Goal: Task Accomplishment & Management: Use online tool/utility

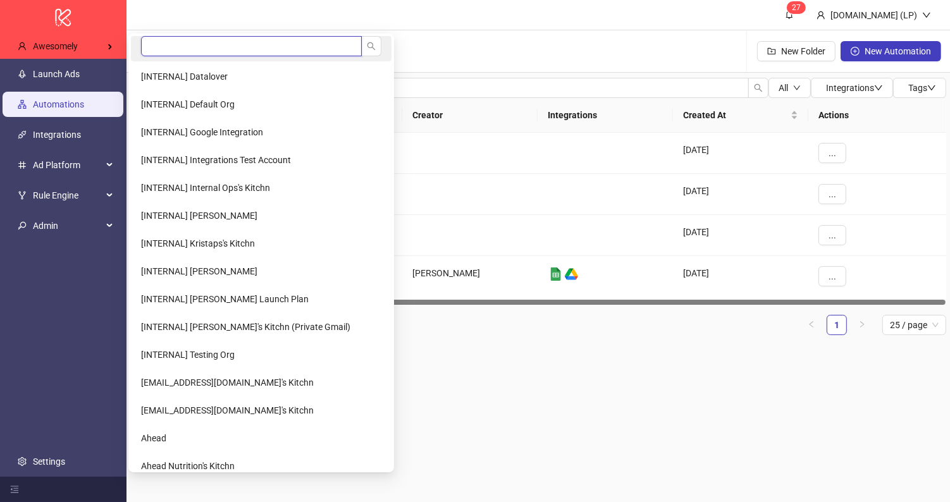
click at [168, 54] on input "search" at bounding box center [251, 46] width 221 height 20
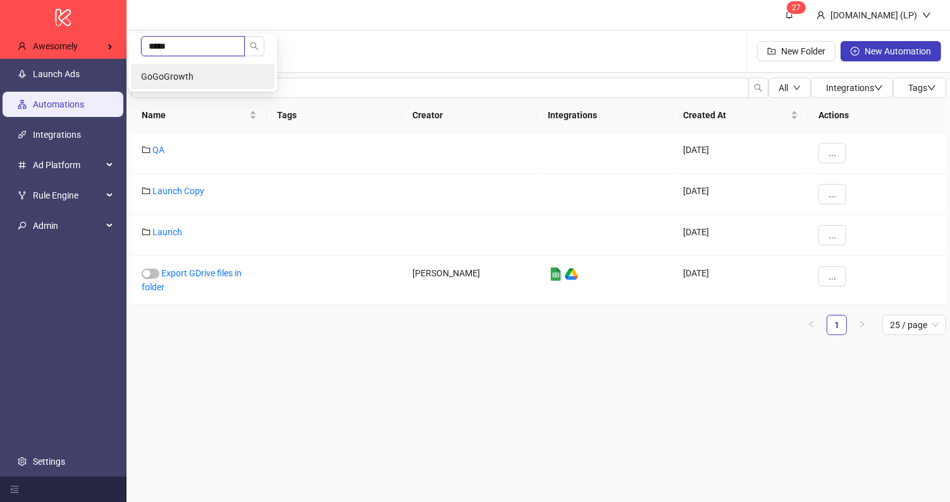
type input "*****"
click at [157, 65] on li "GoGoGrowth" at bounding box center [203, 76] width 144 height 25
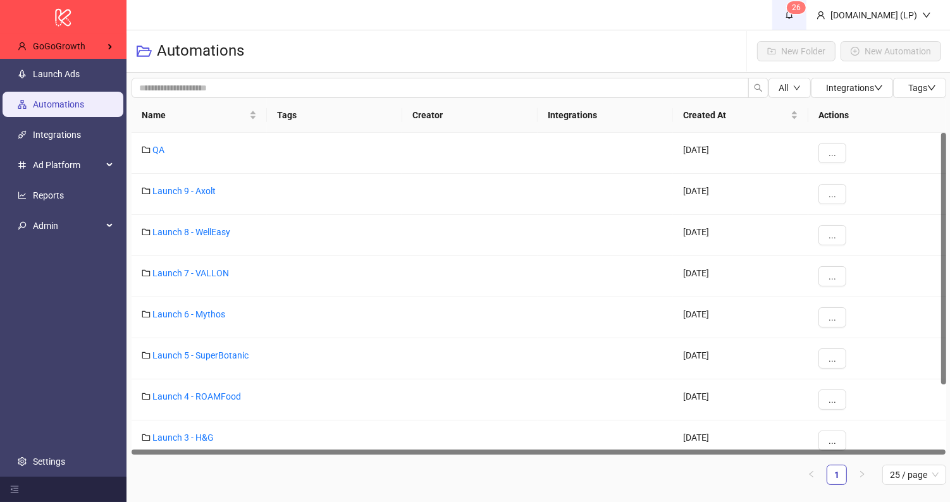
click at [801, 3] on span "6" at bounding box center [798, 7] width 4 height 9
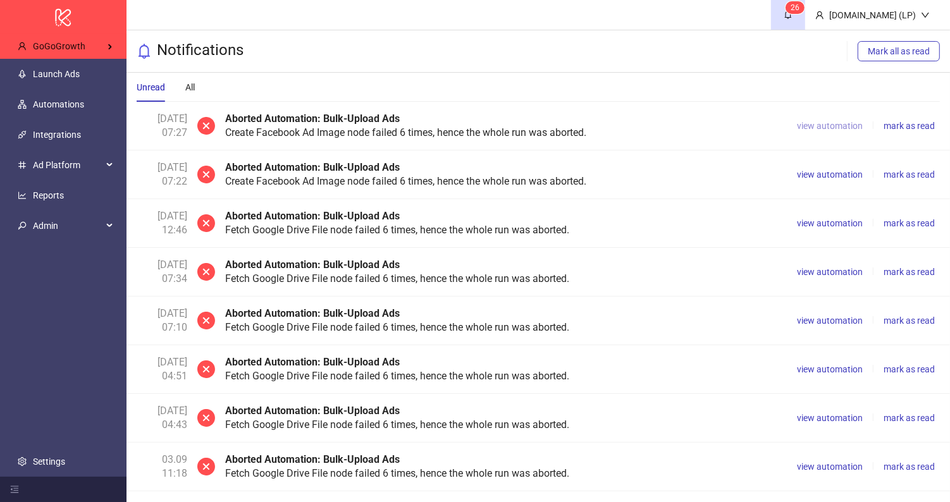
click at [843, 121] on span "view automation" at bounding box center [830, 126] width 66 height 10
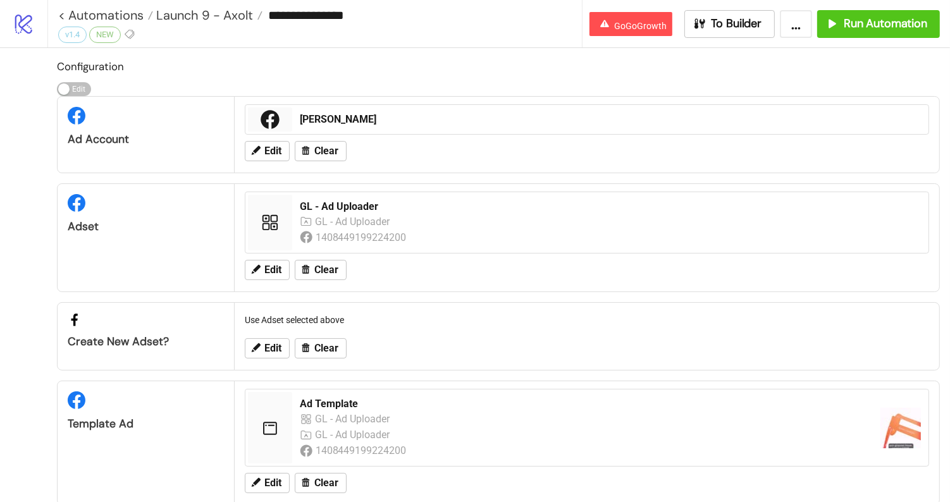
click at [23, 25] on icon "logo/logo-mobile" at bounding box center [24, 24] width 22 height 22
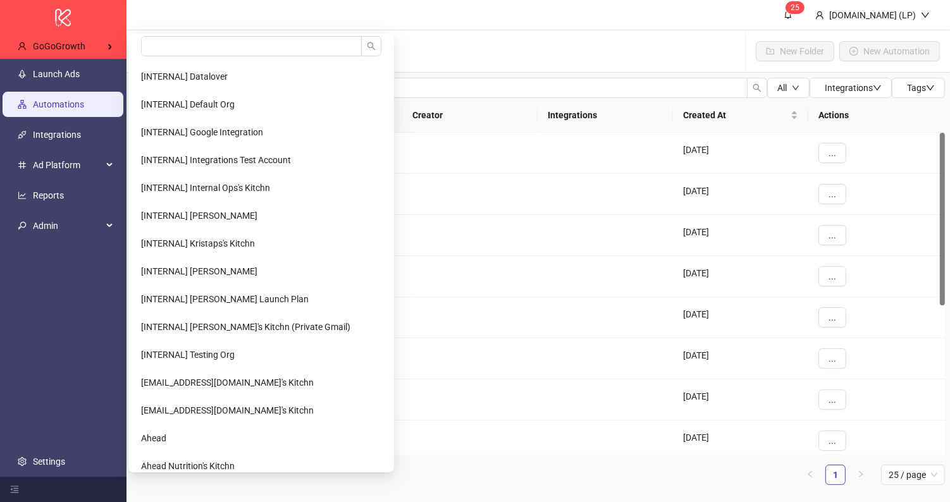
click at [160, 34] on ul "[INTERNAL] Datalover [INTERNAL] Default Org [INTERNAL] Google Integration [INTE…" at bounding box center [261, 253] width 266 height 439
click at [157, 52] on input "search" at bounding box center [251, 46] width 221 height 20
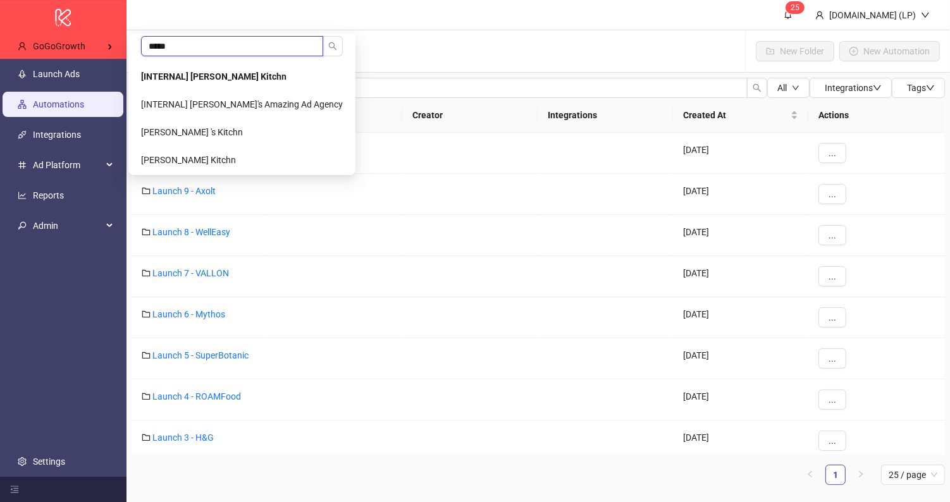
type input "*****"
click at [199, 63] on ul "***** [INTERNAL] [PERSON_NAME] Kitchn [INTERNAL] [PERSON_NAME]'s Amazing Ad Age…" at bounding box center [241, 105] width 227 height 142
click at [199, 68] on li "[INTERNAL] Laura Pineda's Kitchn" at bounding box center [242, 76] width 222 height 25
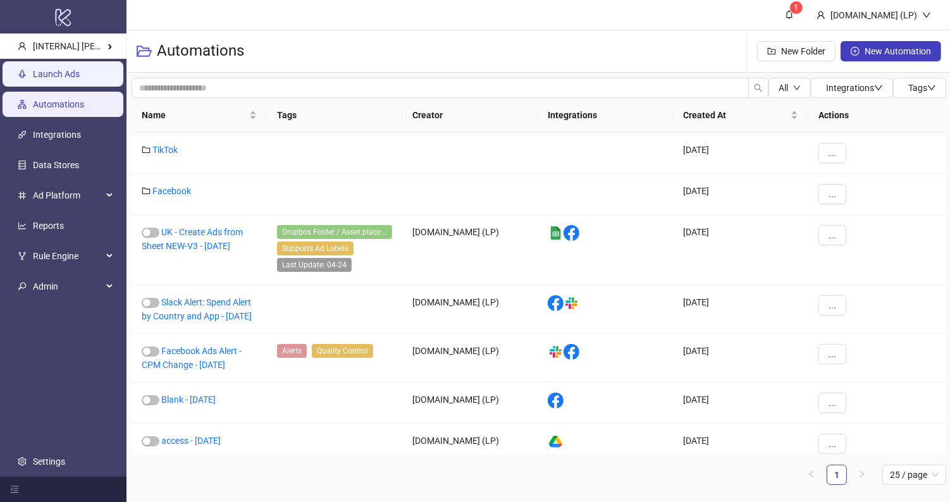
click at [80, 69] on link "Launch Ads" at bounding box center [56, 74] width 47 height 10
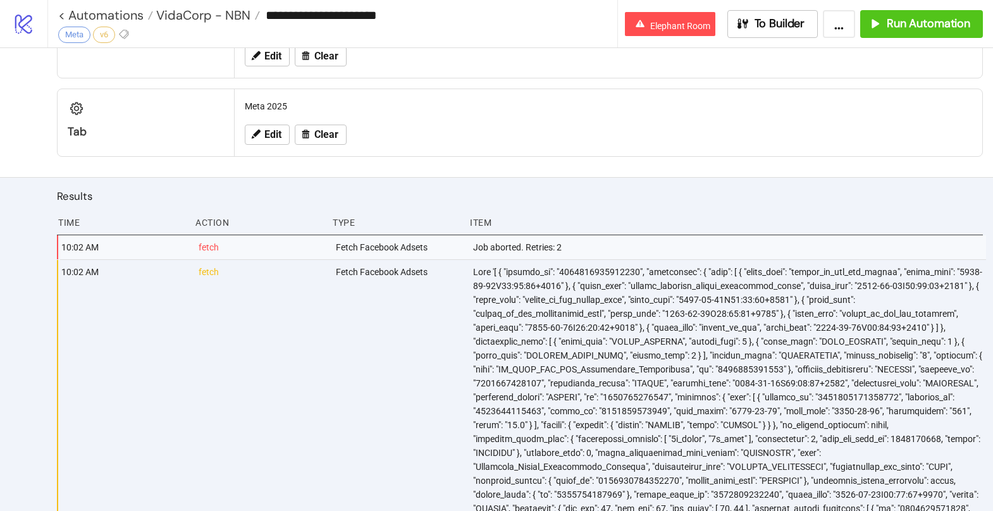
scroll to position [656, 0]
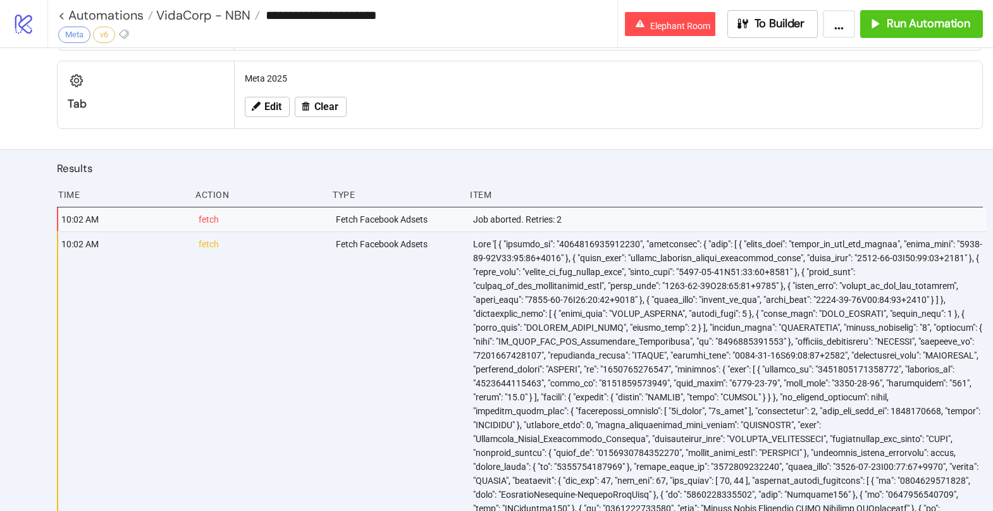
click at [304, 30] on div "**********" at bounding box center [332, 23] width 570 height 47
click at [304, 16] on input "**********" at bounding box center [438, 15] width 357 height 19
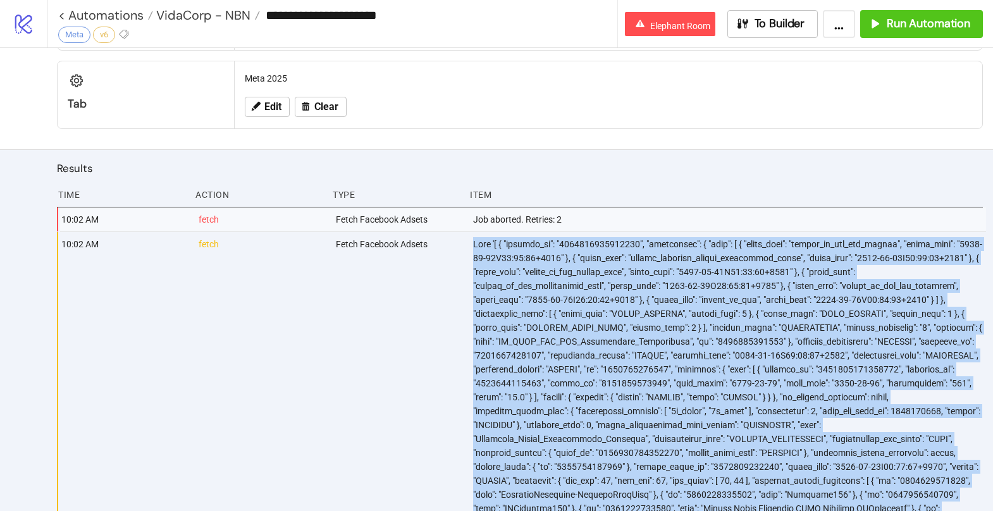
copy div "Data '[ { "account_id": "1190213164346643", "activities": { "data": [ { "event_…"
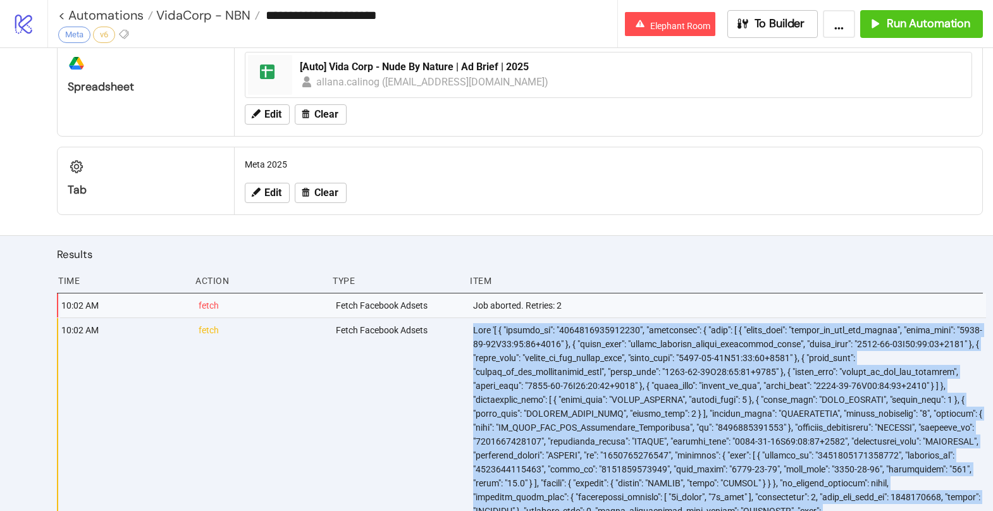
scroll to position [526, 0]
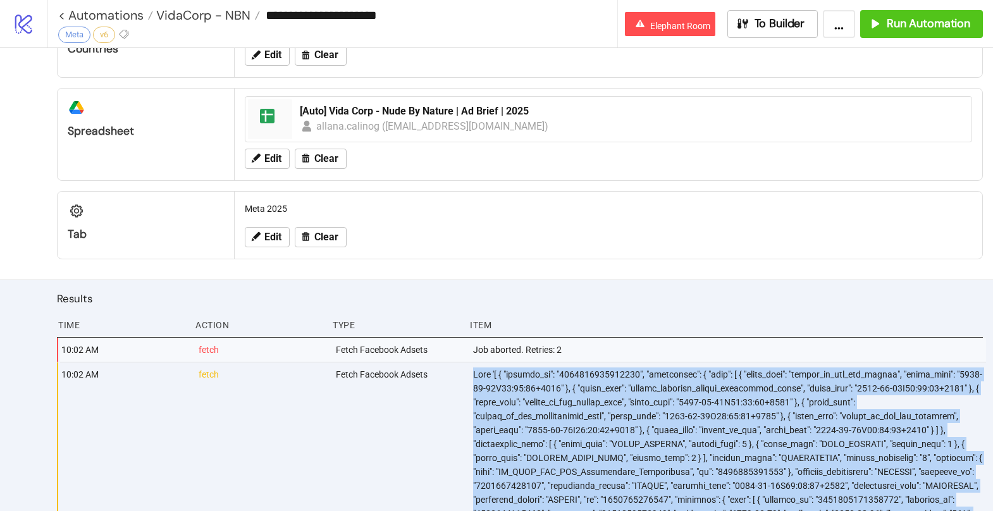
click at [16, 19] on icon "logo/logo-mobile" at bounding box center [24, 24] width 22 height 22
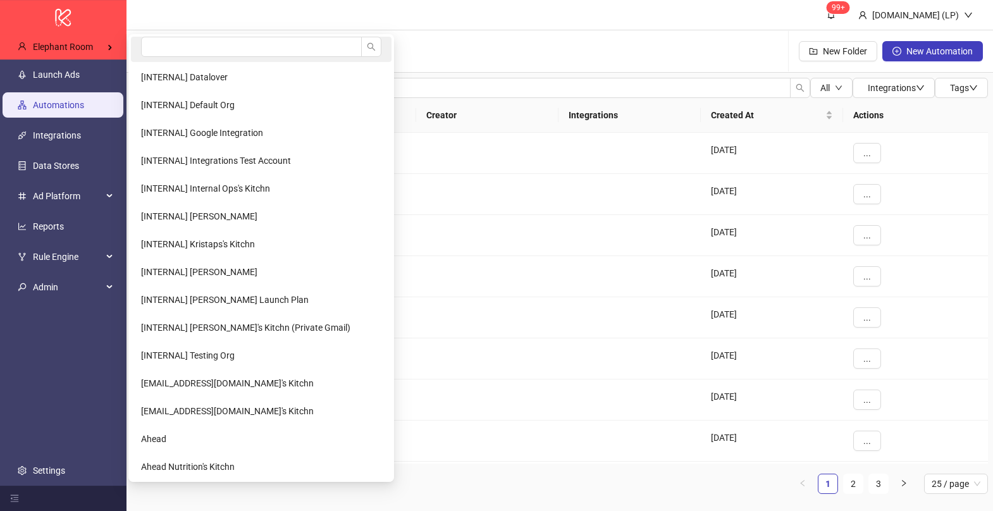
click at [166, 58] on li at bounding box center [261, 49] width 261 height 25
click at [90, 42] on span "Elephant Room" at bounding box center [63, 47] width 60 height 10
click at [134, 40] on li at bounding box center [261, 49] width 261 height 25
click at [159, 51] on input "search" at bounding box center [251, 47] width 221 height 20
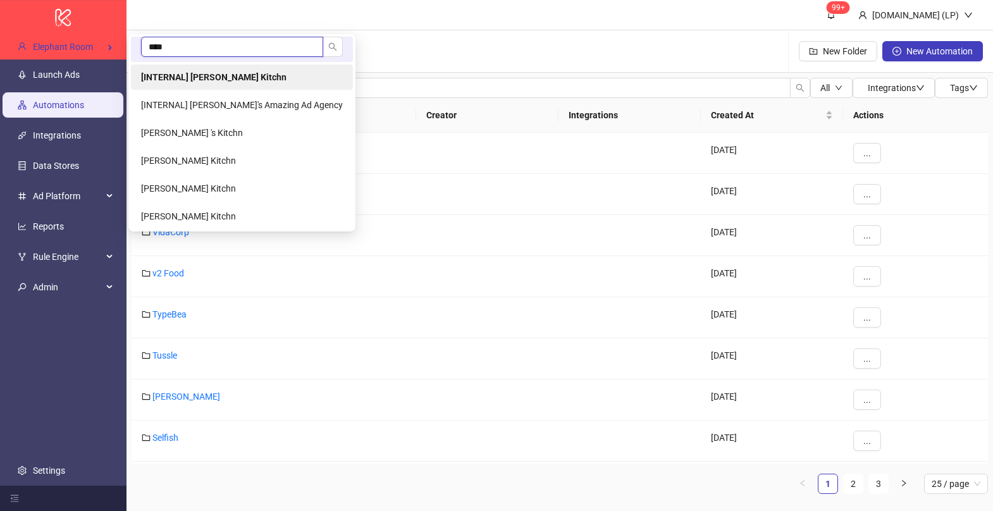
type input "****"
click at [182, 71] on li "[INTERNAL] [PERSON_NAME] Kitchn" at bounding box center [242, 77] width 222 height 25
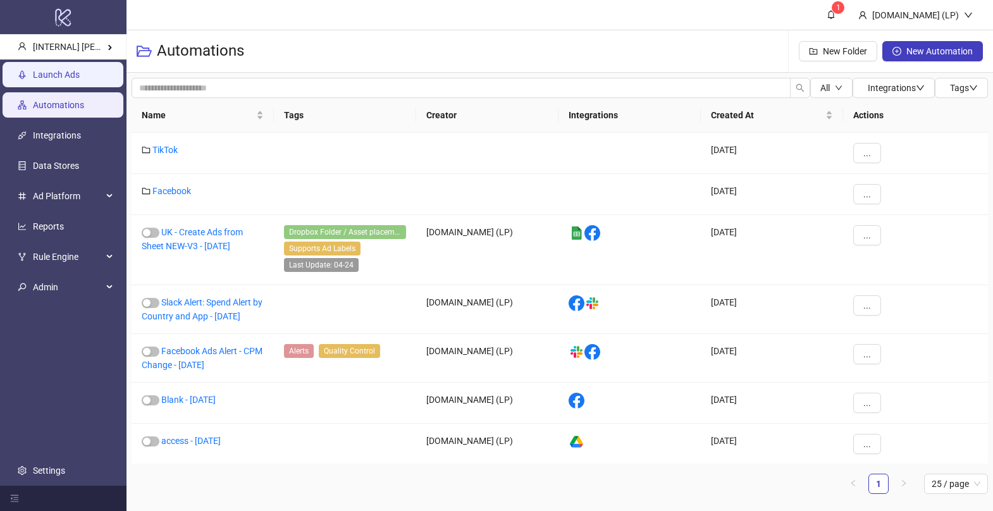
click at [80, 77] on link "Launch Ads" at bounding box center [56, 75] width 47 height 10
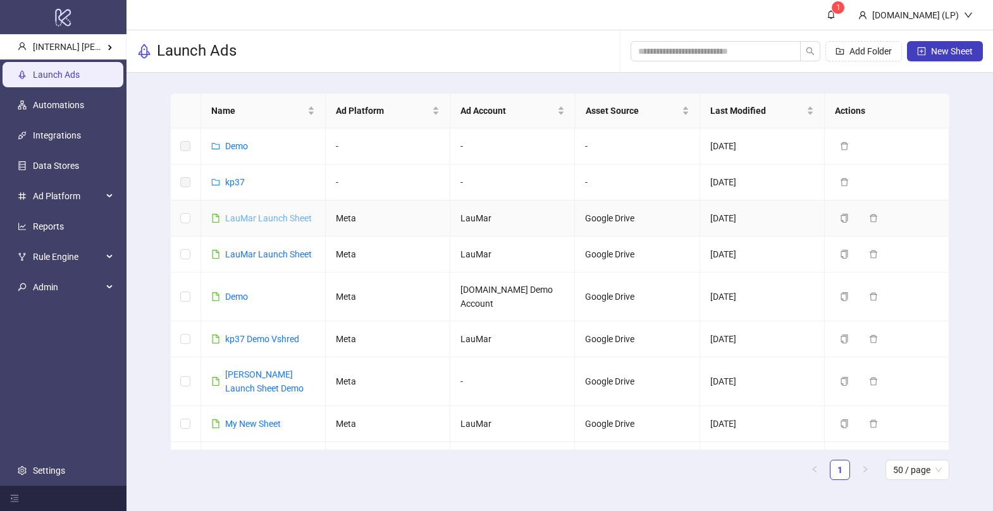
click at [249, 213] on link "LauMar Launch Sheet" at bounding box center [268, 218] width 87 height 10
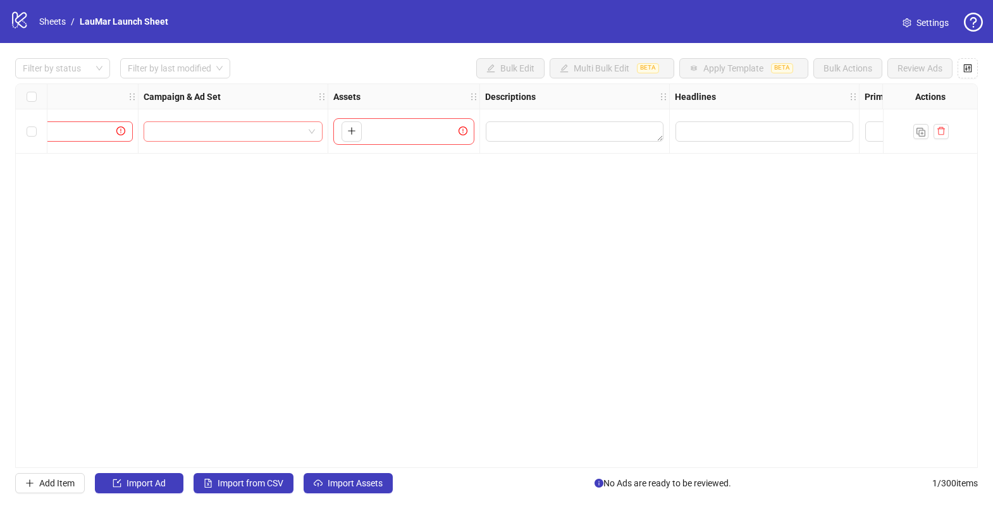
scroll to position [0, 301]
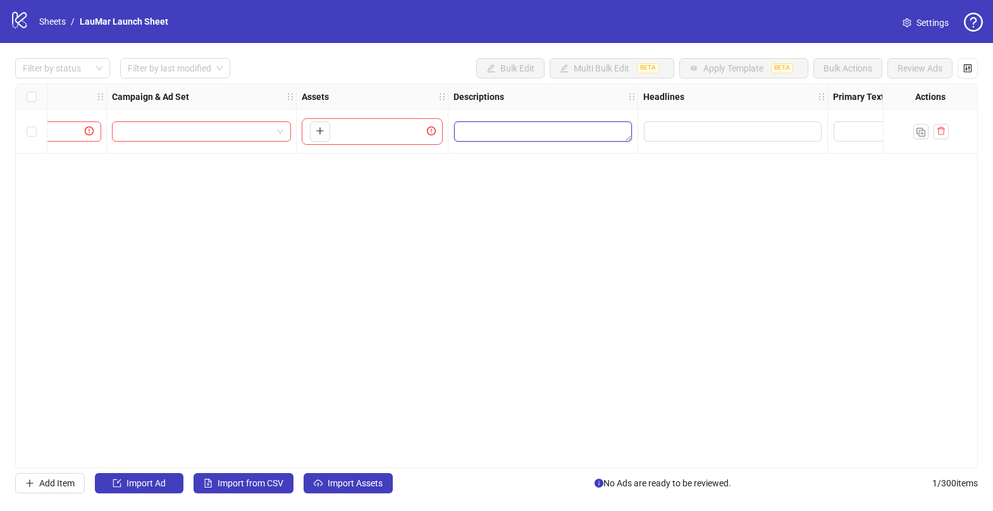
click at [524, 123] on textarea "Edit values" at bounding box center [543, 131] width 178 height 20
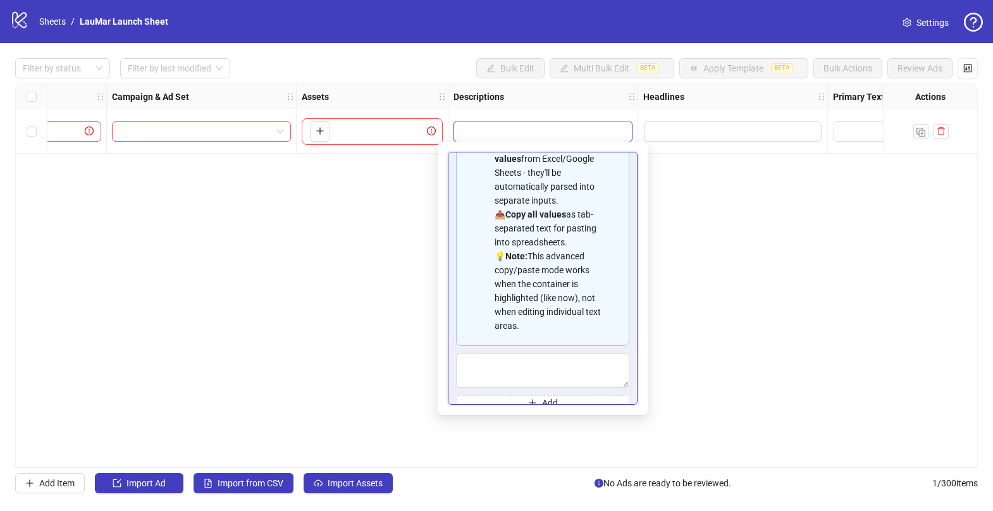
scroll to position [84, 0]
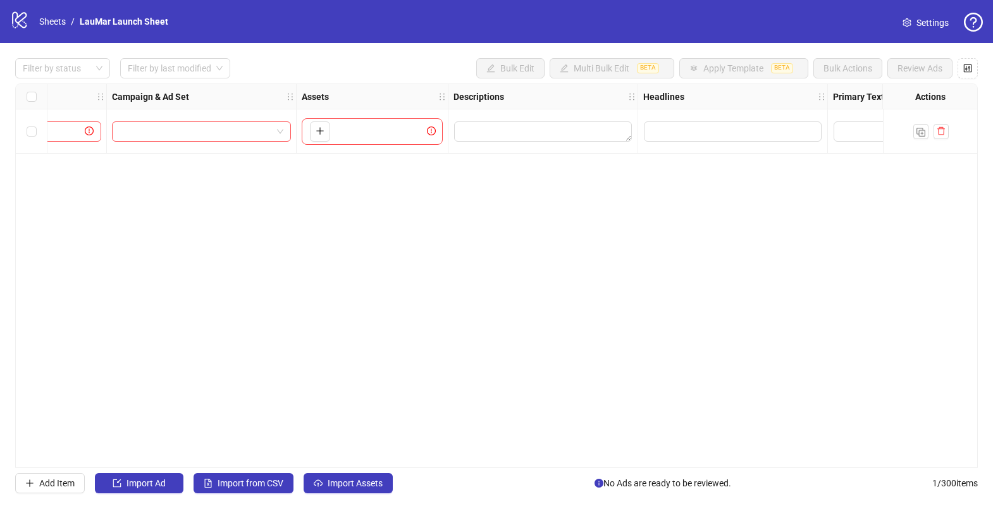
click at [698, 285] on div "Ad Format Ad Name Campaign & Ad Set Assets Descriptions Headlines Primary Texts…" at bounding box center [496, 275] width 963 height 385
click at [565, 132] on textarea "Edit values" at bounding box center [543, 131] width 178 height 20
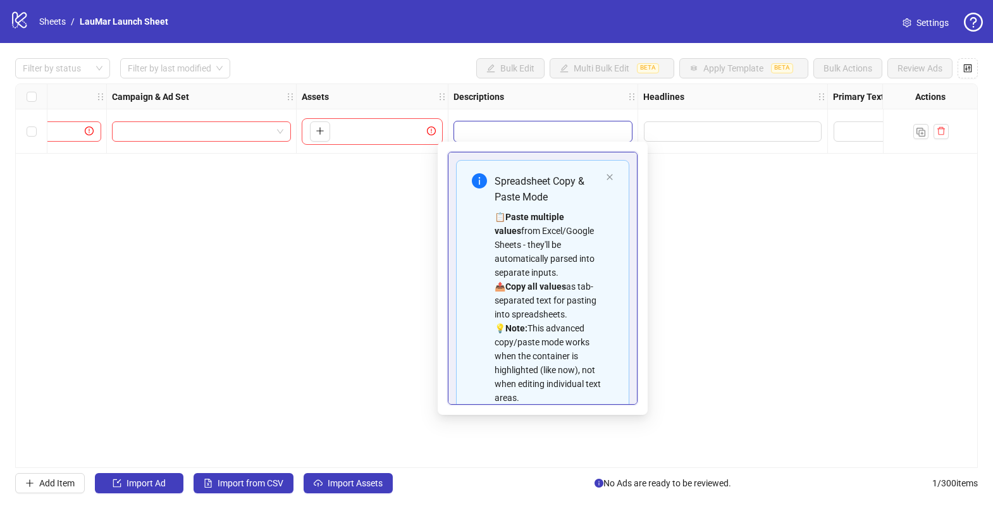
click at [510, 273] on div "📋 Paste multiple values from Excel/Google Sheets - they'll be automatically par…" at bounding box center [548, 307] width 106 height 195
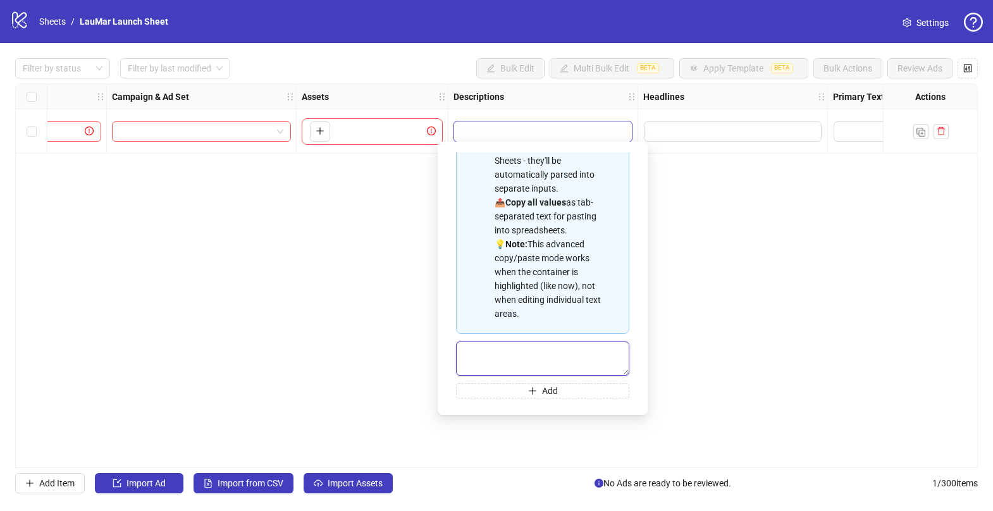
click at [519, 362] on textarea "Multi-text input container - paste or copy values" at bounding box center [542, 359] width 173 height 34
click at [675, 149] on div at bounding box center [733, 131] width 190 height 44
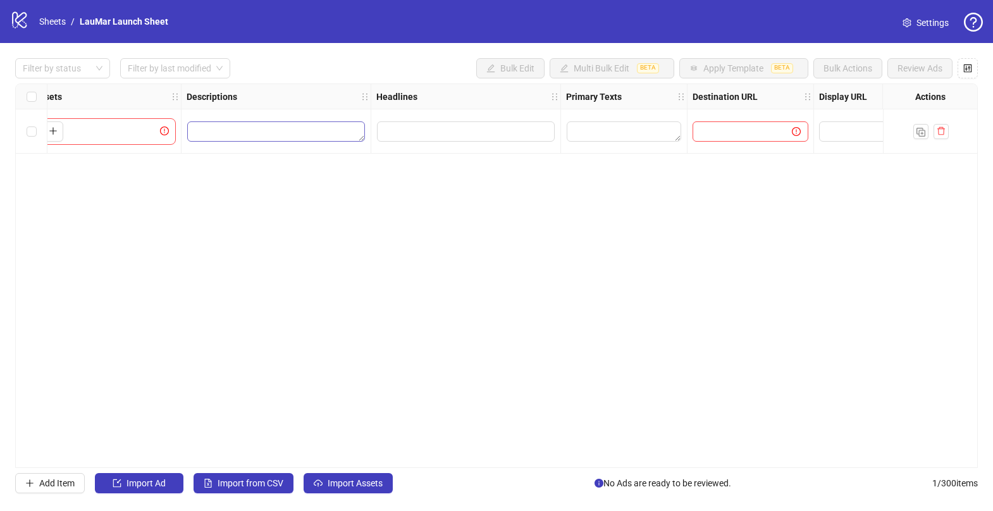
scroll to position [0, 582]
click at [577, 123] on textarea "Edit values" at bounding box center [610, 131] width 114 height 20
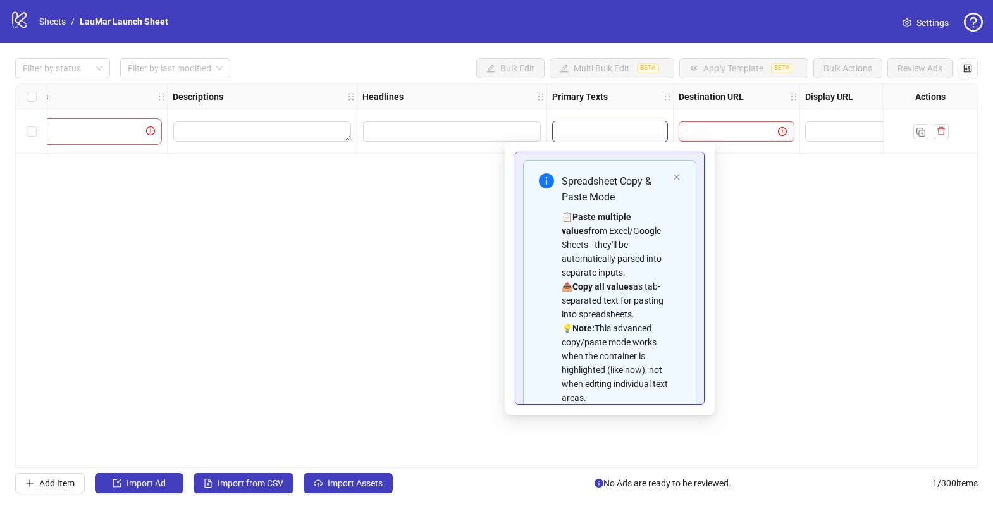
scroll to position [84, 0]
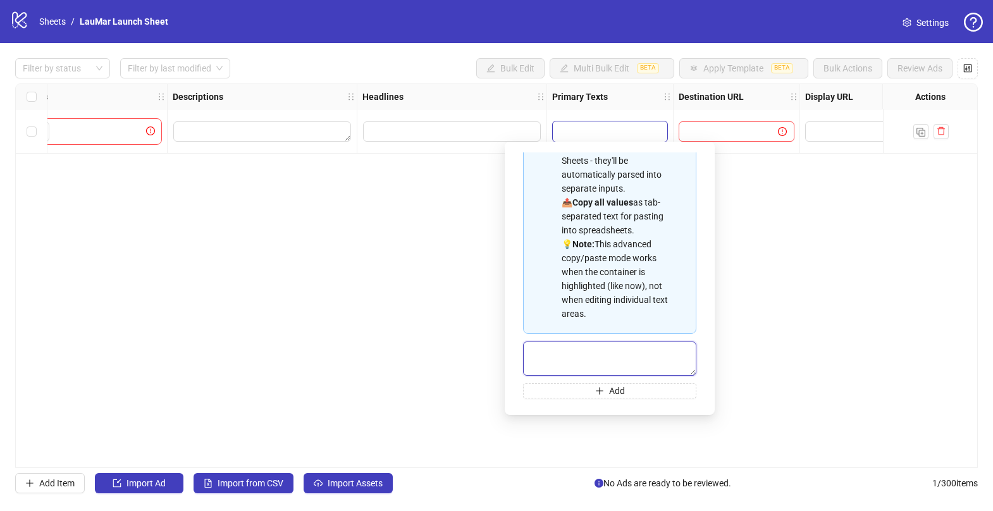
click at [577, 347] on textarea "Multi-text input container - paste or copy values" at bounding box center [609, 359] width 173 height 34
paste textarea "**********"
type textarea "**********"
click at [593, 386] on button "Add" at bounding box center [609, 390] width 173 height 15
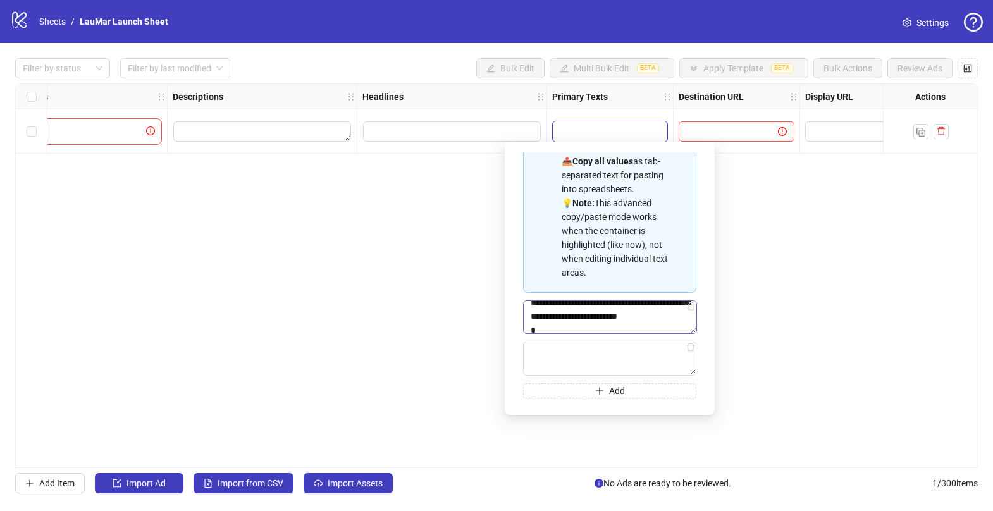
scroll to position [14, 0]
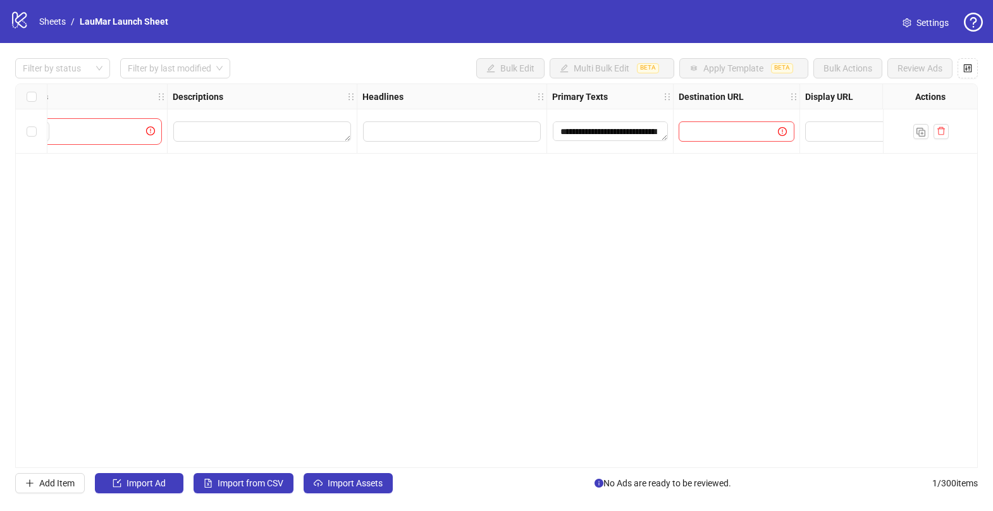
click at [787, 271] on div "**********" at bounding box center [496, 275] width 963 height 385
click at [656, 130] on textarea "**********" at bounding box center [610, 131] width 115 height 20
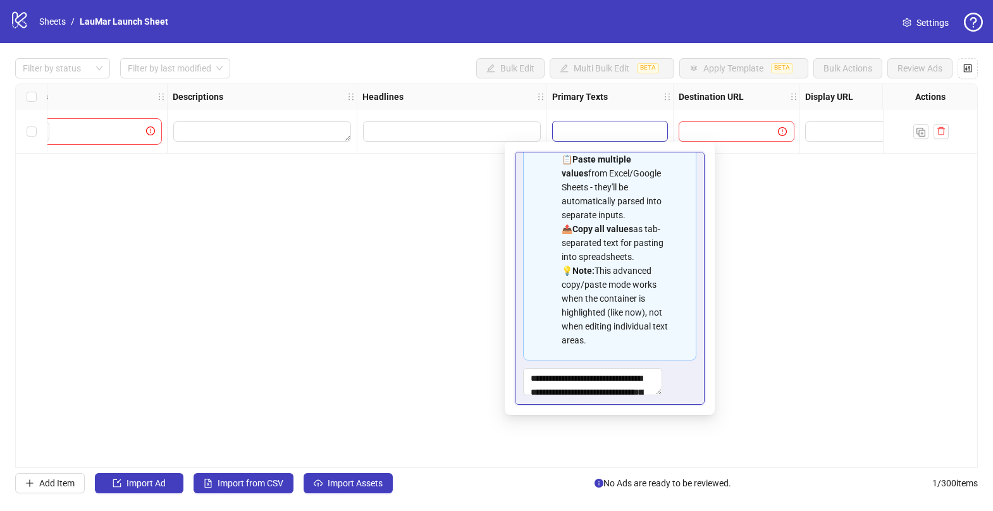
scroll to position [65, 0]
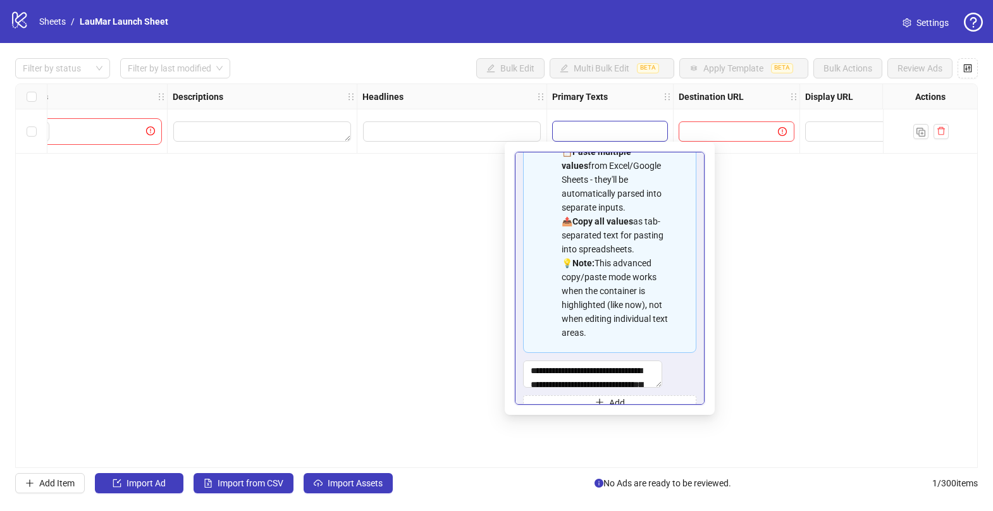
click at [572, 278] on div "📋 Paste multiple values from Excel/Google Sheets - they'll be automatically par…" at bounding box center [615, 242] width 106 height 195
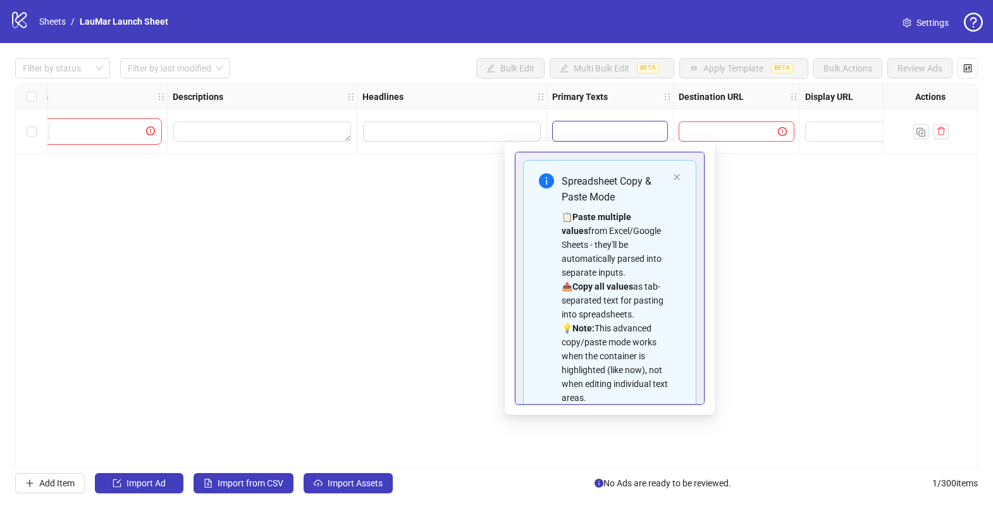
click at [548, 185] on icon "info-circle" at bounding box center [546, 180] width 15 height 15
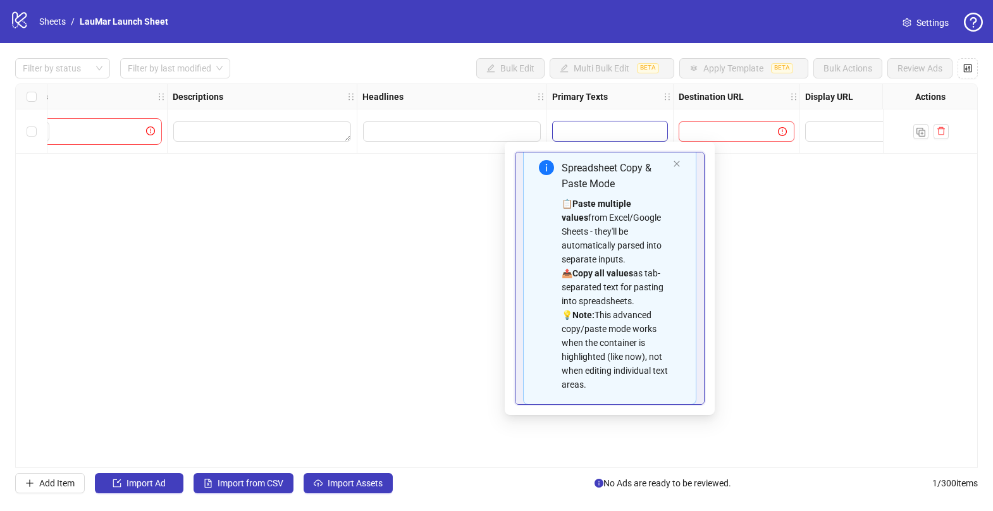
scroll to position [84, 0]
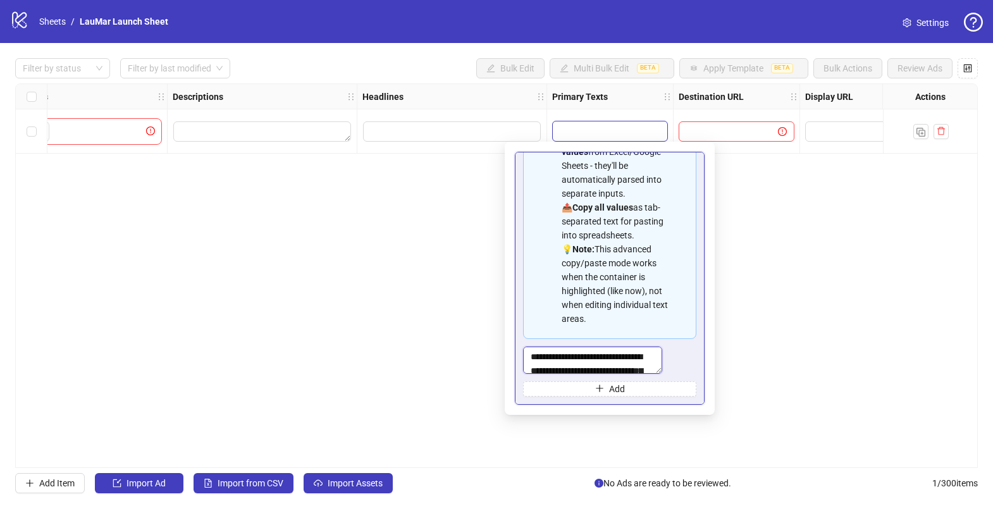
click at [577, 347] on textarea "**********" at bounding box center [592, 360] width 139 height 27
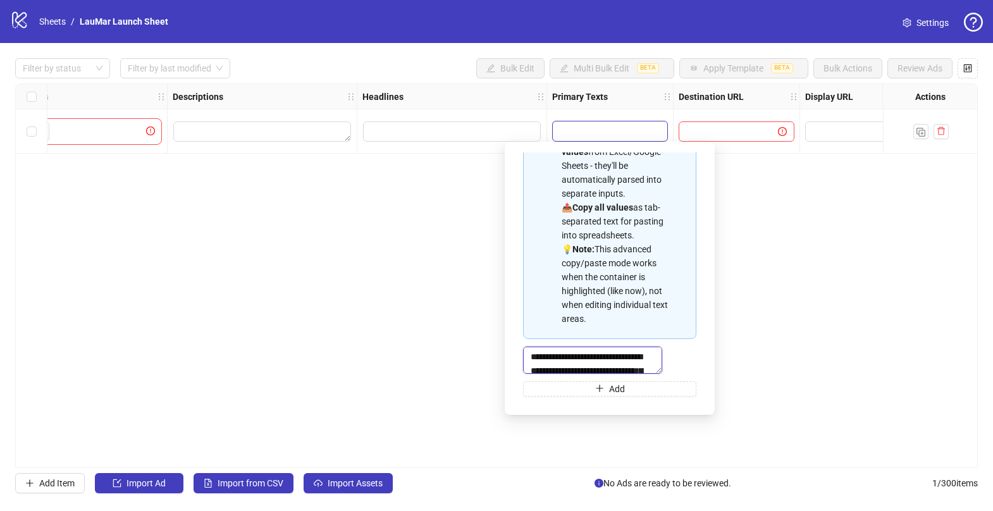
click at [577, 347] on textarea "**********" at bounding box center [592, 360] width 139 height 27
click at [570, 357] on textarea "**********" at bounding box center [592, 360] width 139 height 27
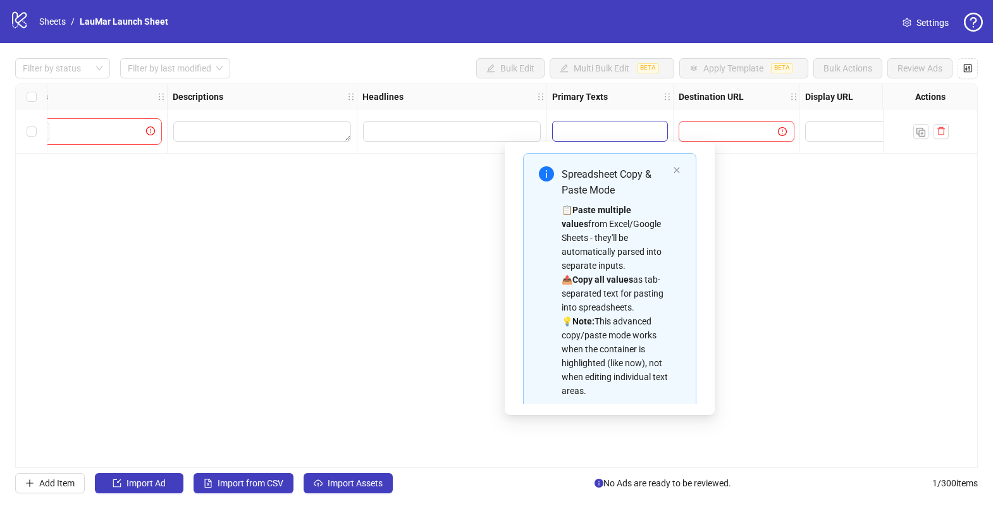
scroll to position [84, 0]
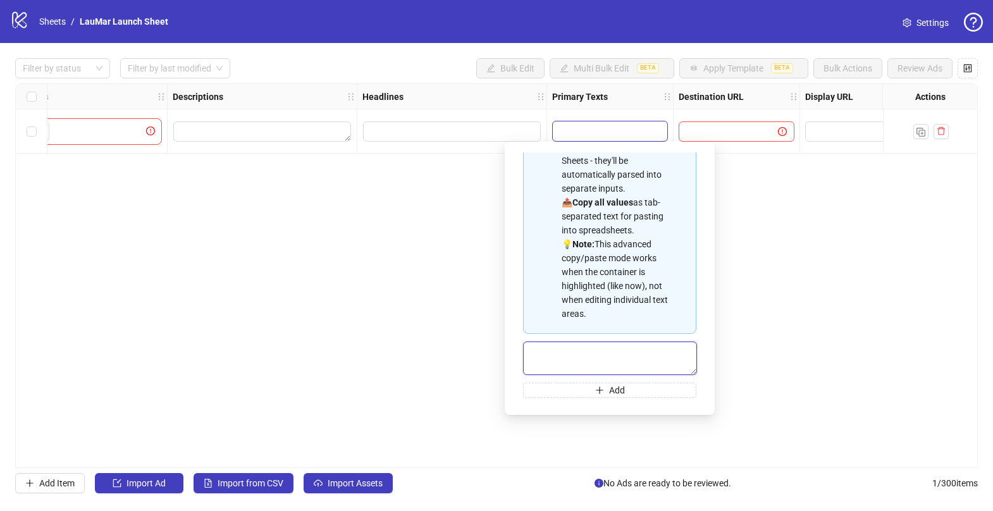
paste textarea "**********"
type textarea "**********"
click at [586, 394] on button "Add" at bounding box center [609, 390] width 173 height 15
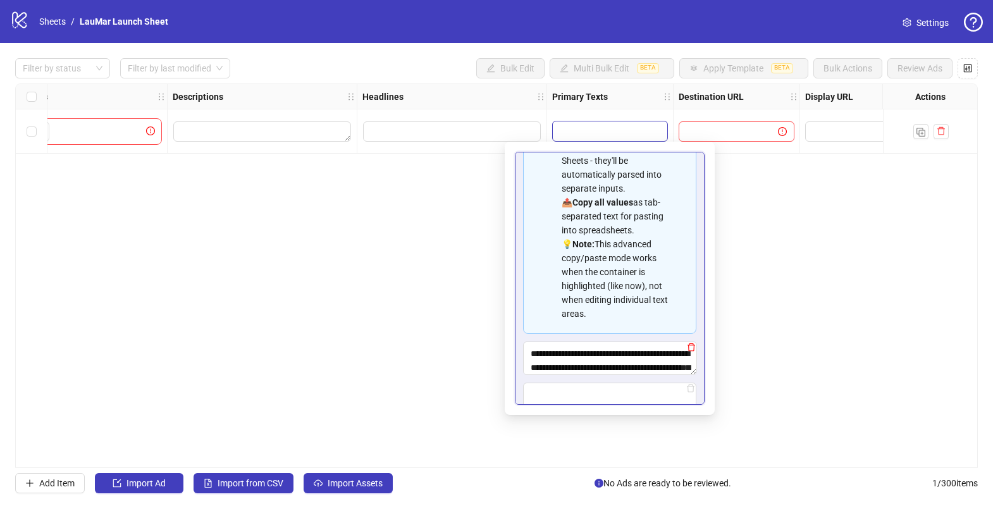
click at [689, 347] on icon "delete" at bounding box center [691, 347] width 9 height 9
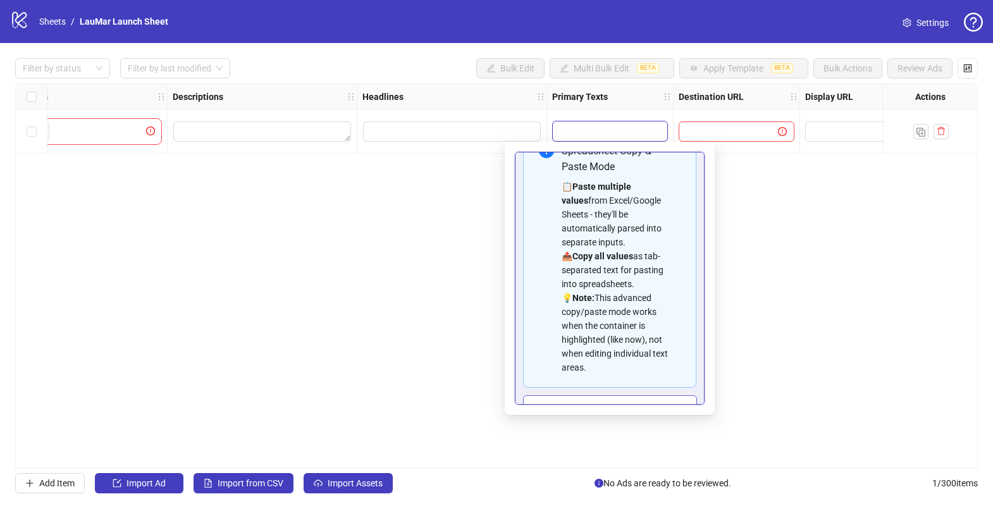
scroll to position [0, 0]
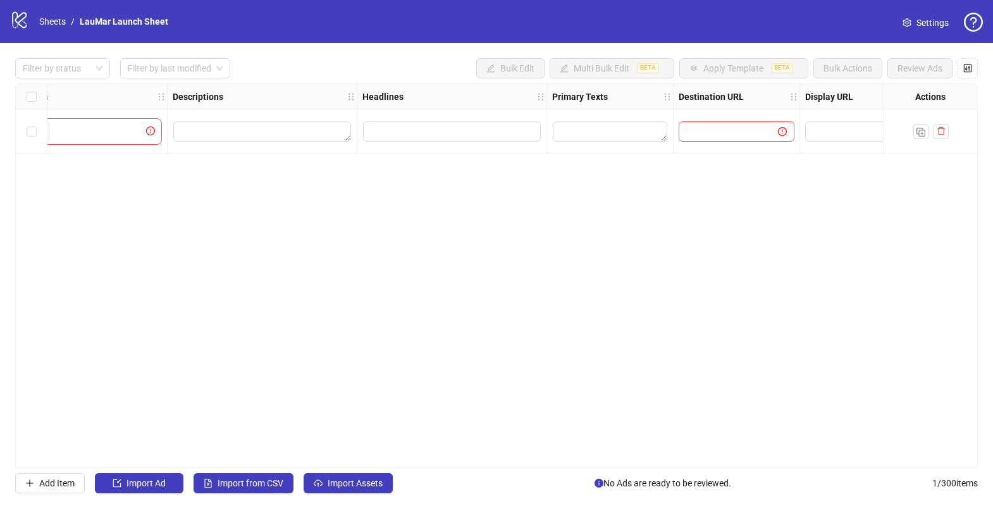
click at [804, 292] on div "Ad Format Ad Name Campaign & Ad Set Assets Descriptions Headlines Primary Texts…" at bounding box center [496, 275] width 963 height 385
click at [608, 120] on div at bounding box center [610, 131] width 126 height 44
click at [600, 138] on textarea "Edit values" at bounding box center [610, 131] width 114 height 20
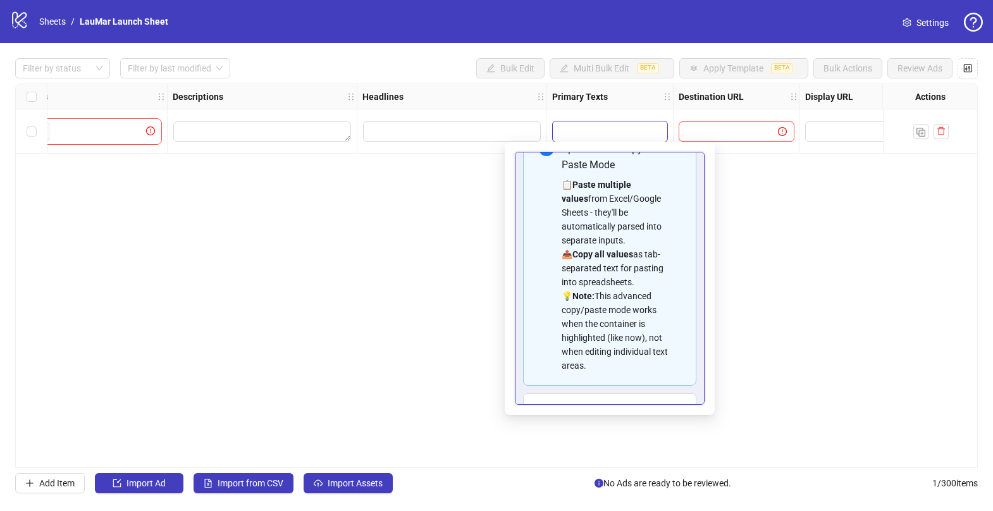
scroll to position [84, 0]
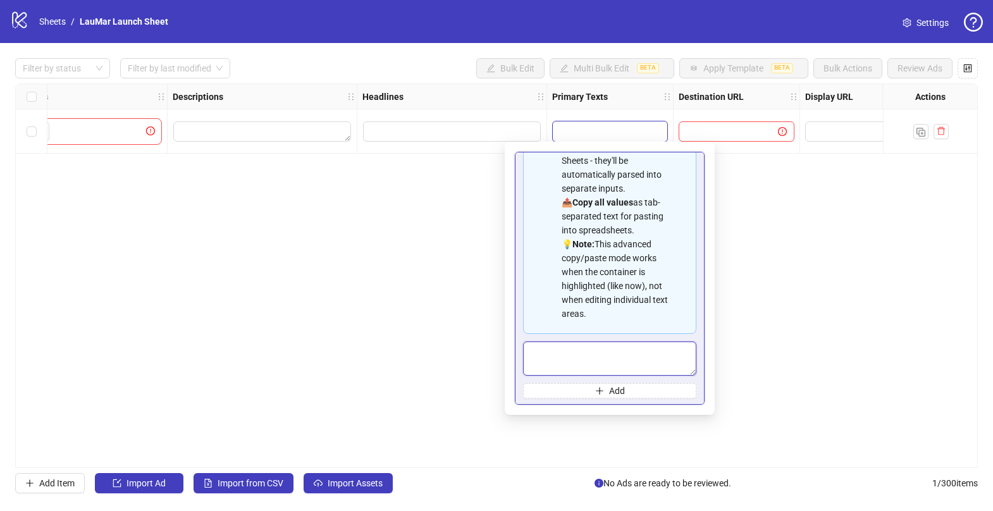
click at [570, 358] on textarea "Multi-text input container - paste or copy values" at bounding box center [609, 359] width 173 height 34
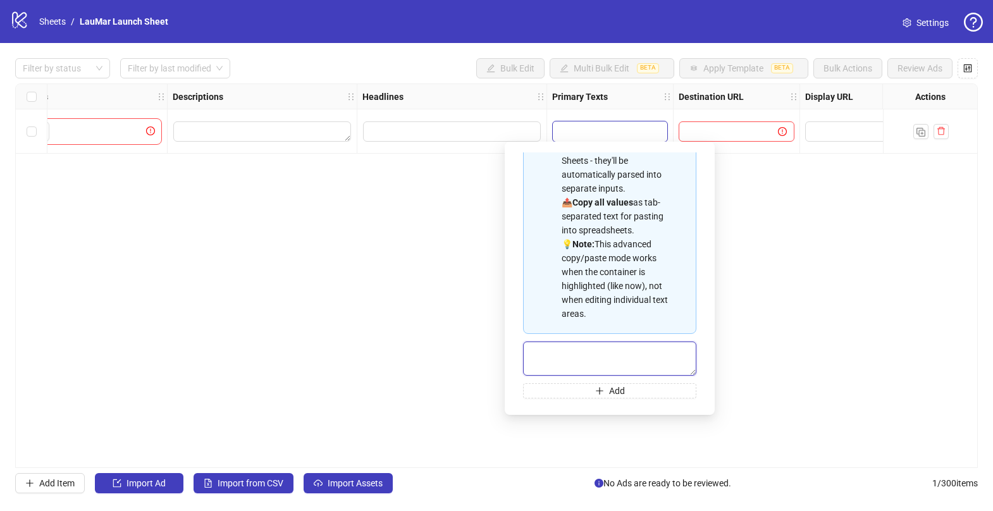
paste textarea "**********"
type textarea "**********"
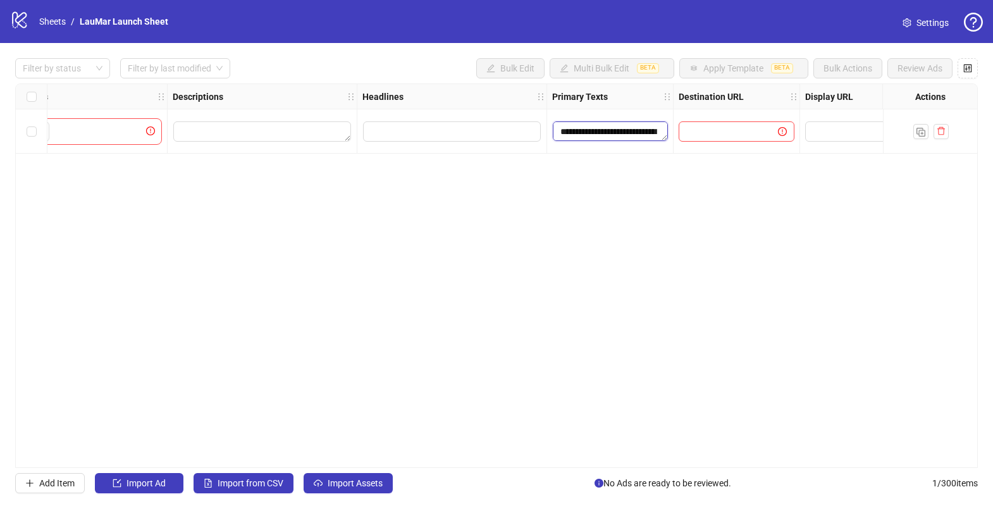
click at [598, 136] on textarea "**********" at bounding box center [610, 131] width 115 height 20
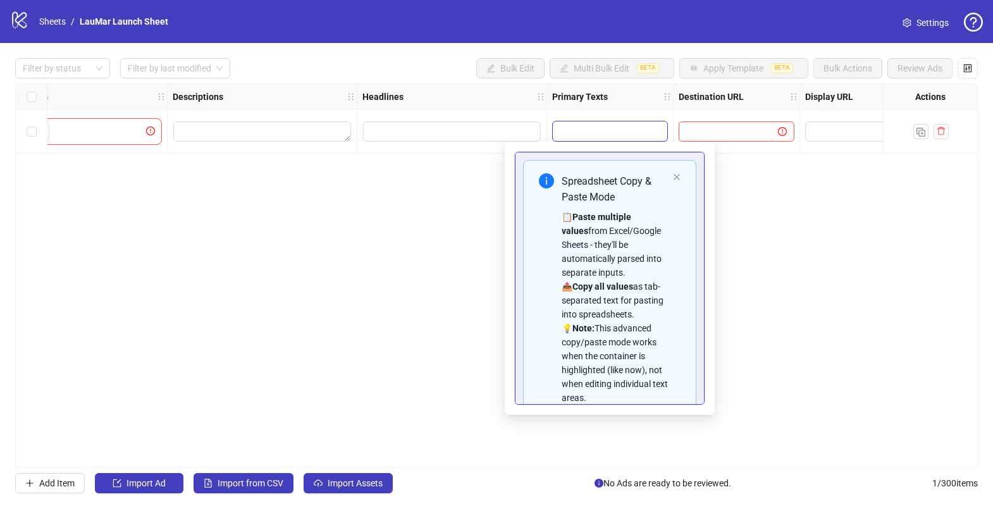
scroll to position [84, 0]
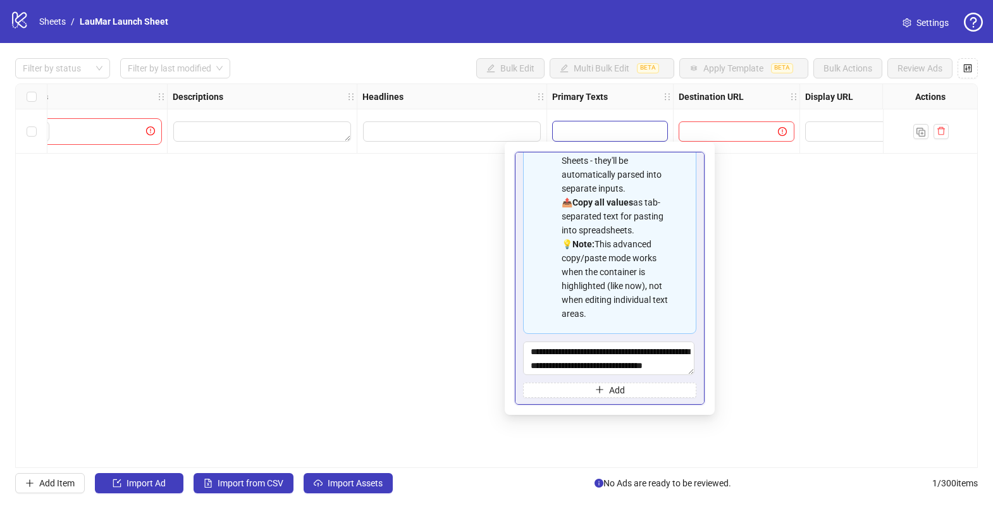
click at [617, 374] on div "**********" at bounding box center [609, 237] width 173 height 322
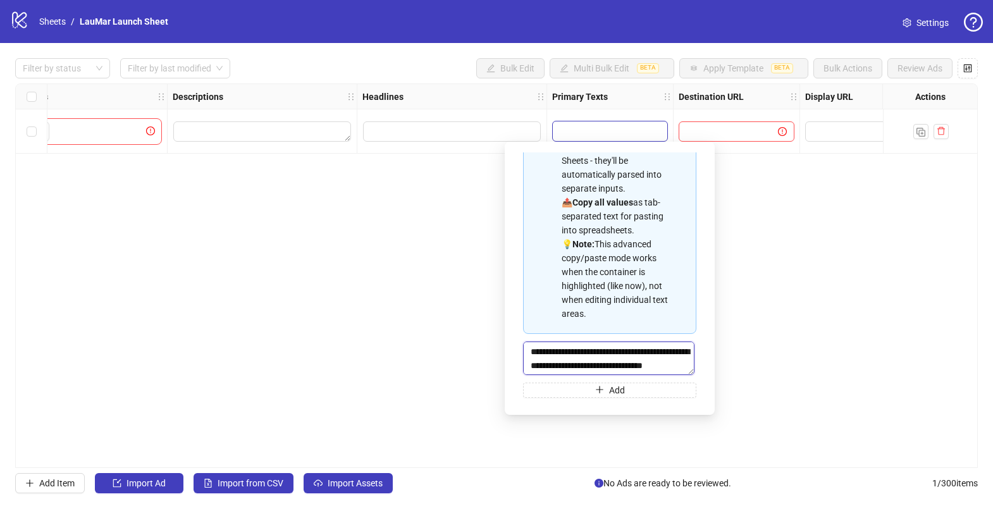
click at [615, 356] on textarea "**********" at bounding box center [608, 358] width 171 height 33
click at [760, 348] on div "**********" at bounding box center [496, 275] width 963 height 385
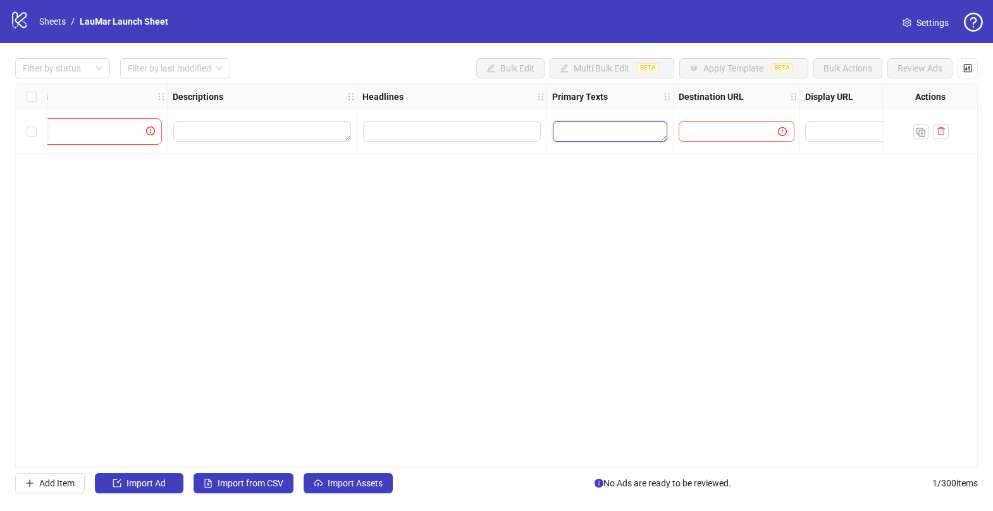
click at [605, 123] on textarea "Edit values" at bounding box center [610, 131] width 114 height 20
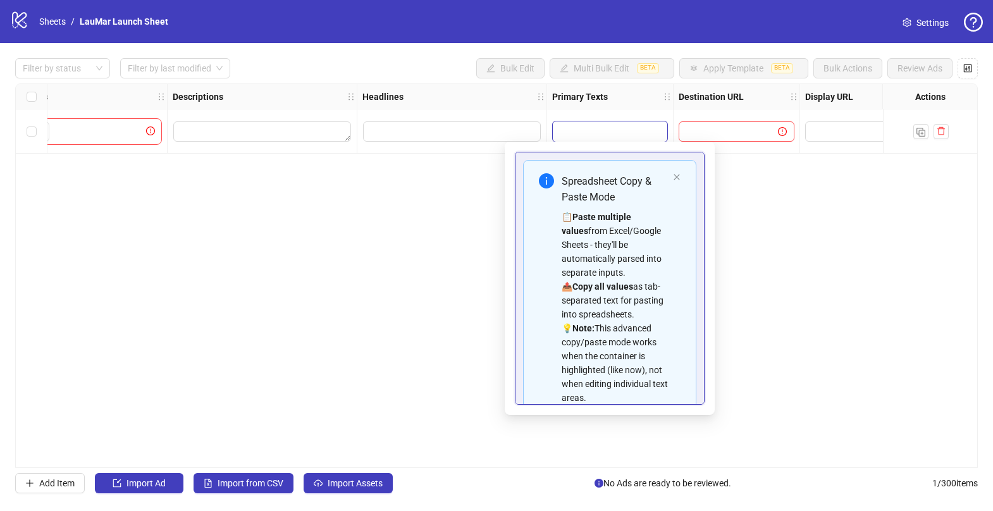
click at [602, 137] on textarea "Edit values" at bounding box center [610, 131] width 114 height 20
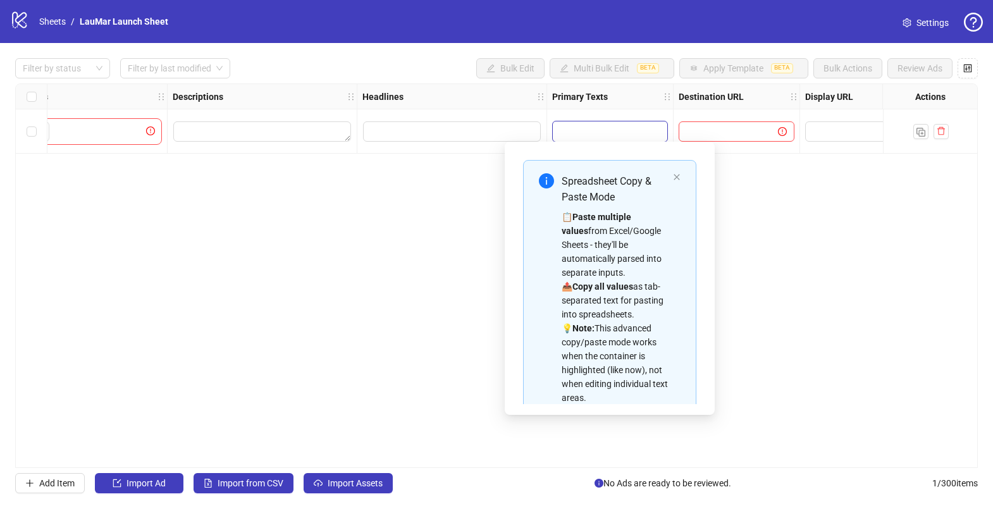
scroll to position [84, 0]
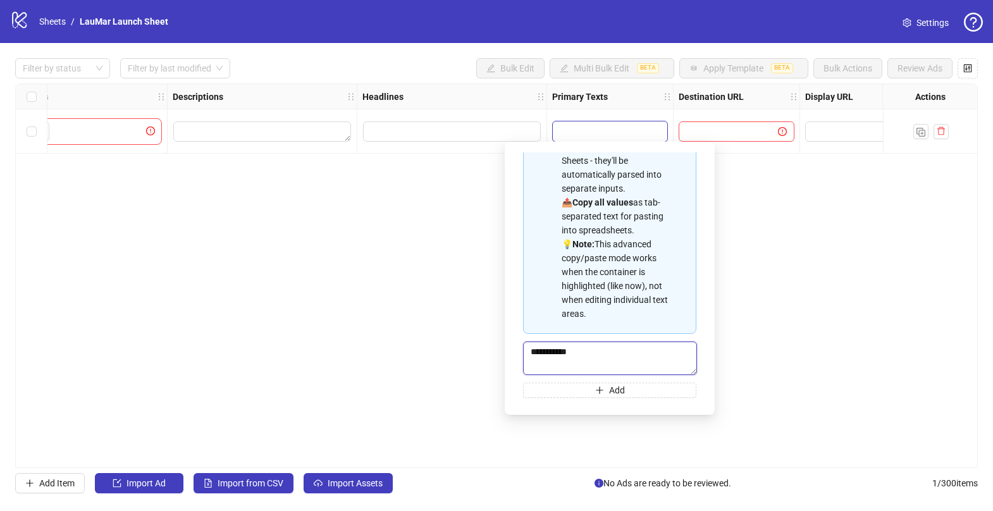
type textarea "**********"
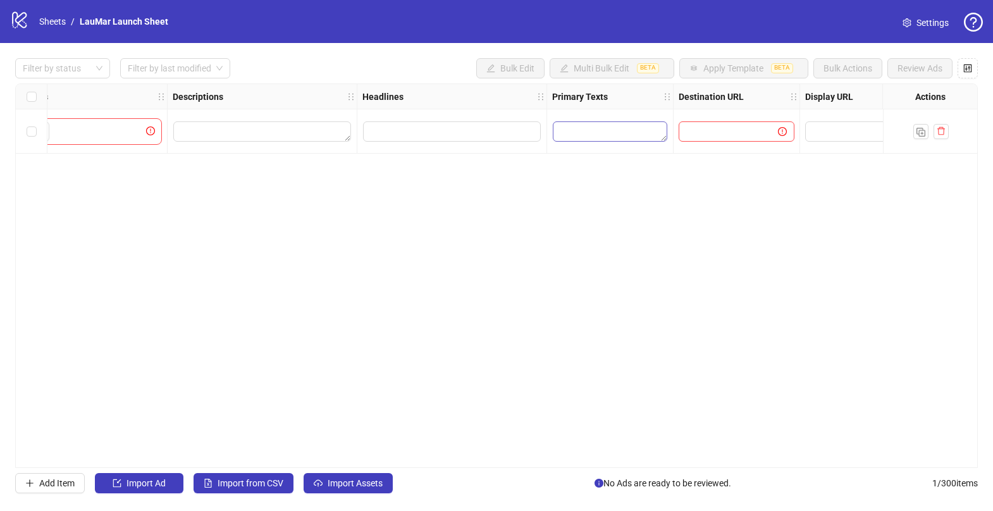
click at [577, 124] on textarea "Edit values" at bounding box center [610, 131] width 114 height 20
click at [605, 247] on div "Ad Format Ad Name Campaign & Ad Set Assets Descriptions Headlines Primary Texts…" at bounding box center [496, 275] width 963 height 385
click at [667, 99] on icon "holder" at bounding box center [667, 96] width 9 height 9
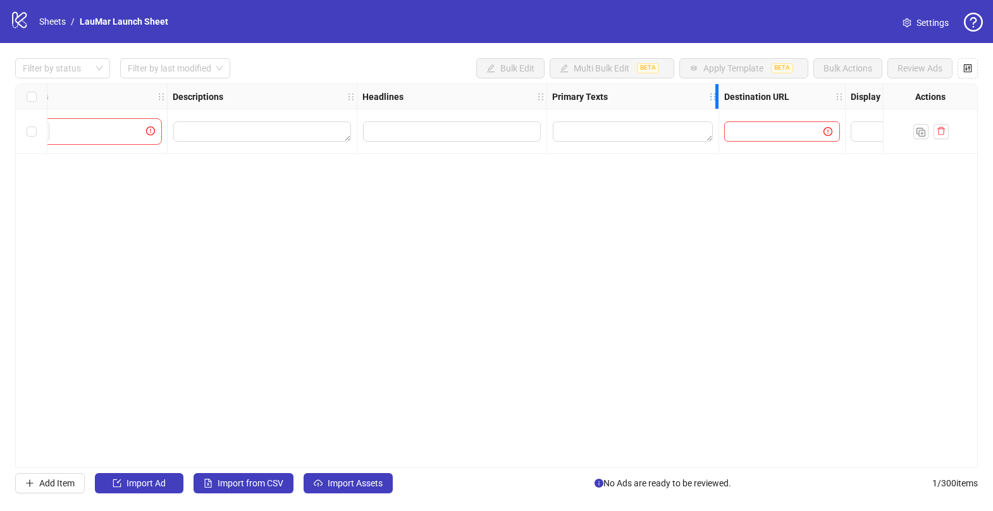
drag, startPoint x: 669, startPoint y: 100, endPoint x: 713, endPoint y: 104, distance: 45.1
click at [713, 104] on div "Primary Texts" at bounding box center [633, 96] width 172 height 25
drag, startPoint x: 543, startPoint y: 93, endPoint x: 439, endPoint y: 93, distance: 104.4
click at [439, 93] on div "Headlines" at bounding box center [405, 96] width 97 height 25
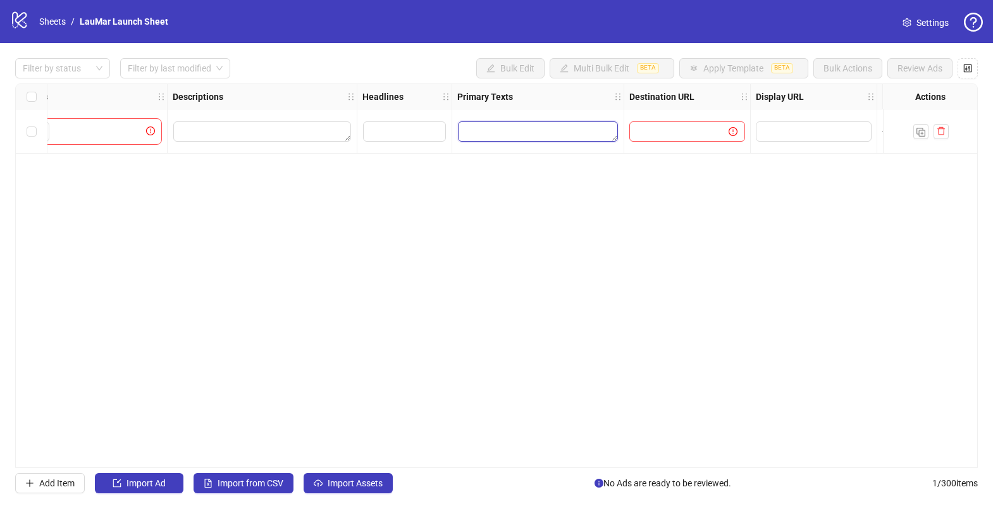
click at [491, 128] on textarea "Edit values" at bounding box center [538, 131] width 160 height 20
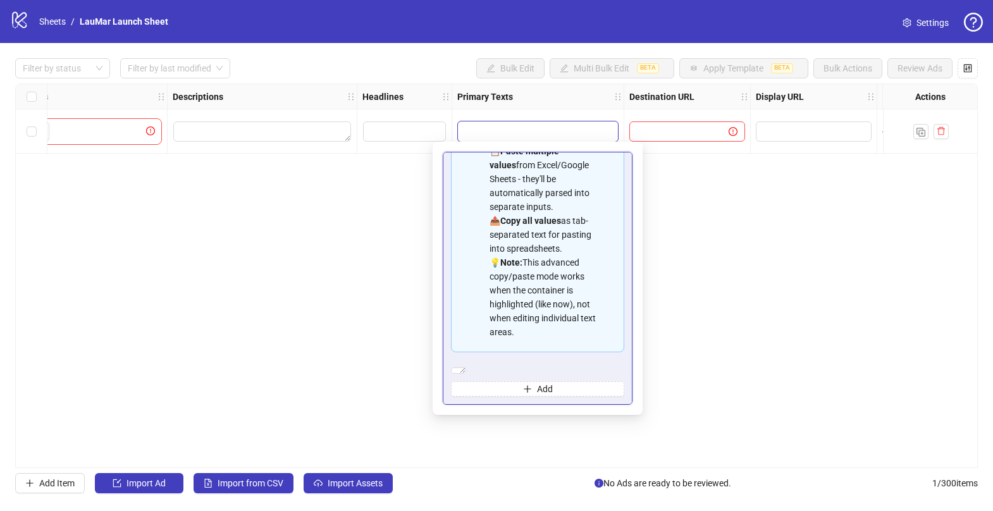
click at [517, 275] on div "📋 Paste multiple values from Excel/Google Sheets - they'll be automatically par…" at bounding box center [543, 241] width 106 height 195
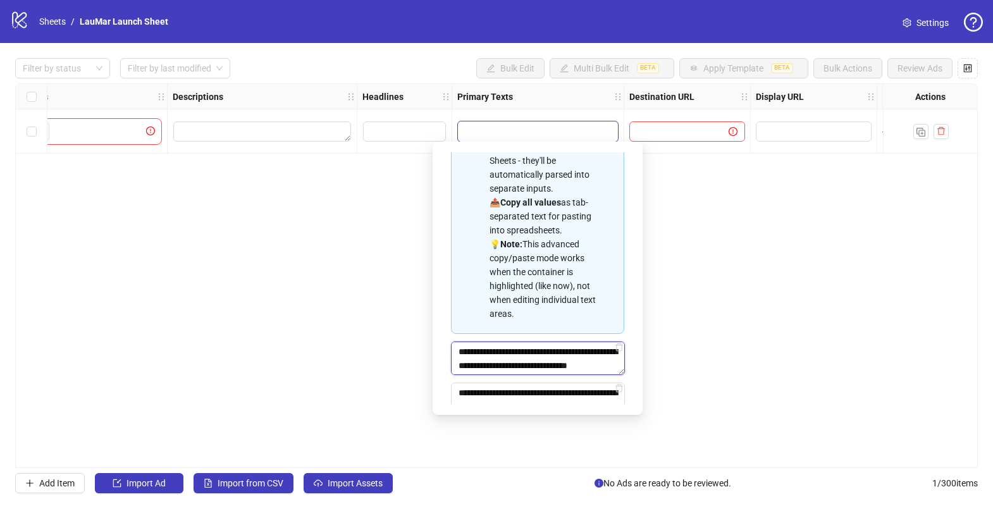
type textarea "**********"
click at [631, 321] on div "**********" at bounding box center [538, 278] width 190 height 253
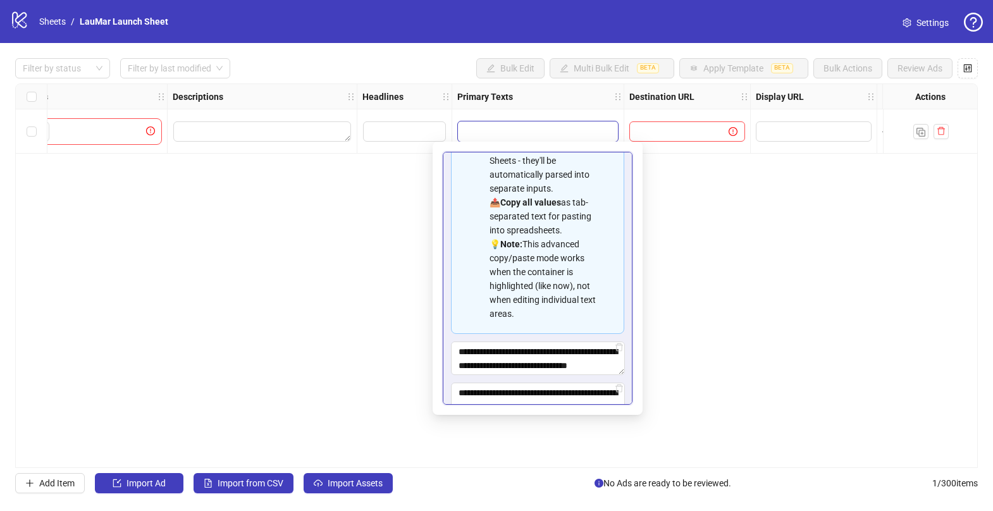
scroll to position [125, 0]
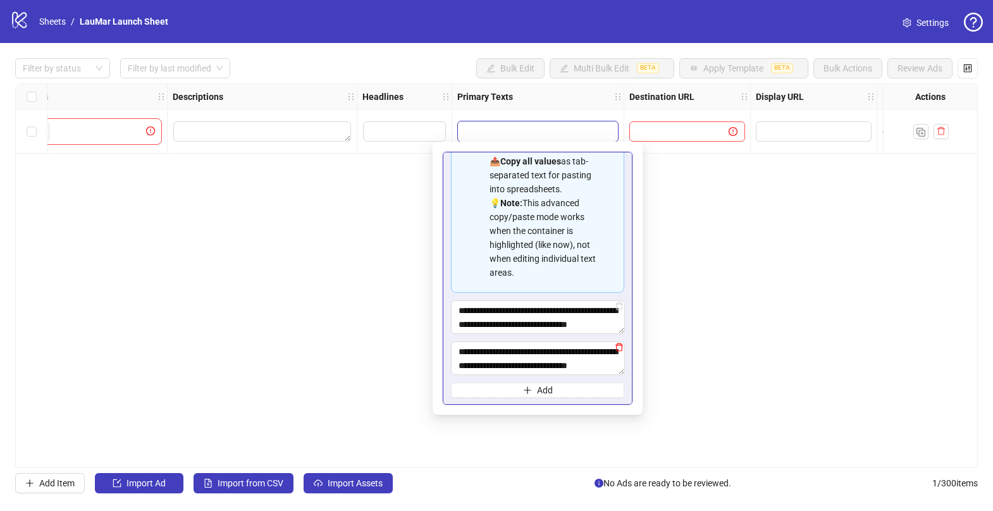
click at [617, 347] on icon "delete" at bounding box center [619, 347] width 9 height 9
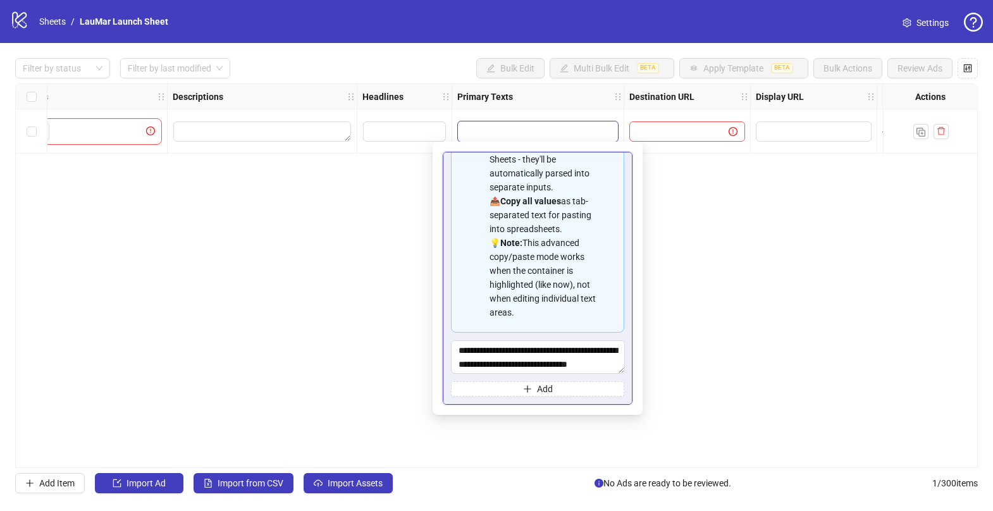
scroll to position [84, 0]
click at [615, 346] on textarea "**********" at bounding box center [538, 359] width 174 height 34
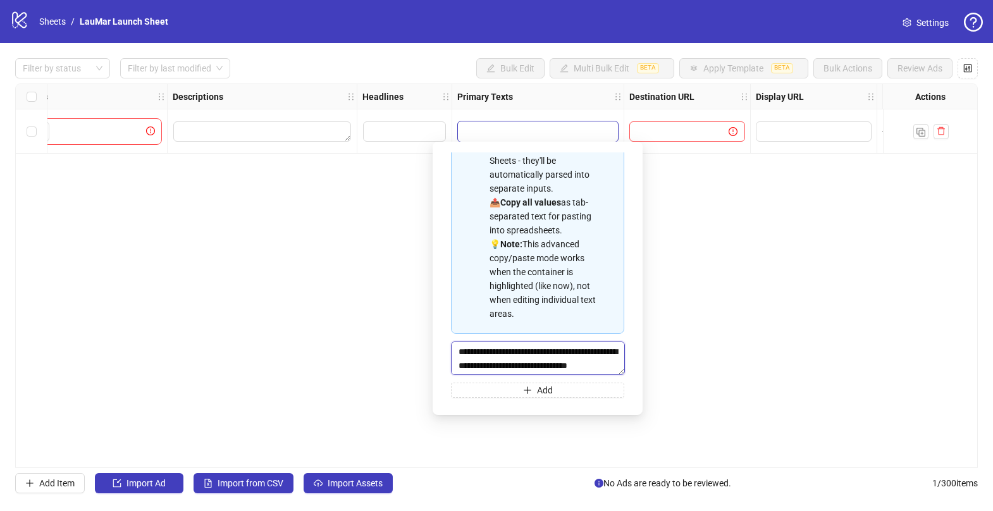
click at [615, 346] on textarea "**********" at bounding box center [538, 359] width 174 height 34
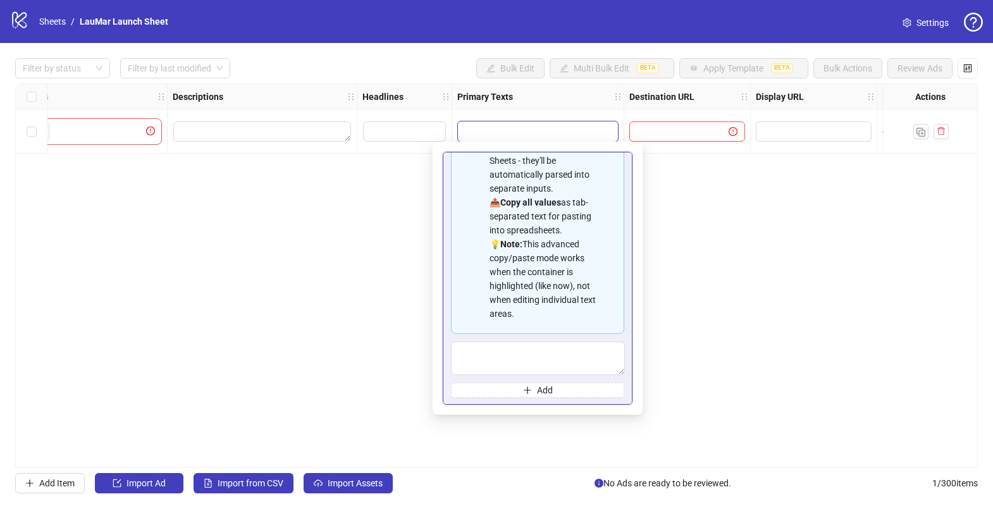
click at [567, 262] on div "📋 Paste multiple values from Excel/Google Sheets - they'll be automatically par…" at bounding box center [543, 223] width 106 height 195
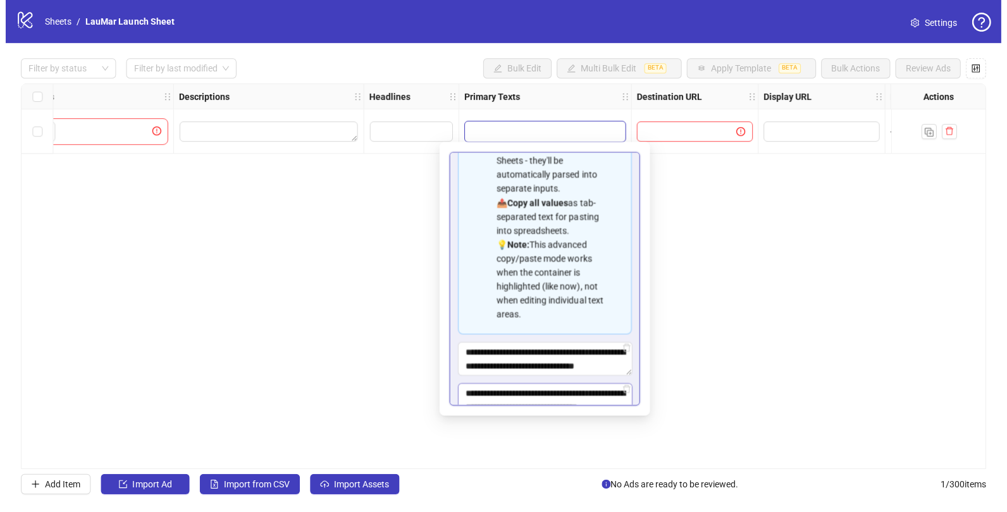
scroll to position [27, 0]
click at [591, 276] on div "📋 Paste multiple values from Excel/Google Sheets - they'll be automatically par…" at bounding box center [543, 223] width 106 height 195
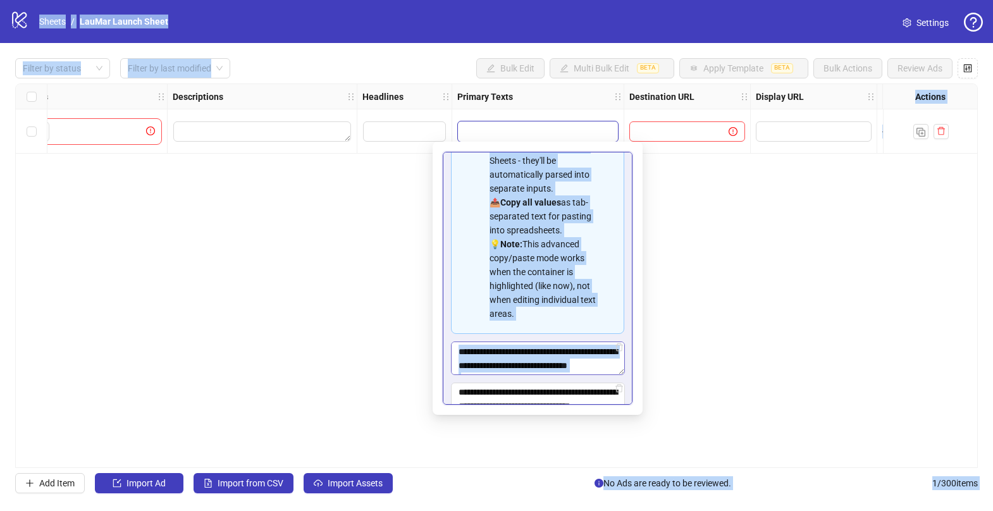
click at [530, 359] on textarea "**********" at bounding box center [538, 359] width 174 height 34
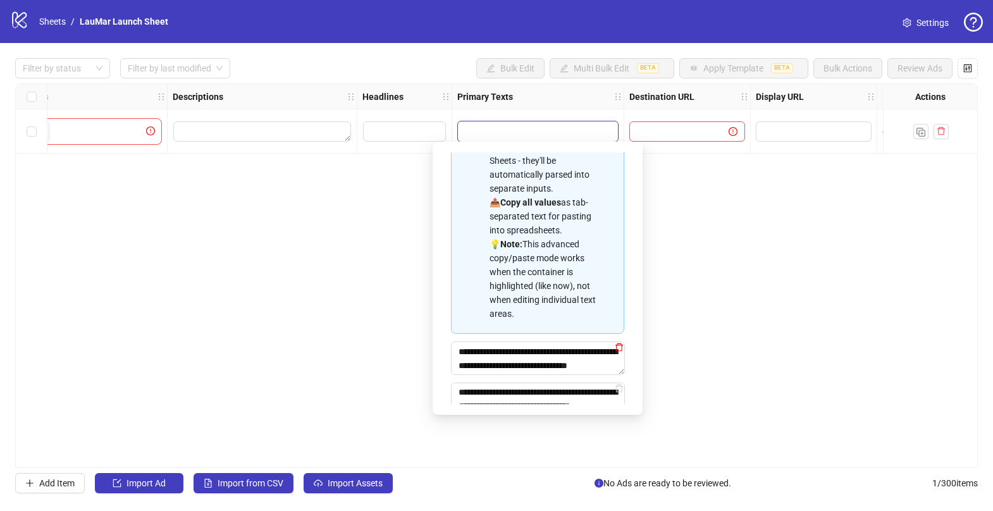
click at [617, 345] on icon "delete" at bounding box center [619, 347] width 9 height 9
type textarea "**********"
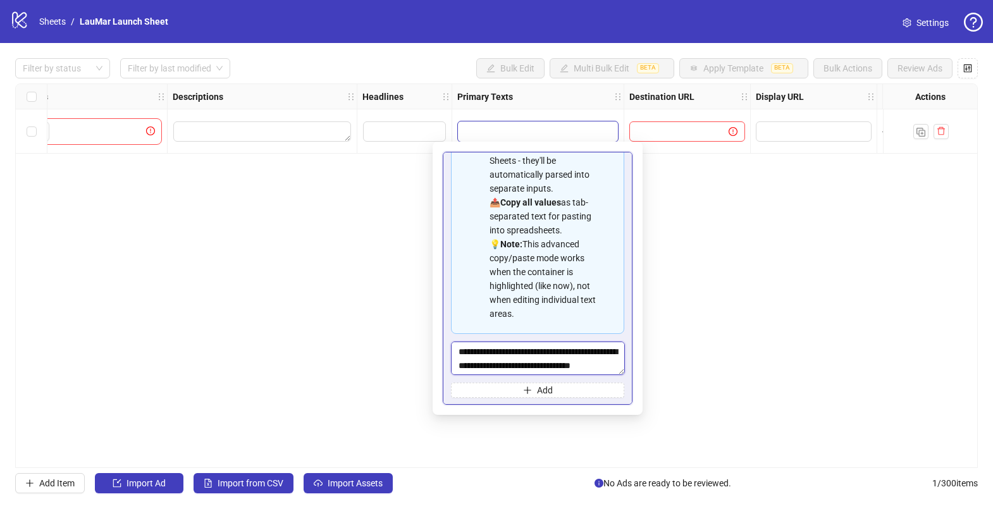
click at [621, 345] on textarea "**********" at bounding box center [538, 359] width 174 height 34
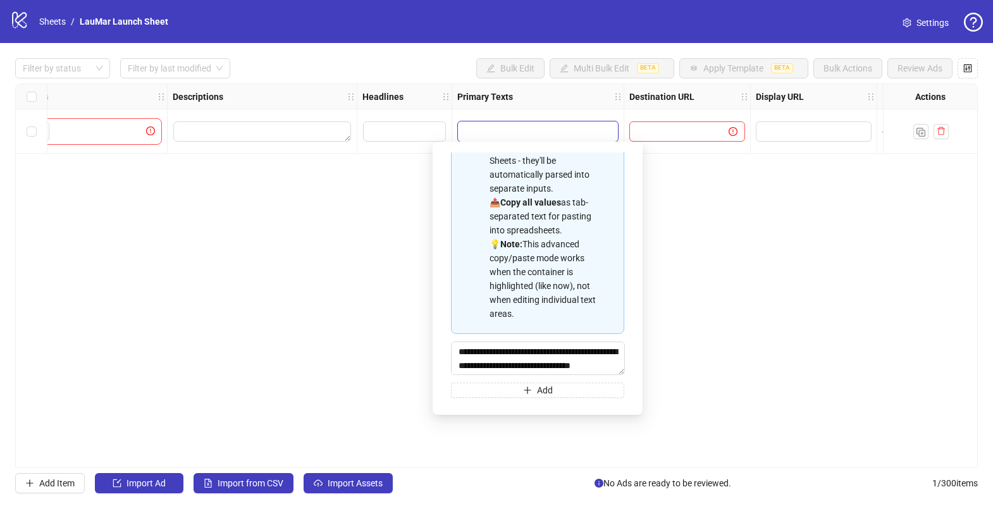
click at [623, 336] on div "**********" at bounding box center [537, 237] width 173 height 322
click at [616, 350] on textarea "**********" at bounding box center [538, 359] width 174 height 34
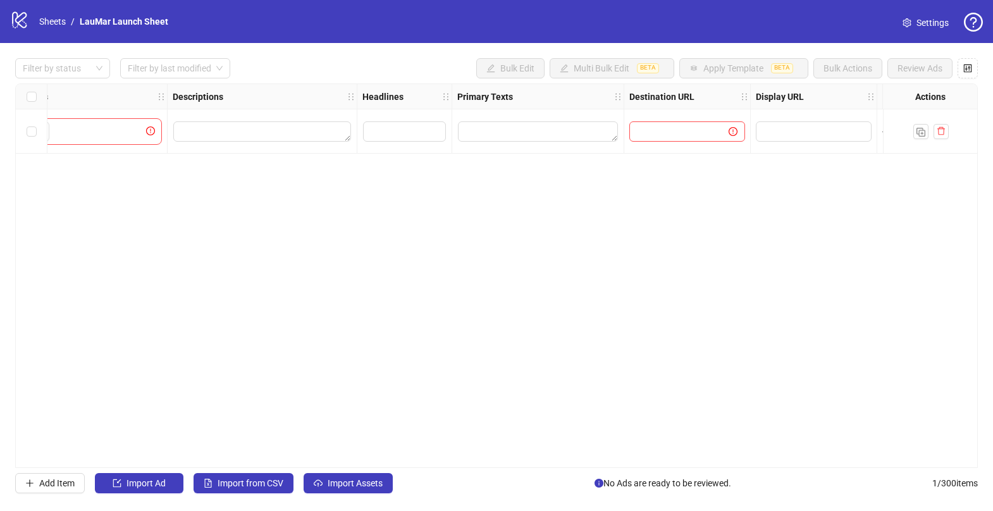
click at [636, 306] on body "logo/logo-mobile Sheets / LauMar Launch Sheet Settings Filter by status Filter …" at bounding box center [496, 255] width 993 height 511
click at [535, 129] on textarea "Edit values" at bounding box center [538, 131] width 160 height 20
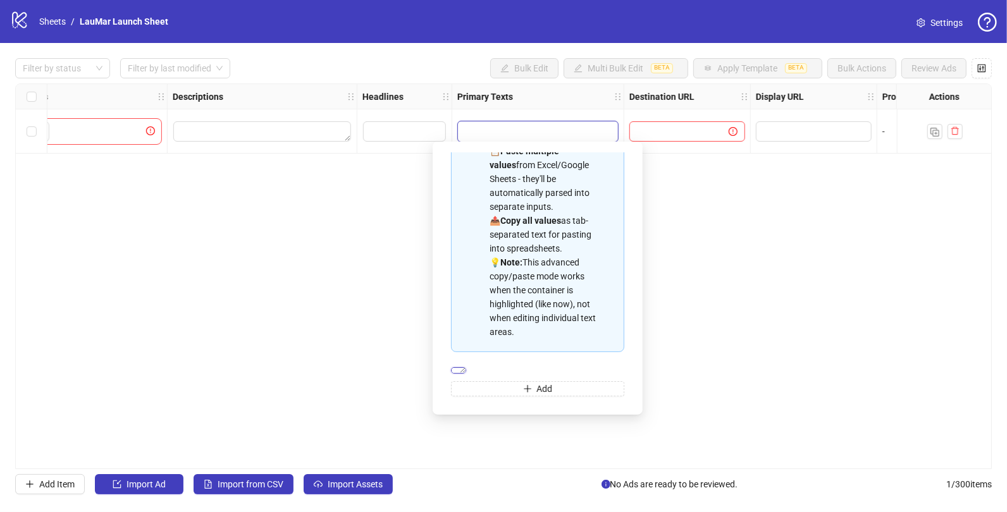
click at [466, 367] on textarea "Multi-text input container - paste or copy values" at bounding box center [458, 370] width 15 height 6
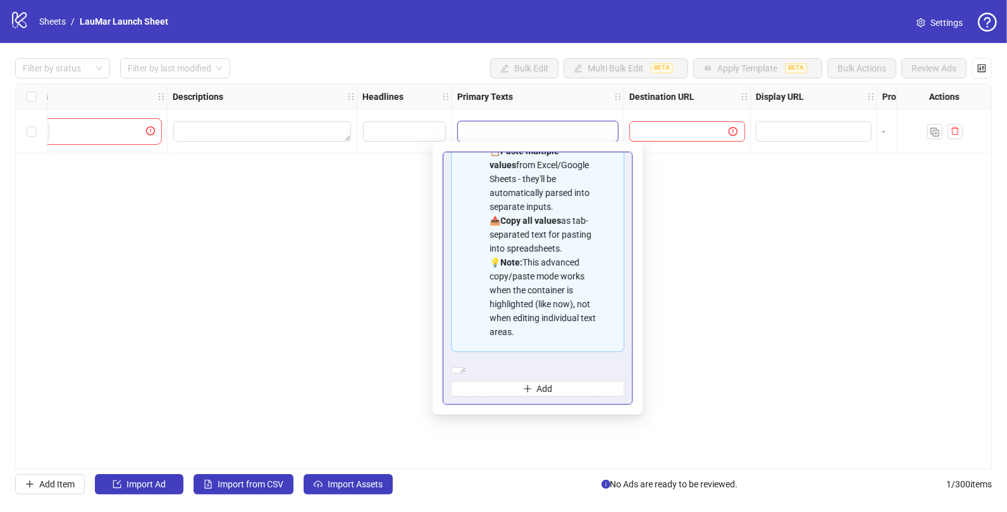
click at [631, 281] on div "Spreadsheet Copy & Paste Mode 📋 Paste multiple values from Excel/Google Sheets …" at bounding box center [538, 278] width 190 height 253
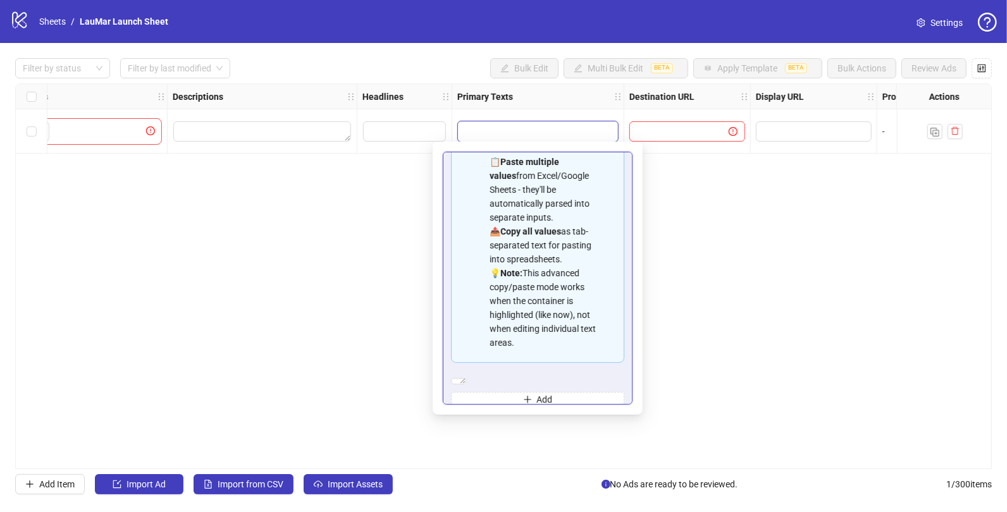
scroll to position [84, 0]
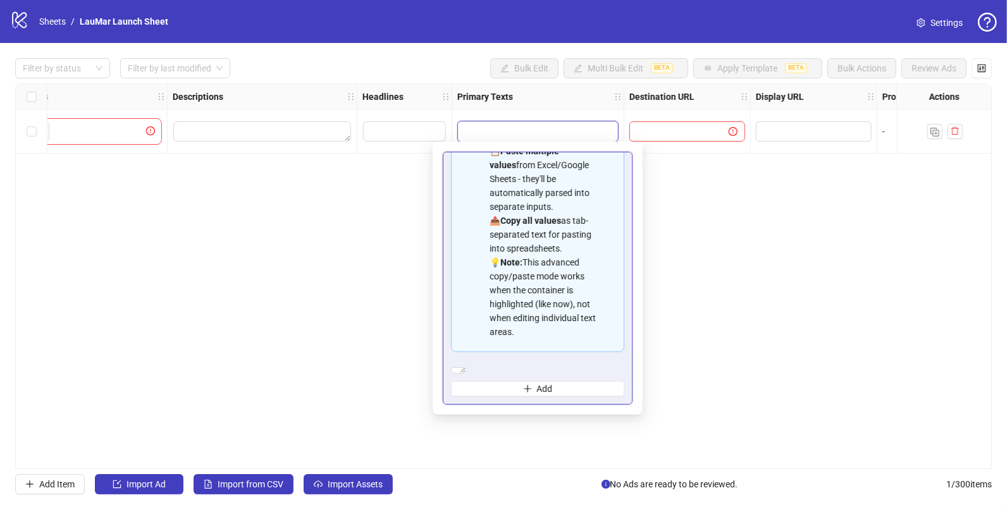
type textarea "**********"
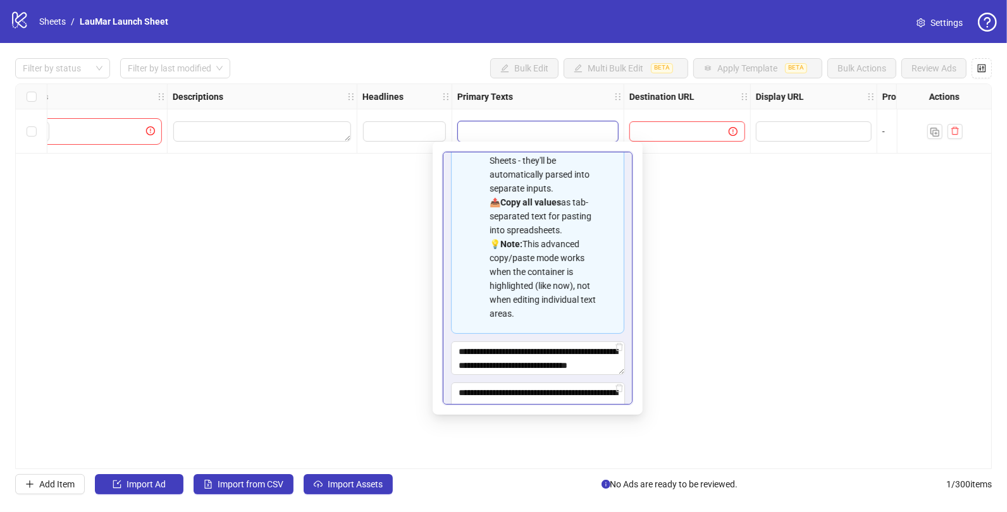
scroll to position [125, 0]
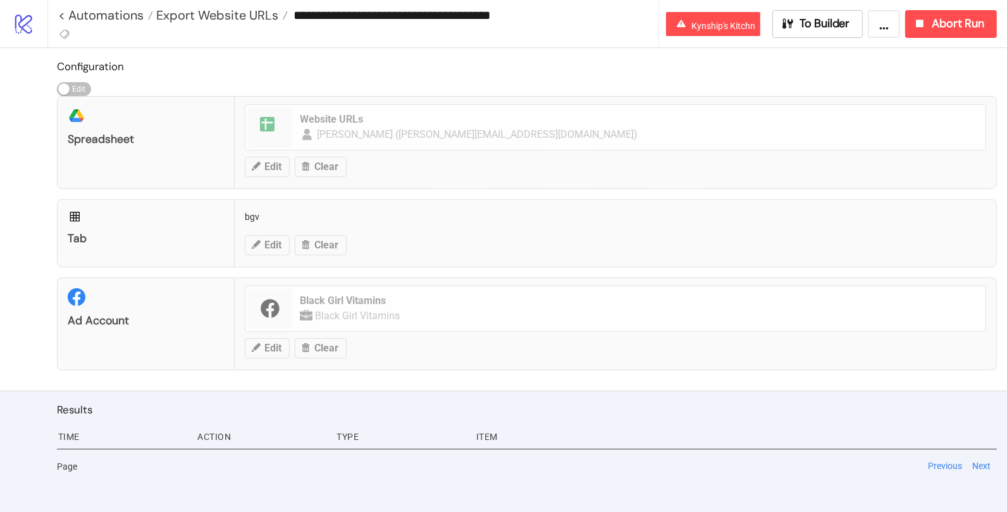
click at [31, 22] on icon "logo/logo-mobile" at bounding box center [24, 24] width 22 height 22
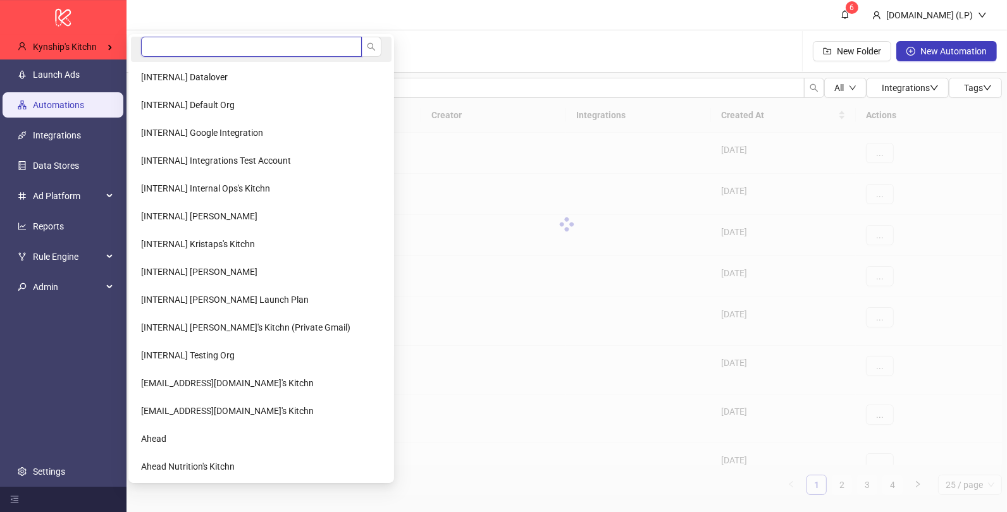
click at [168, 56] on input "search" at bounding box center [251, 47] width 221 height 20
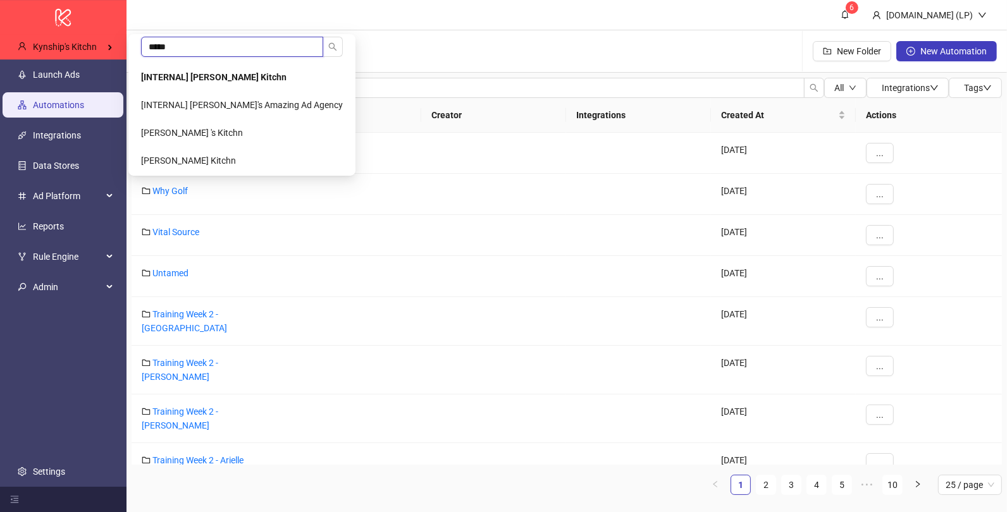
type input "*****"
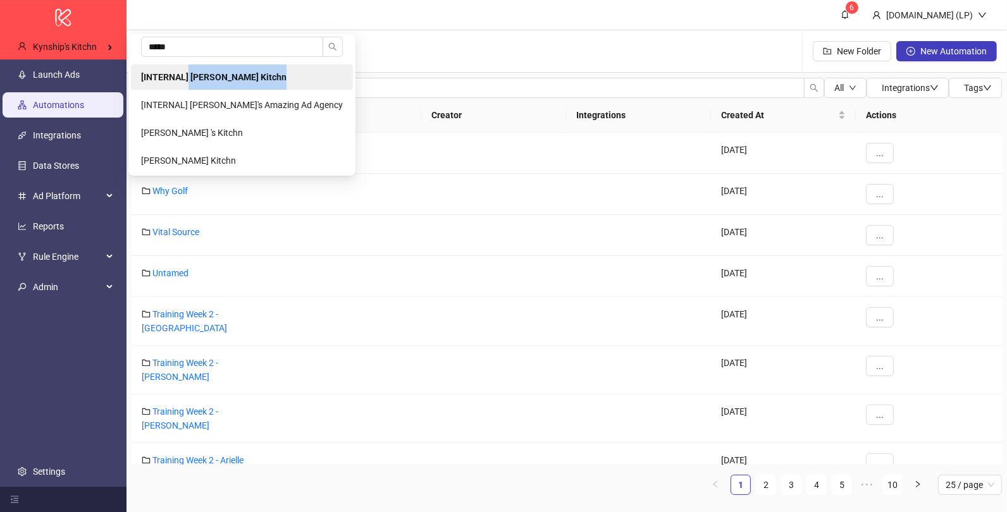
drag, startPoint x: 184, startPoint y: 90, endPoint x: 188, endPoint y: 80, distance: 10.8
click at [188, 80] on Kitchn-popup "***** [INTERNAL] [PERSON_NAME] Kitchn [INTERNAL] [PERSON_NAME]'s Amazing Ad Age…" at bounding box center [241, 105] width 227 height 142
click at [188, 80] on b "[INTERNAL] [PERSON_NAME] Kitchn" at bounding box center [213, 77] width 145 height 10
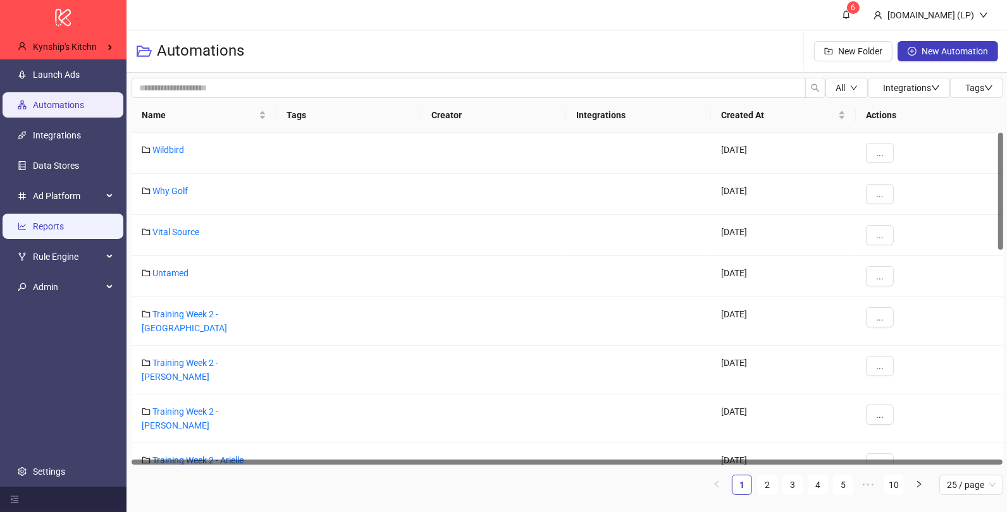
click at [64, 229] on link "Reports" at bounding box center [48, 226] width 31 height 10
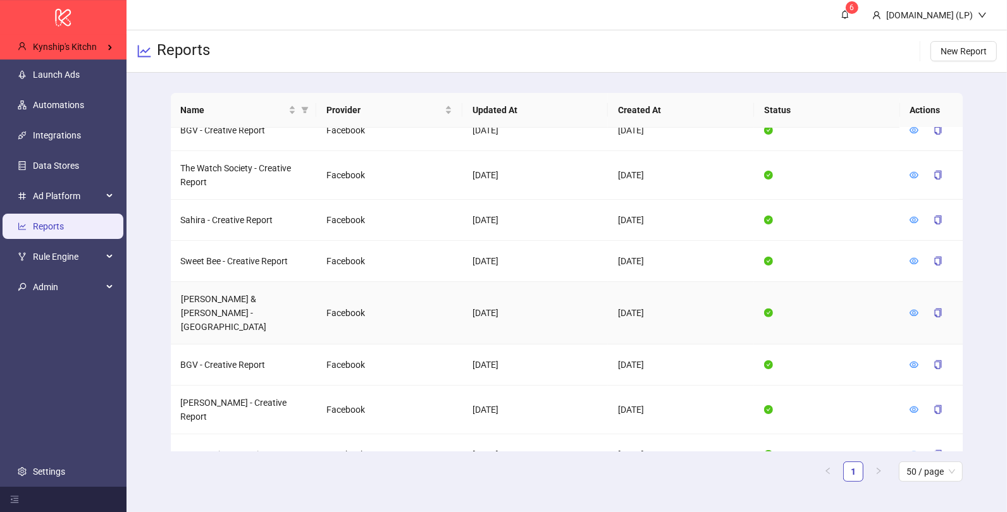
scroll to position [911, 0]
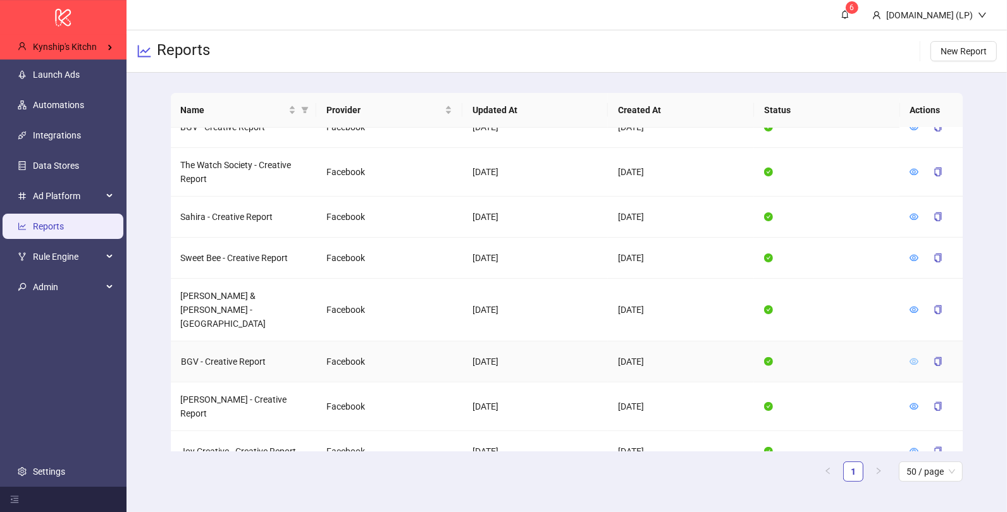
click at [911, 357] on icon "eye" at bounding box center [913, 361] width 9 height 9
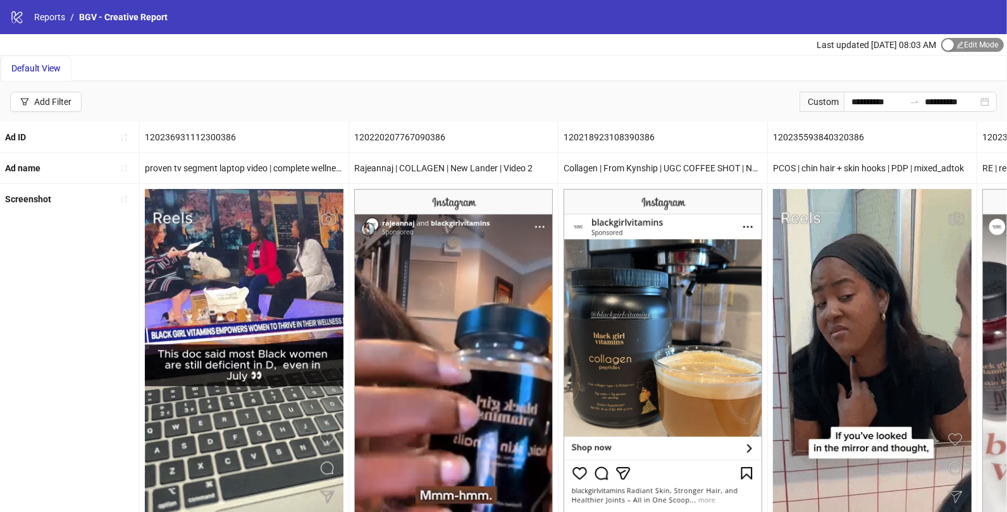
click at [958, 44] on span "Edit Mode Edit Mode" at bounding box center [972, 45] width 63 height 14
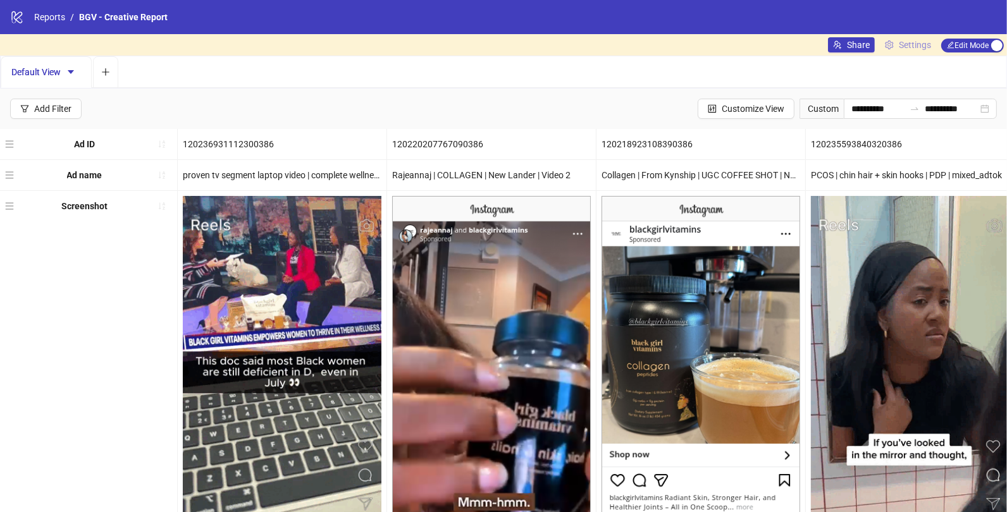
click at [903, 49] on span "Settings" at bounding box center [915, 45] width 32 height 14
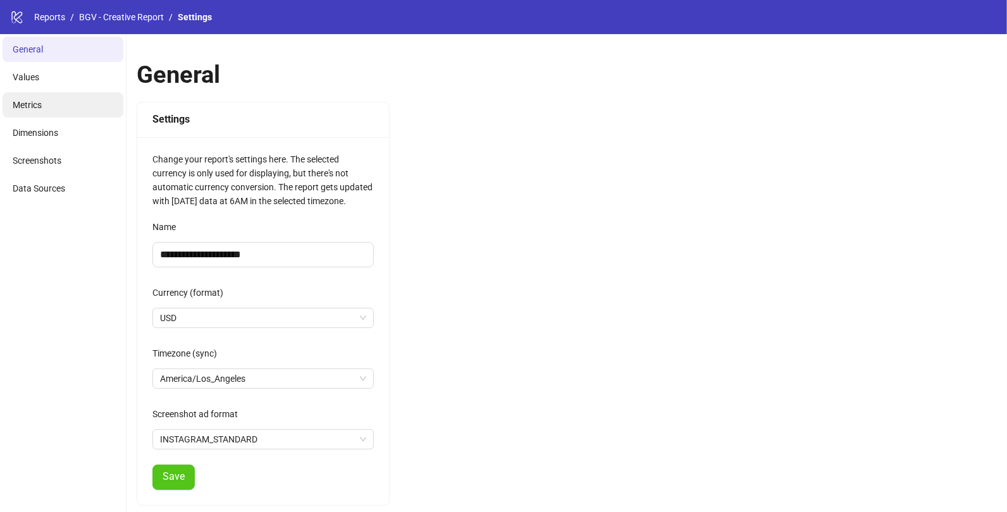
click at [59, 106] on li "Metrics" at bounding box center [63, 104] width 121 height 25
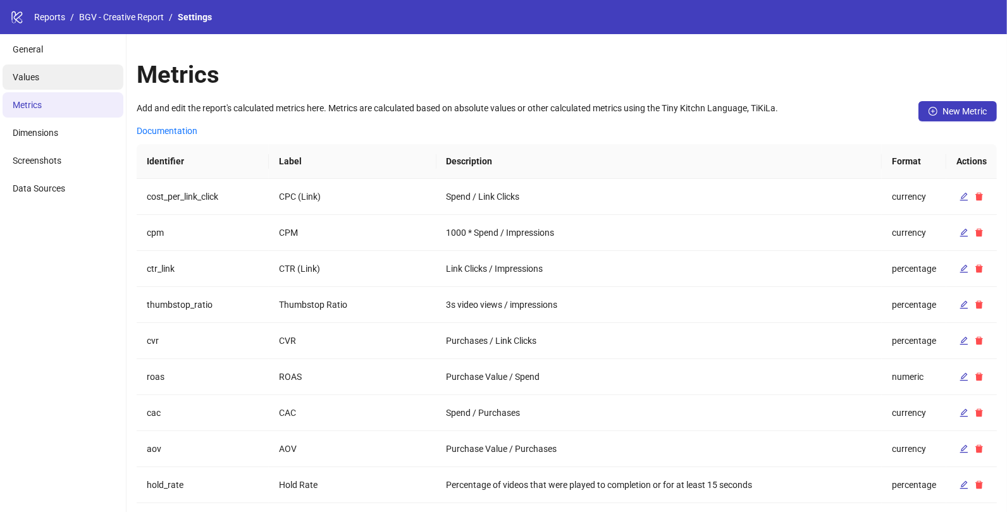
click at [71, 83] on li "Values" at bounding box center [63, 77] width 121 height 25
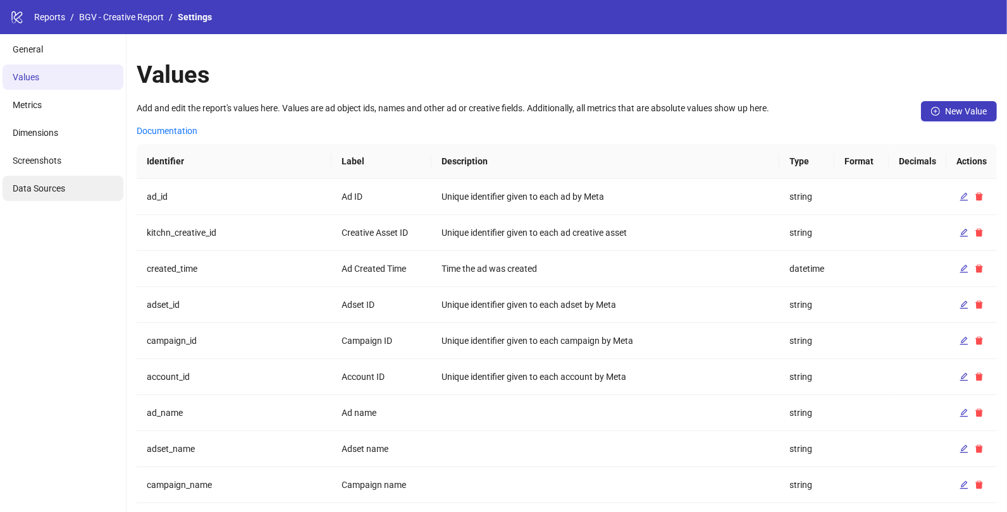
click at [71, 182] on li "Data Sources" at bounding box center [63, 188] width 121 height 25
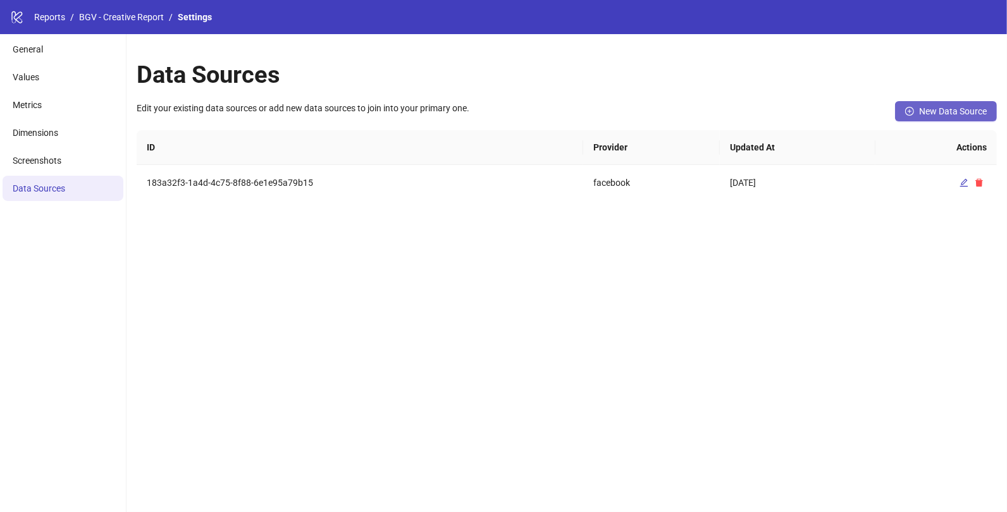
click at [951, 107] on span "New Data Source" at bounding box center [953, 111] width 68 height 10
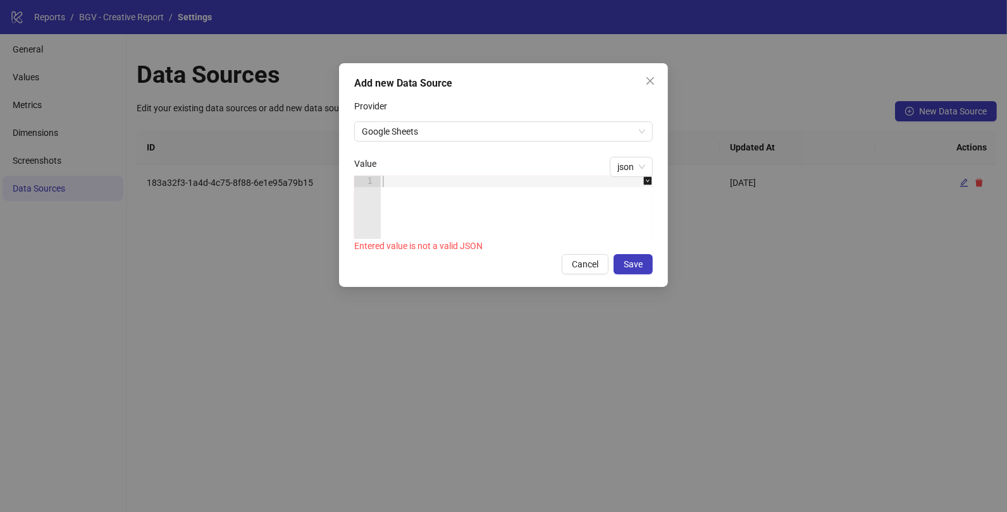
click at [530, 188] on div at bounding box center [523, 219] width 286 height 86
paste textarea "*"
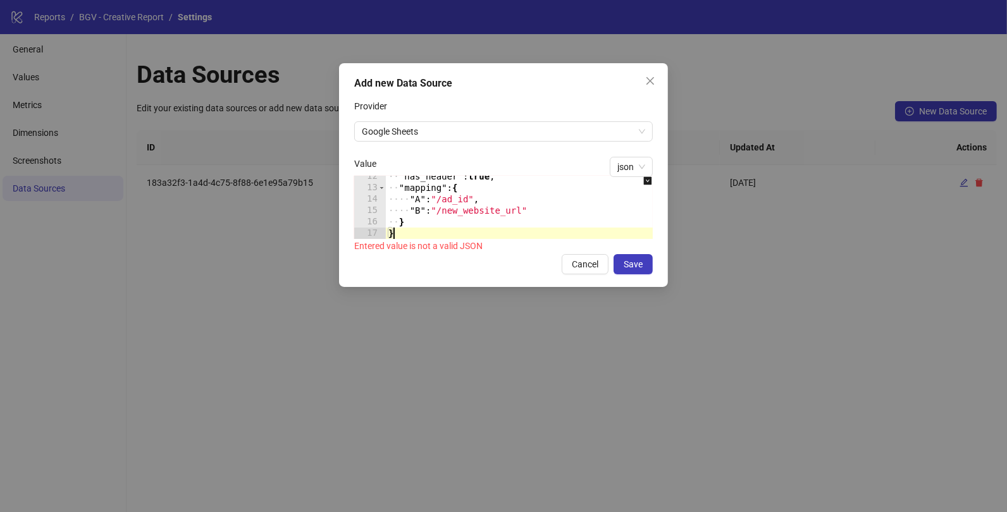
scroll to position [130, 0]
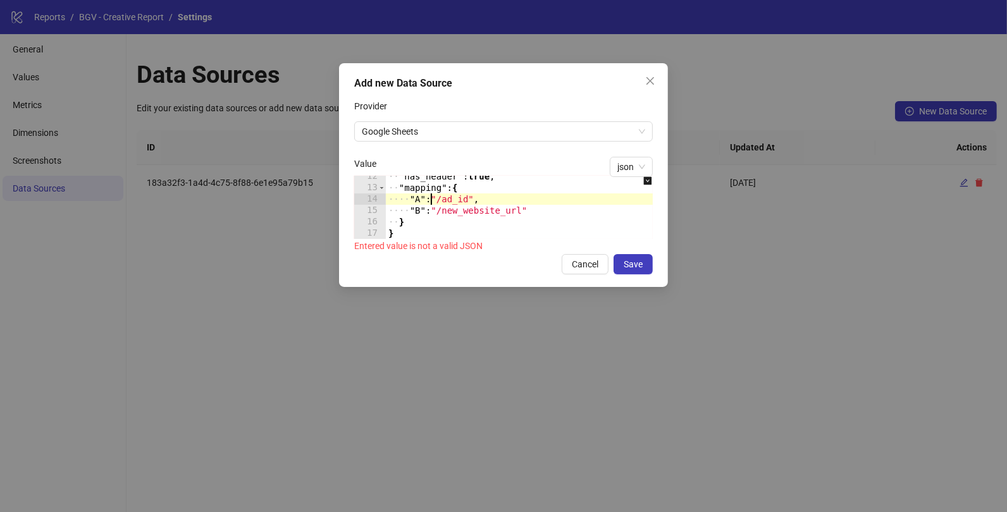
click at [431, 203] on div "·· "has_header" : true , ·· "mapping" : { ···· "A" : "/ad_id" , ···· "B" : "/ne…" at bounding box center [548, 214] width 324 height 86
type textarea "* *"
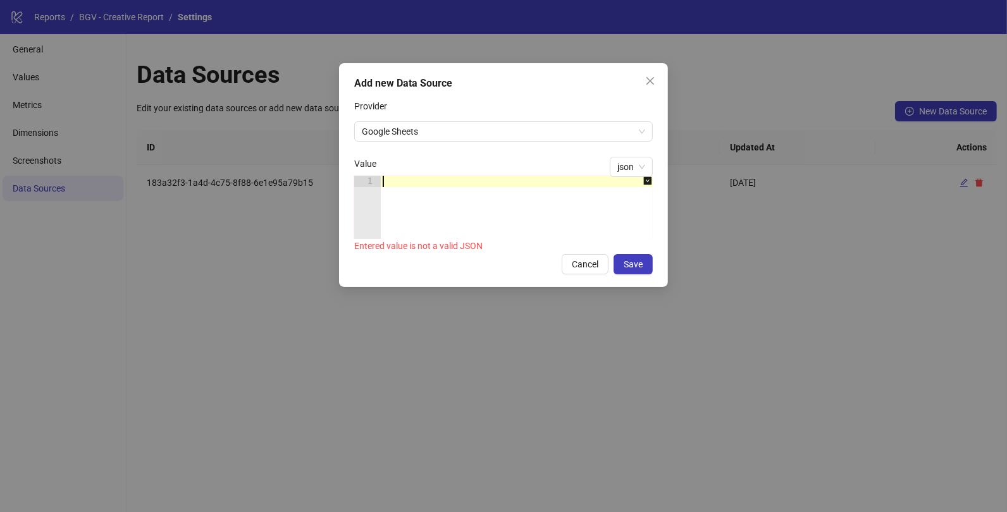
paste textarea "*"
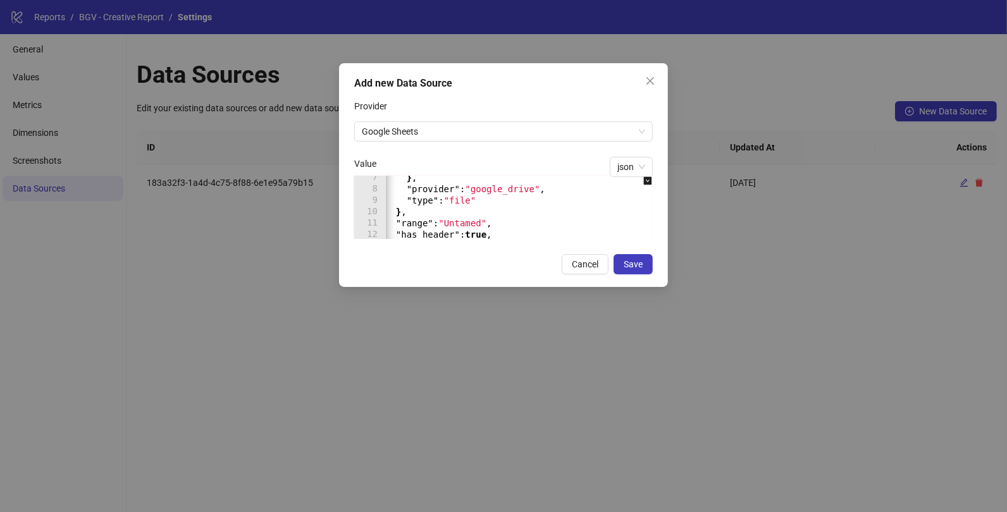
scroll to position [65, 0]
click at [650, 178] on icon "down-square" at bounding box center [648, 181] width 8 height 8
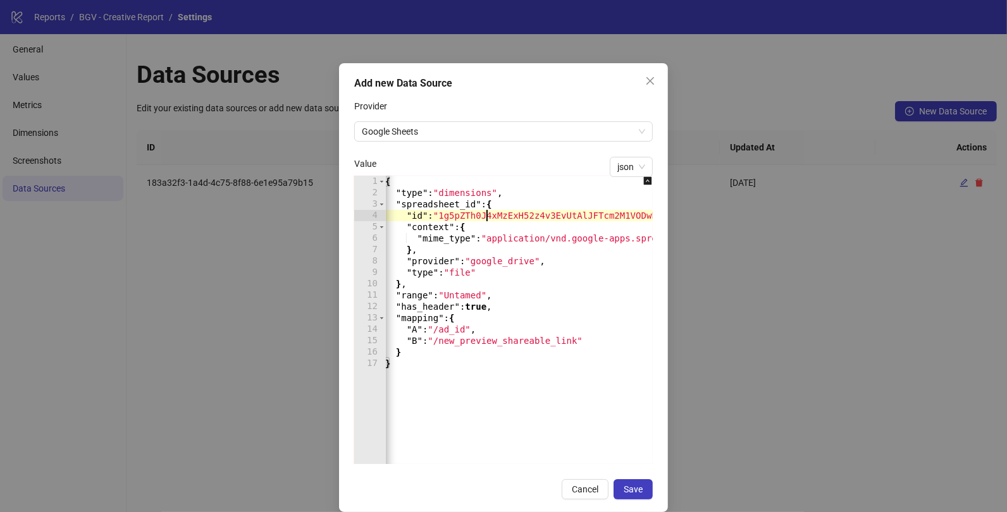
click at [486, 213] on div "{ "type" : "dimensions" , "spreadsheet_id" : { "id" : "1g5pZTh0J4xMzExH52z4v3Ev…" at bounding box center [545, 331] width 324 height 311
paste textarea "**********"
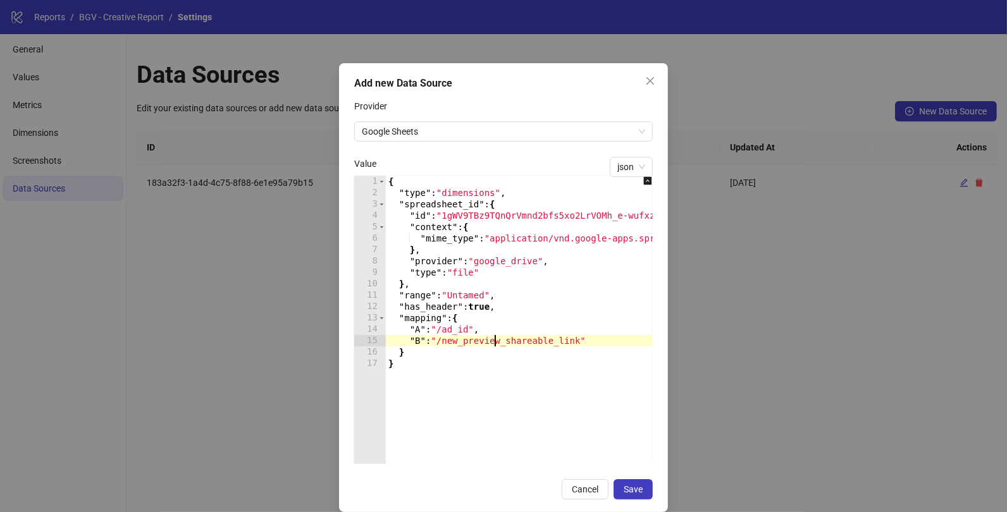
click at [494, 338] on div "{ "type" : "dimensions" , "spreadsheet_id" : { "id" : "1gWV9TBz9TQnQrVmnd2bfs5x…" at bounding box center [548, 331] width 324 height 311
paste textarea "Cursor at row 15"
type textarea "**********"
click at [638, 492] on span "Save" at bounding box center [633, 489] width 19 height 10
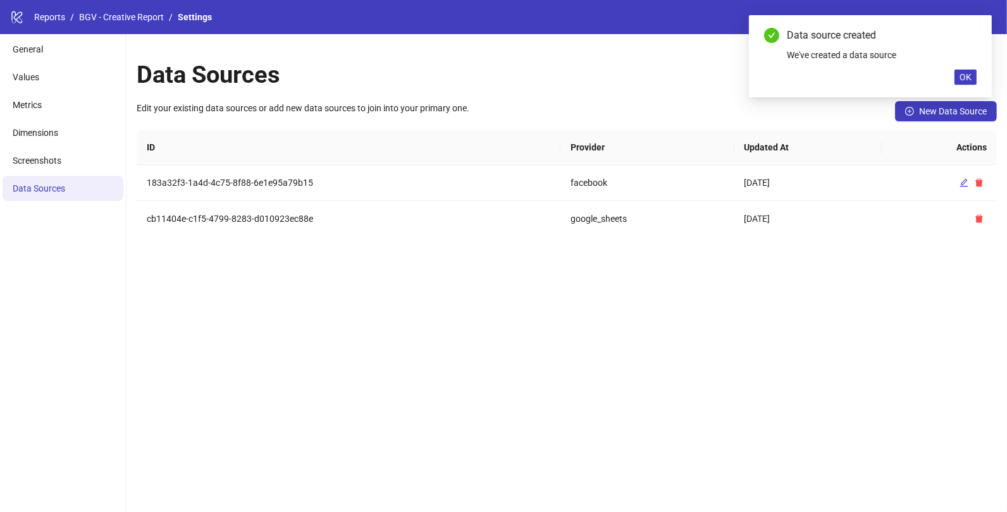
click at [523, 336] on div "**********" at bounding box center [503, 256] width 1007 height 512
click at [37, 70] on li "Values" at bounding box center [63, 77] width 121 height 25
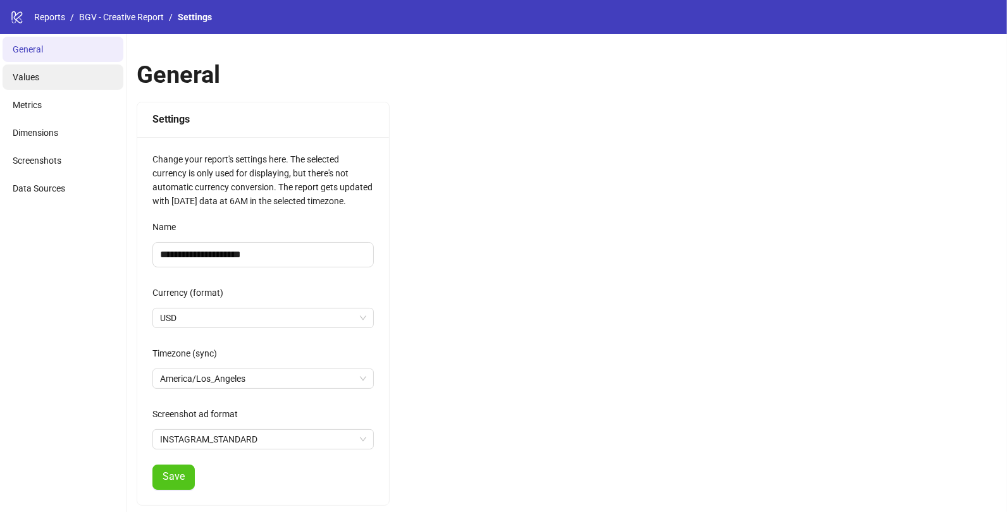
click at [89, 85] on li "Values" at bounding box center [63, 77] width 121 height 25
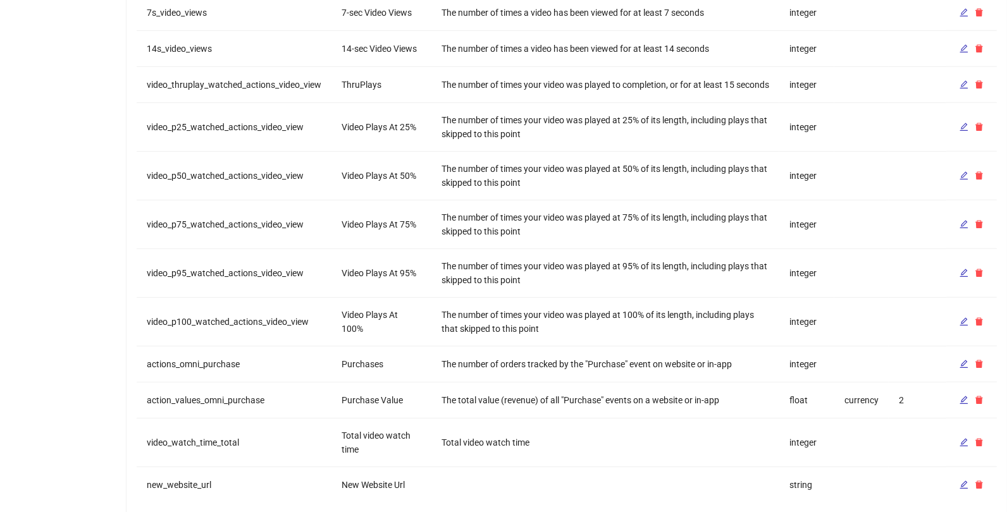
scroll to position [525, 0]
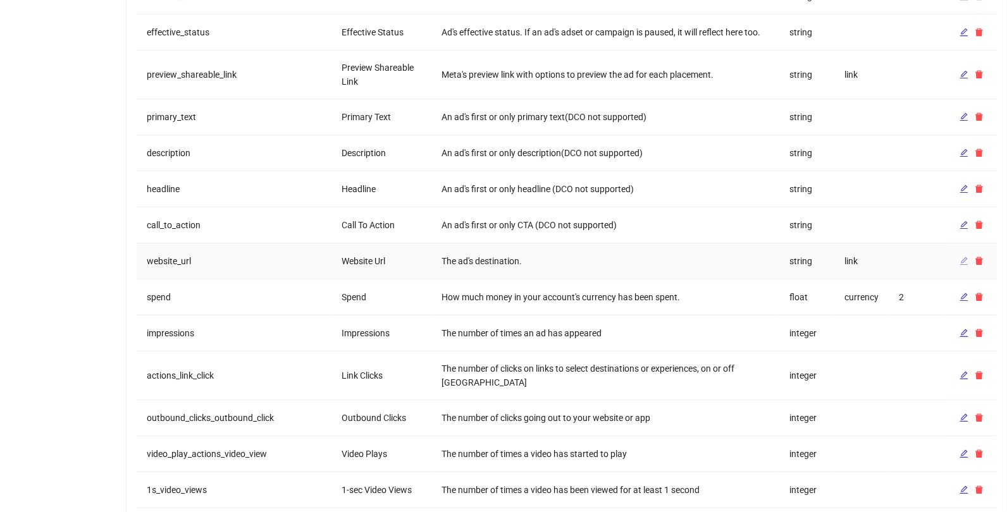
click at [960, 257] on icon "edit" at bounding box center [963, 261] width 9 height 9
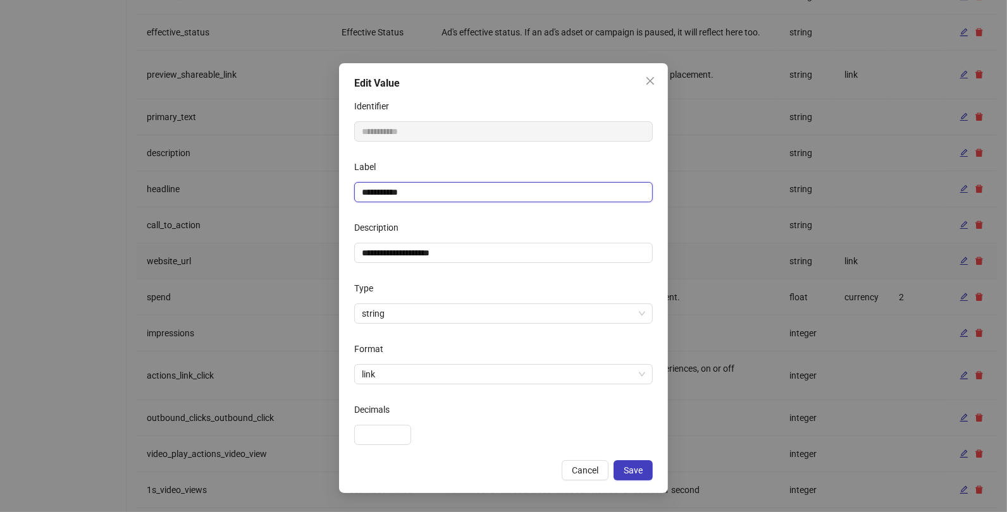
click at [436, 195] on input "**********" at bounding box center [503, 192] width 299 height 20
type input "**********"
click at [635, 471] on span "Save" at bounding box center [633, 470] width 19 height 10
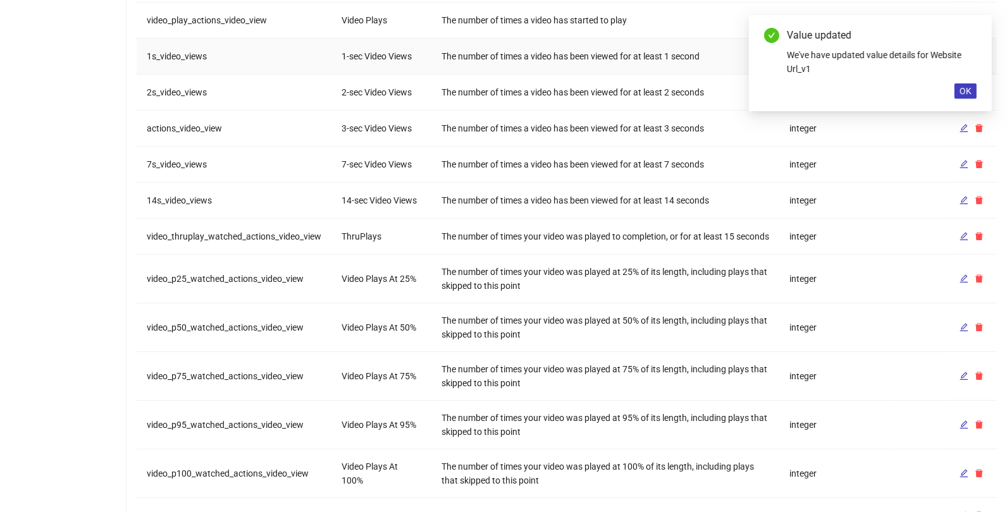
scroll to position [1111, 0]
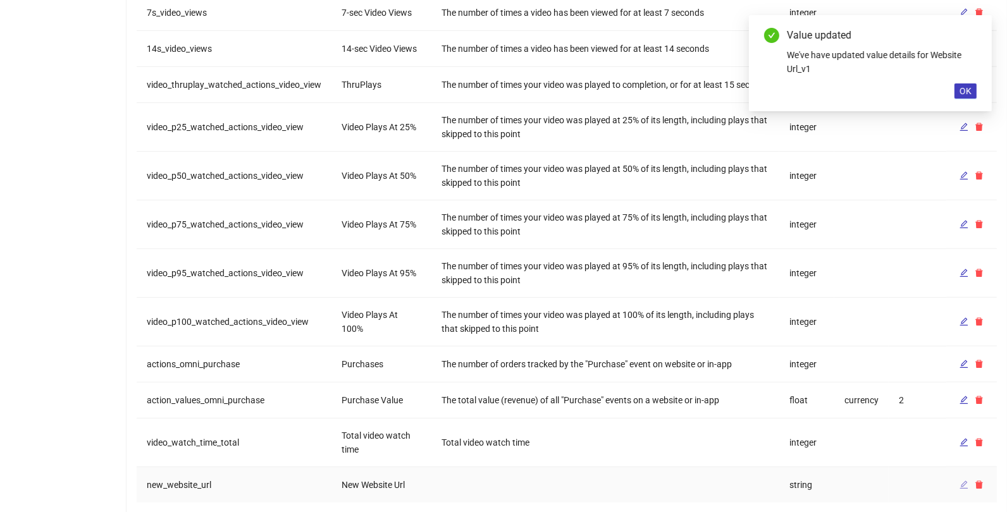
click at [965, 481] on icon "edit" at bounding box center [963, 485] width 9 height 9
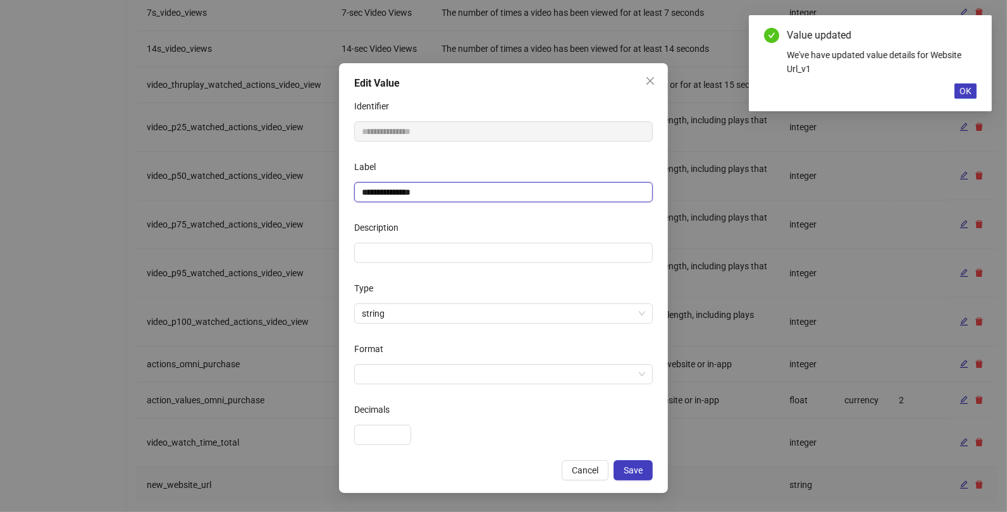
click at [454, 185] on input "**********" at bounding box center [503, 192] width 299 height 20
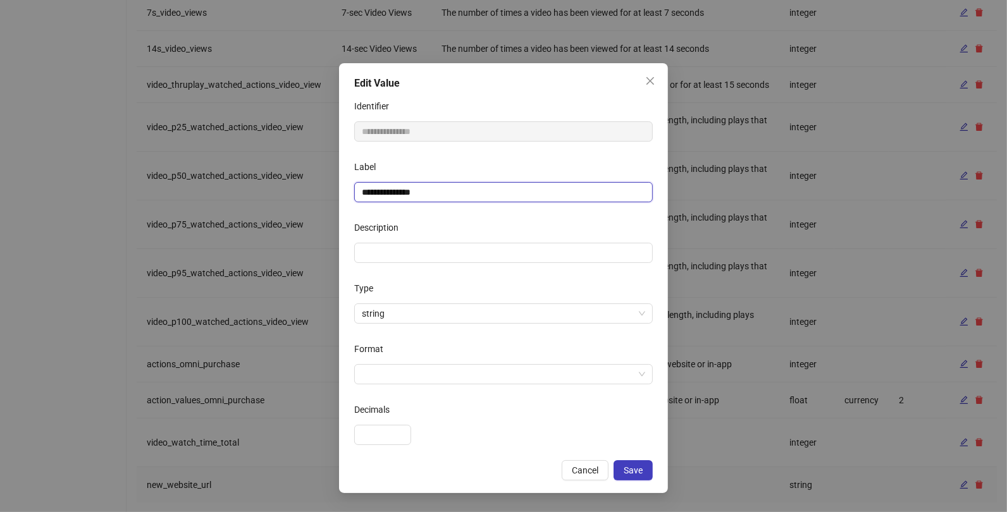
drag, startPoint x: 381, startPoint y: 193, endPoint x: 318, endPoint y: 193, distance: 63.2
click at [318, 193] on div "**********" at bounding box center [503, 256] width 1007 height 512
type input "**********"
click at [644, 473] on button "Save" at bounding box center [632, 470] width 39 height 20
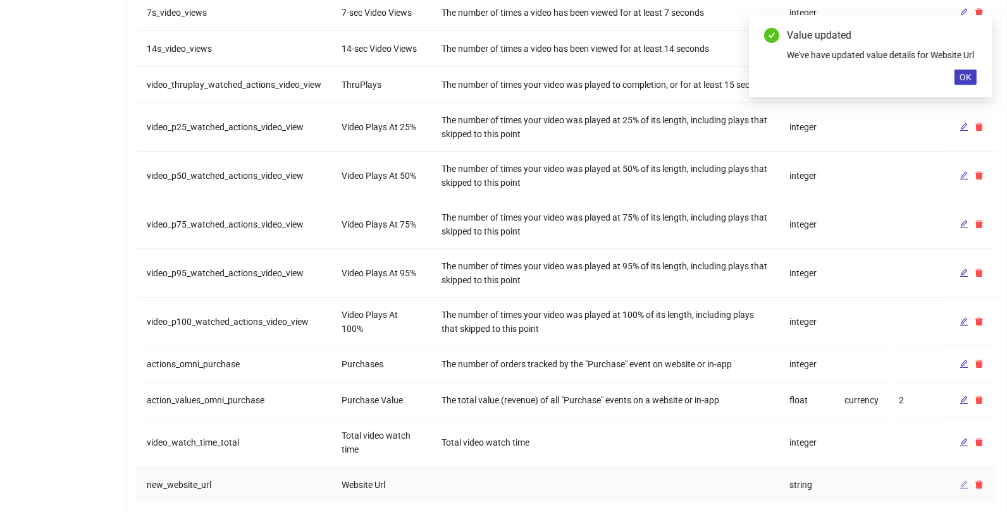
click at [968, 478] on button "button" at bounding box center [963, 485] width 15 height 15
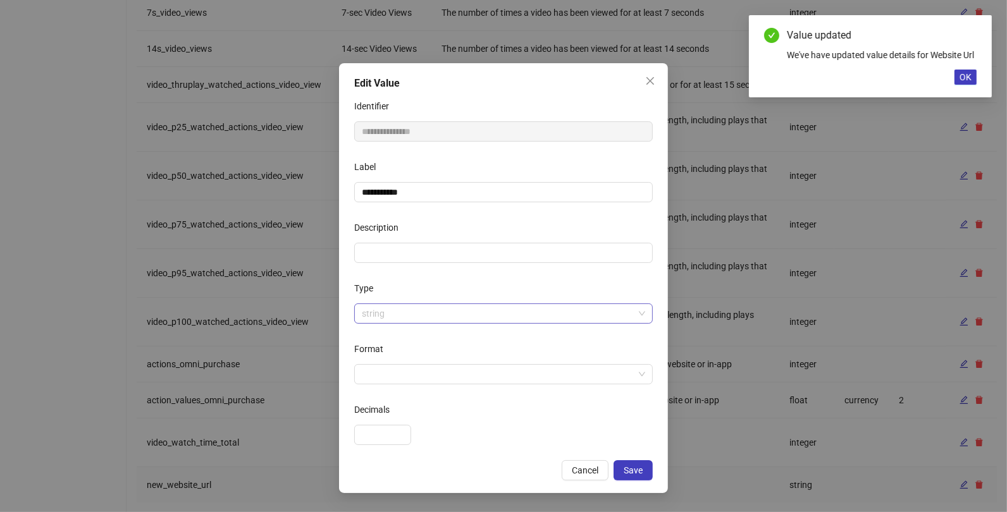
click at [409, 318] on span "string" at bounding box center [503, 313] width 283 height 19
click at [421, 455] on div "**********" at bounding box center [503, 278] width 329 height 430
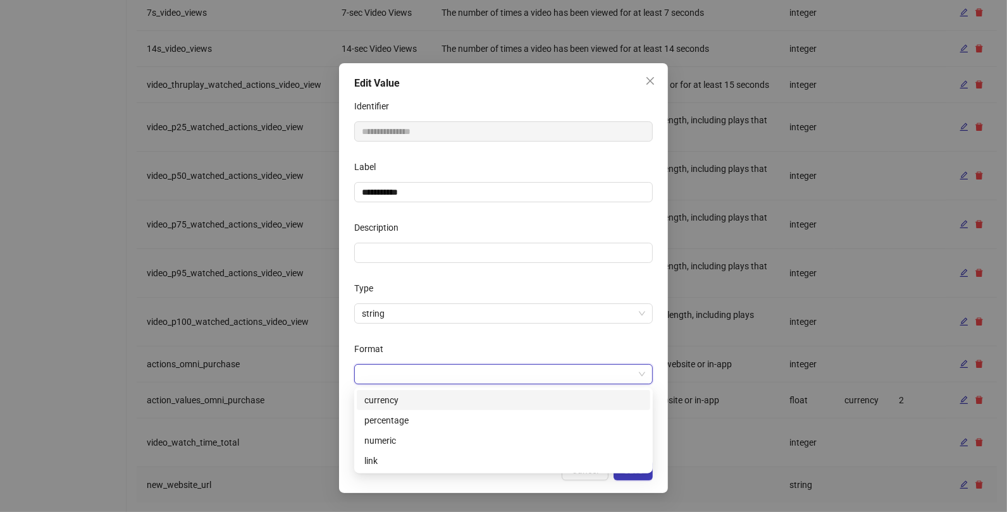
click at [426, 365] on input "Format" at bounding box center [498, 374] width 272 height 19
click at [388, 456] on div "link" at bounding box center [503, 461] width 278 height 14
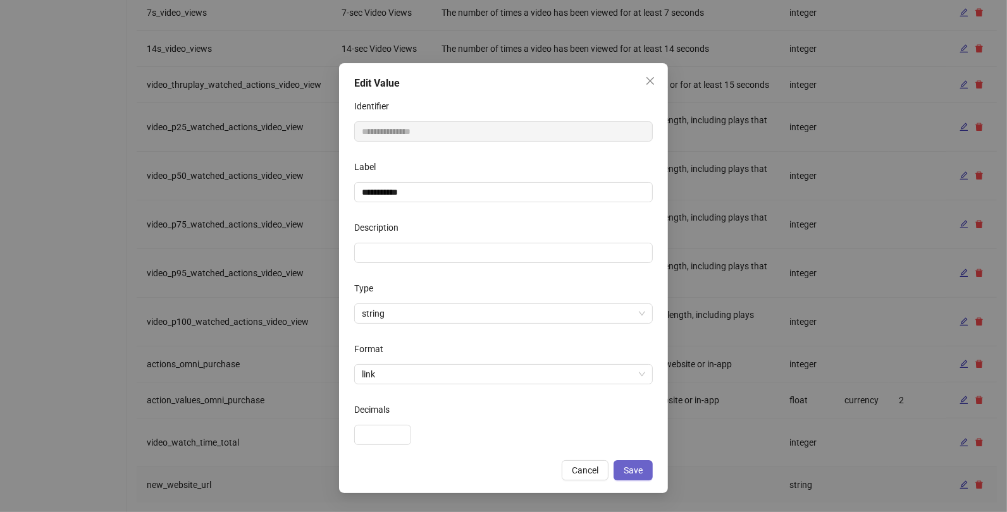
click at [632, 472] on span "Save" at bounding box center [633, 470] width 19 height 10
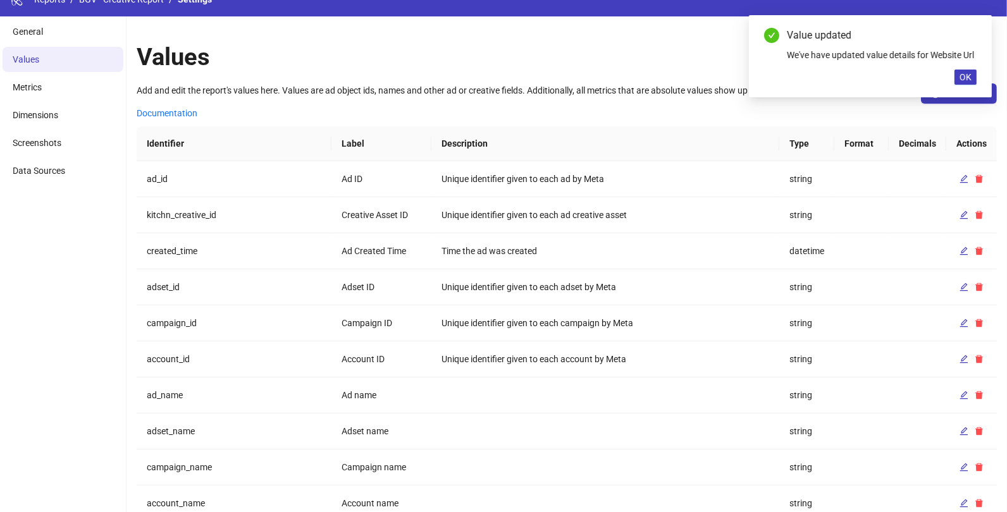
scroll to position [0, 0]
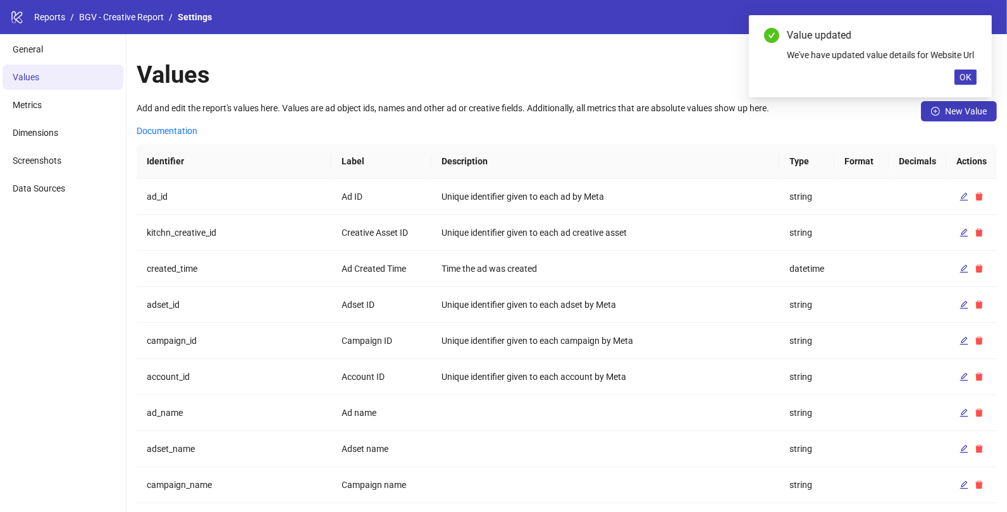
click at [121, 23] on li "BGV - Creative Report" at bounding box center [121, 17] width 85 height 14
click at [121, 19] on link "BGV - Creative Report" at bounding box center [122, 17] width 90 height 14
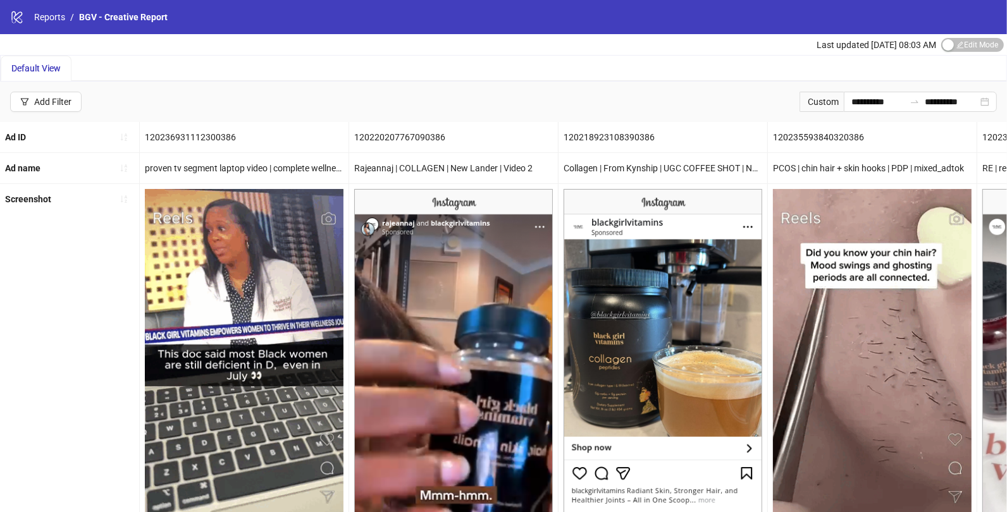
click at [945, 55] on div "Default View" at bounding box center [503, 68] width 1007 height 27
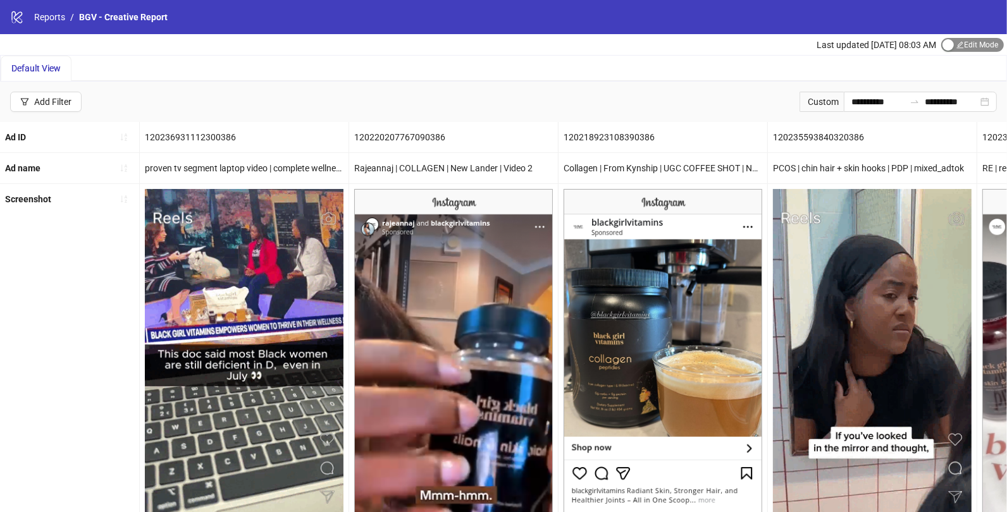
click at [952, 50] on span "Edit Mode Edit Mode" at bounding box center [972, 45] width 63 height 14
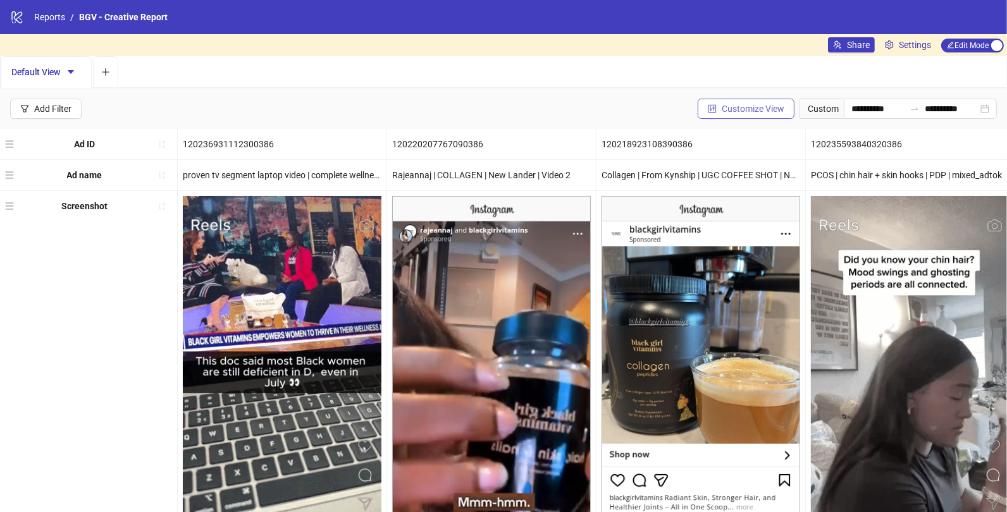
click at [773, 106] on span "Customize View" at bounding box center [753, 109] width 63 height 10
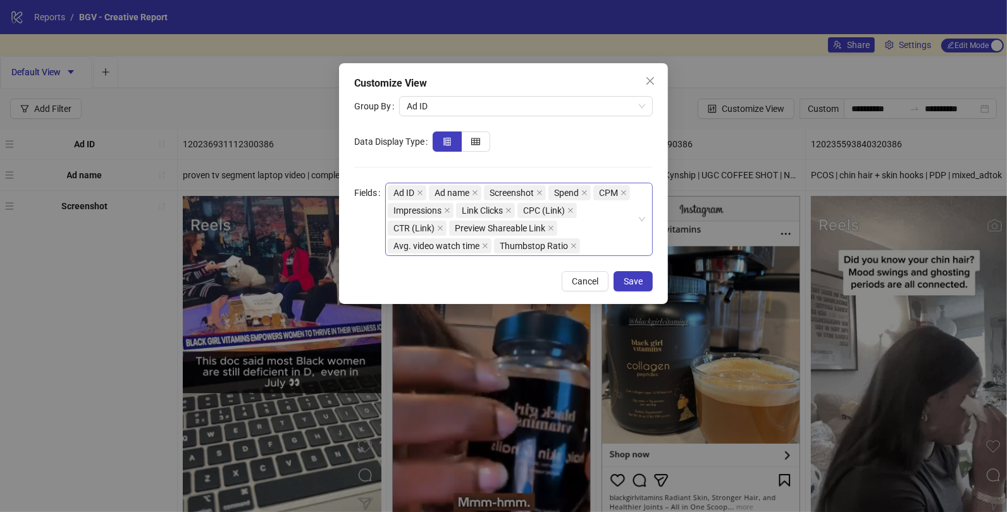
click at [607, 238] on div "Ad ID Ad name Screenshot Spend CPM Impressions Link Clicks CPC (Link) CTR (Link…" at bounding box center [512, 219] width 249 height 71
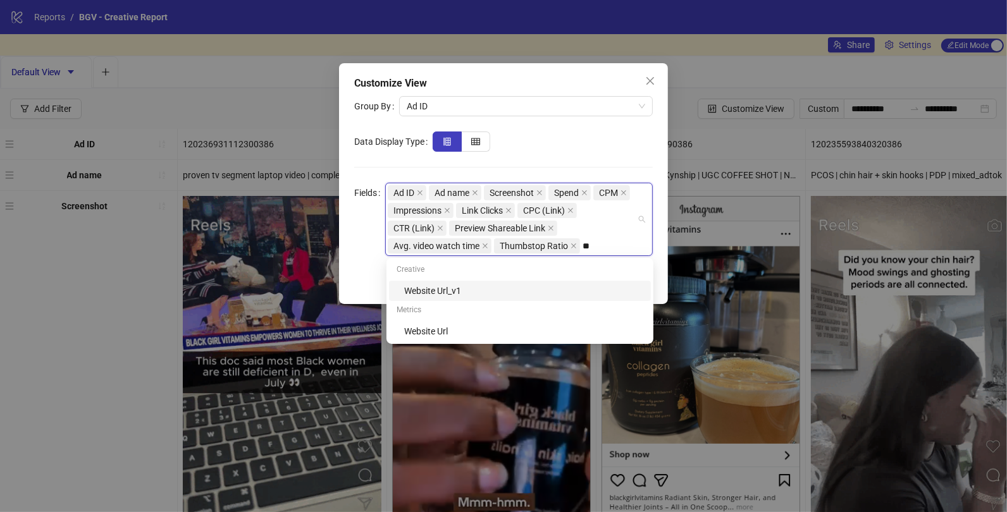
type input "***"
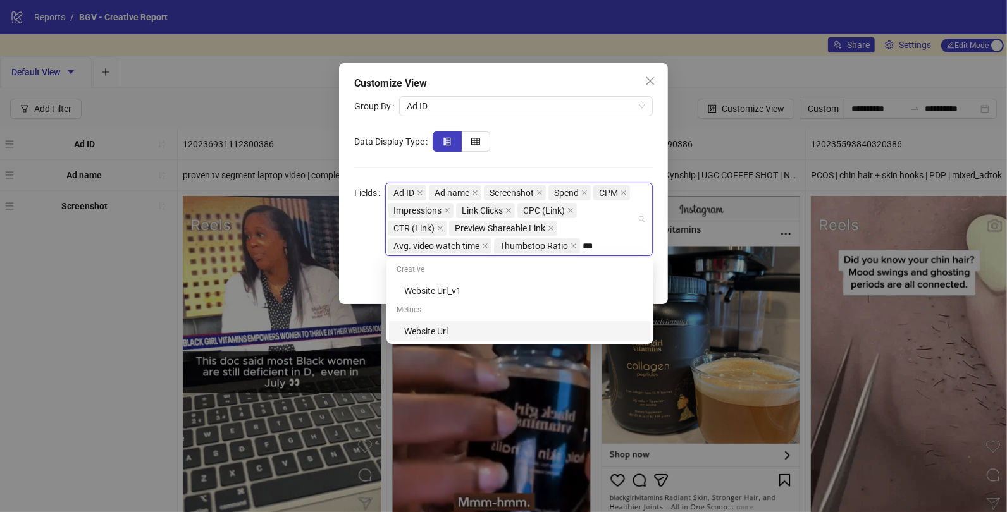
click at [521, 329] on div "Website Url" at bounding box center [523, 331] width 239 height 14
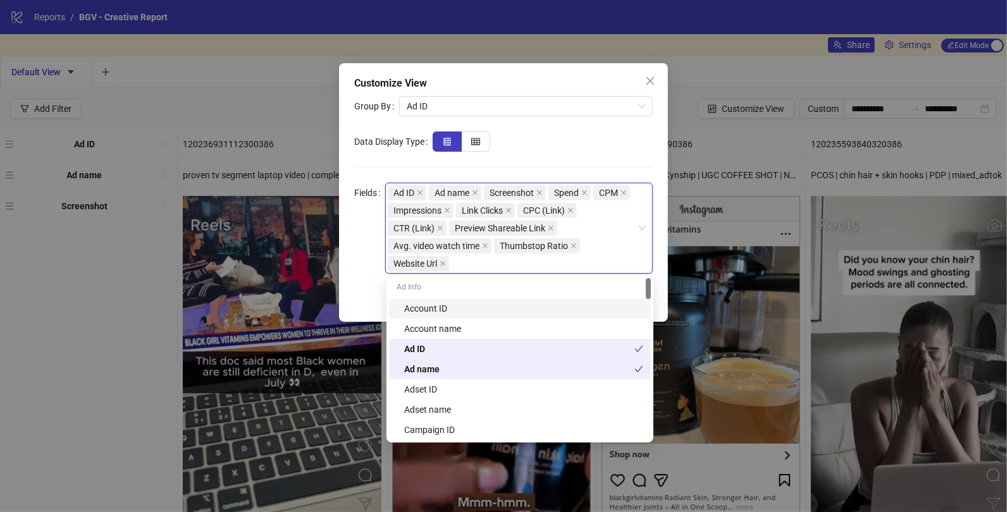
click at [605, 157] on form "Group By Ad ID Data Display Type Fields Ad ID, Ad name, Screenshot, Spend, CPM,…" at bounding box center [503, 185] width 299 height 178
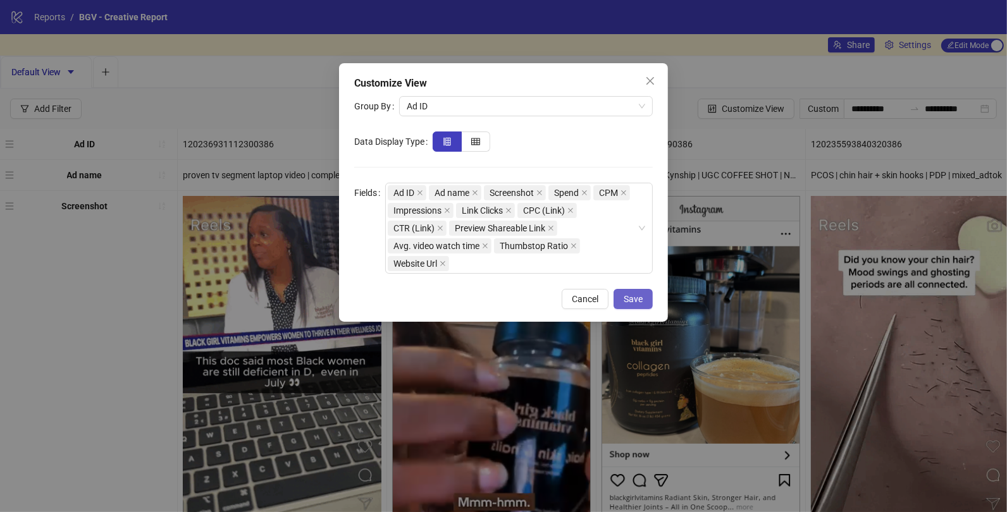
click at [641, 301] on span "Save" at bounding box center [633, 299] width 19 height 10
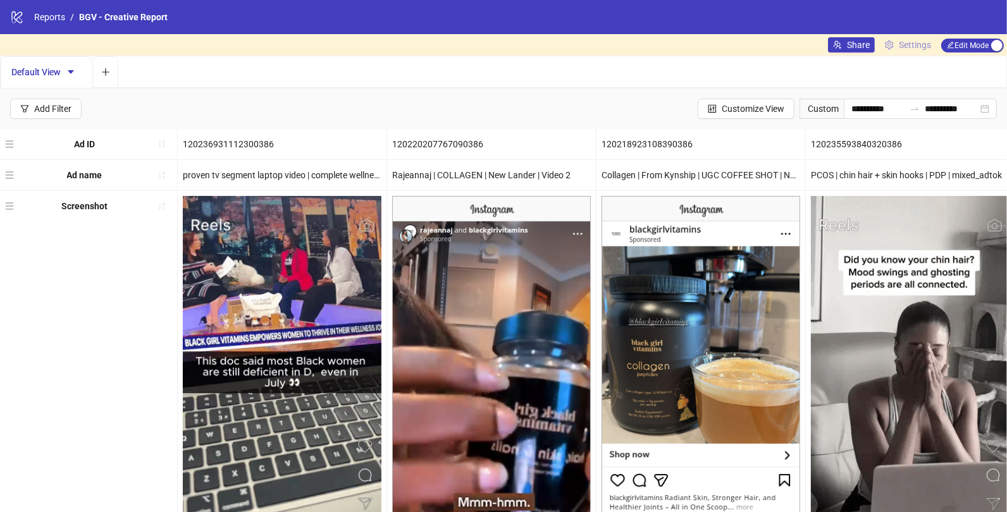
click at [908, 46] on span "Settings" at bounding box center [915, 45] width 32 height 14
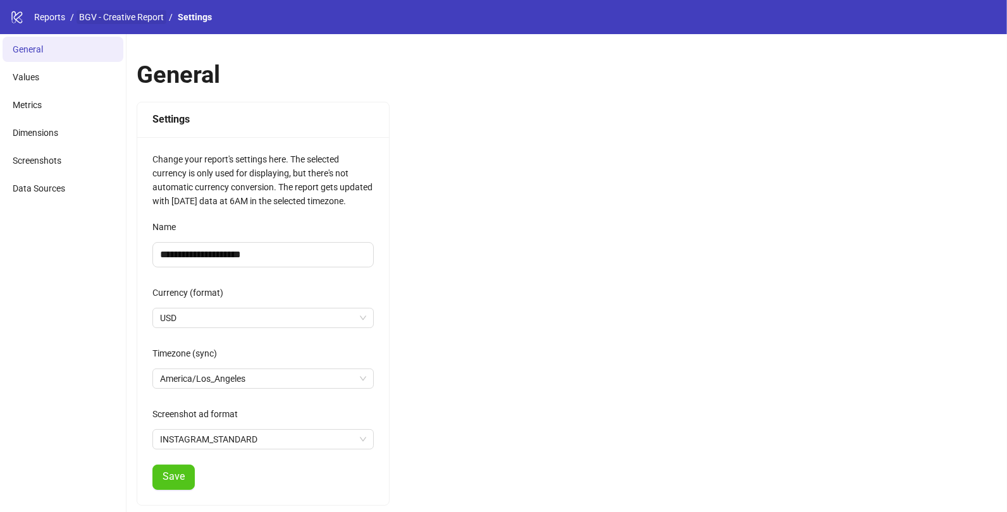
click at [90, 13] on link "BGV - Creative Report" at bounding box center [122, 17] width 90 height 14
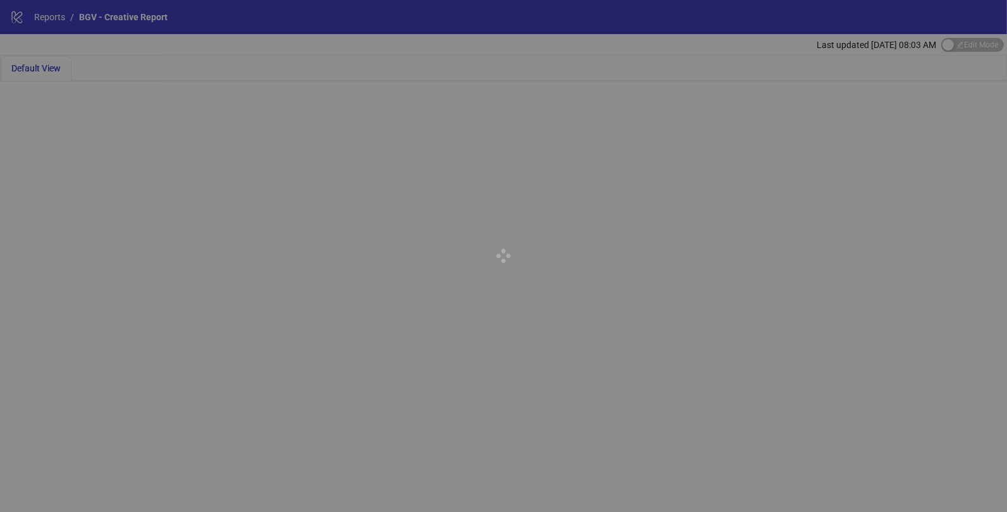
click at [988, 46] on div at bounding box center [503, 256] width 1007 height 512
click at [981, 46] on div at bounding box center [503, 256] width 1007 height 512
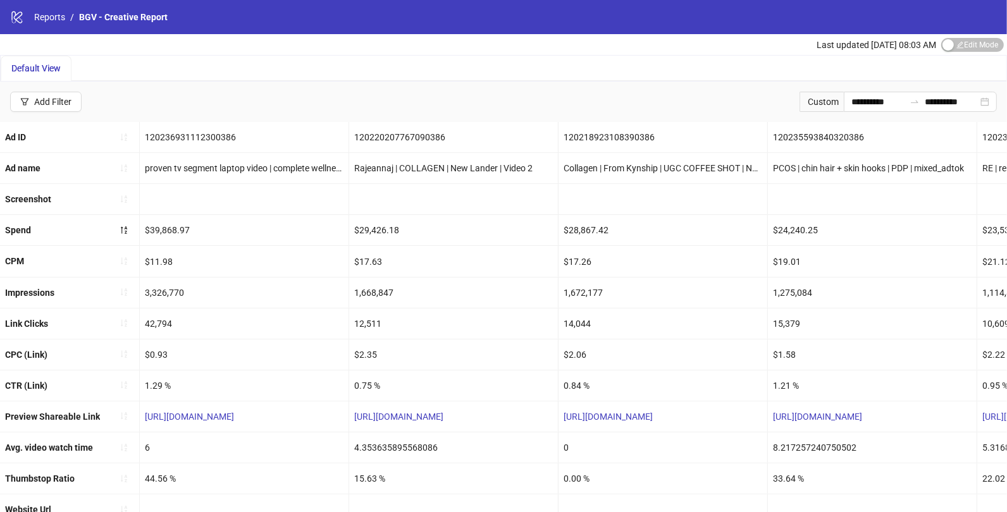
click at [961, 38] on span "Edit Mode Edit Mode" at bounding box center [972, 45] width 63 height 14
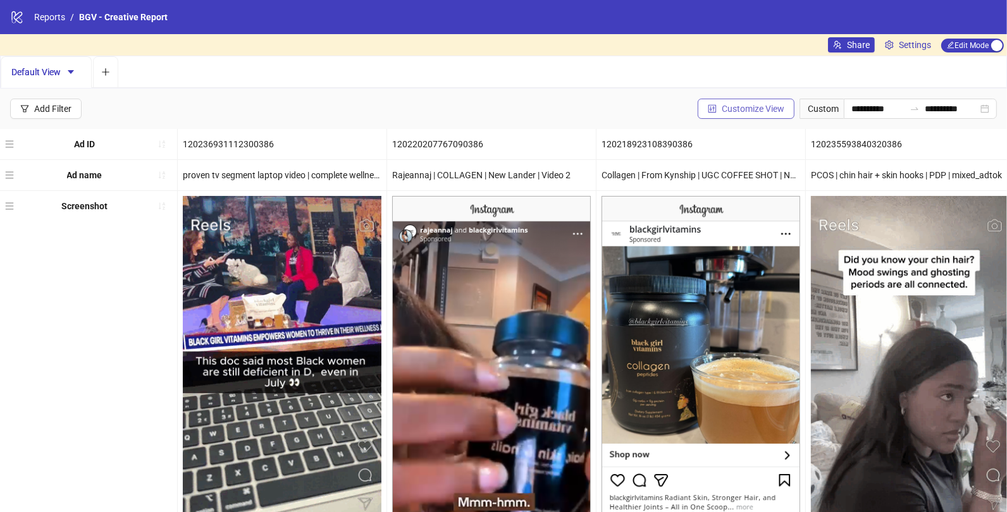
click at [730, 111] on span "Customize View" at bounding box center [753, 109] width 63 height 10
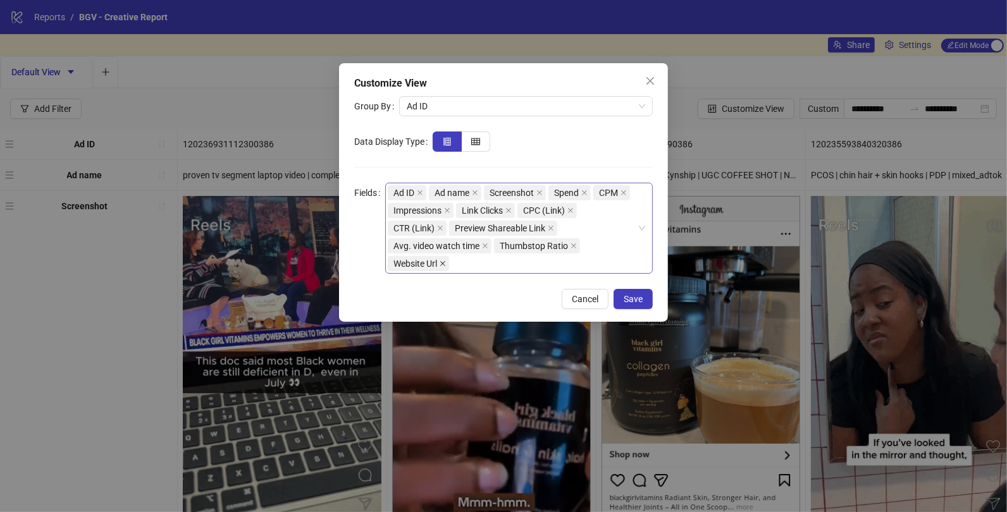
click at [444, 259] on span at bounding box center [443, 264] width 6 height 14
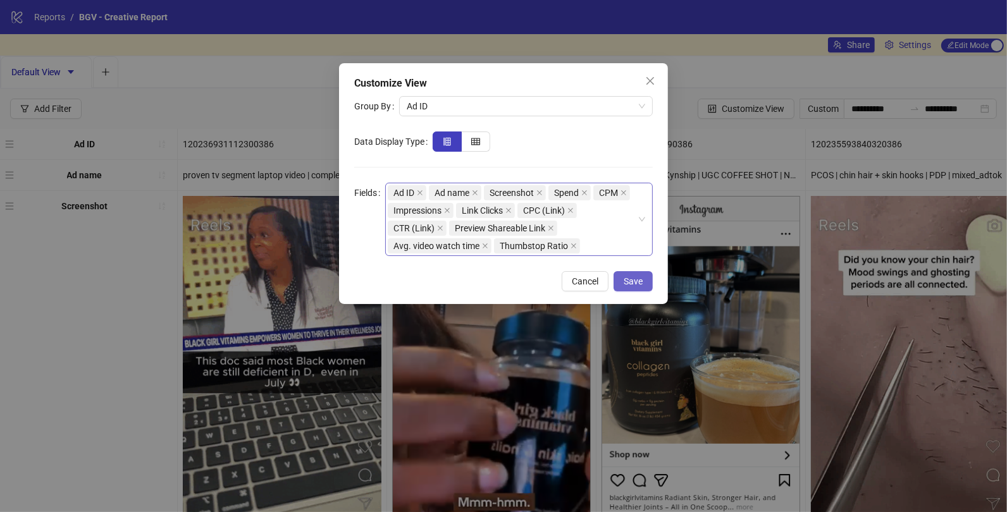
click at [646, 284] on button "Save" at bounding box center [632, 281] width 39 height 20
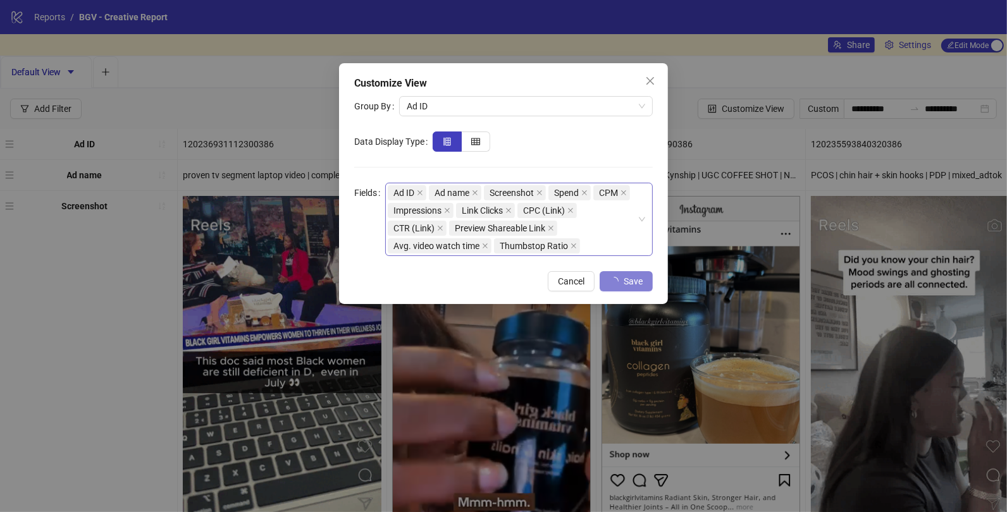
click at [909, 42] on div "Customize View Group By Ad ID Data Display Type Fields Ad ID Ad name Screenshot…" at bounding box center [503, 256] width 1007 height 512
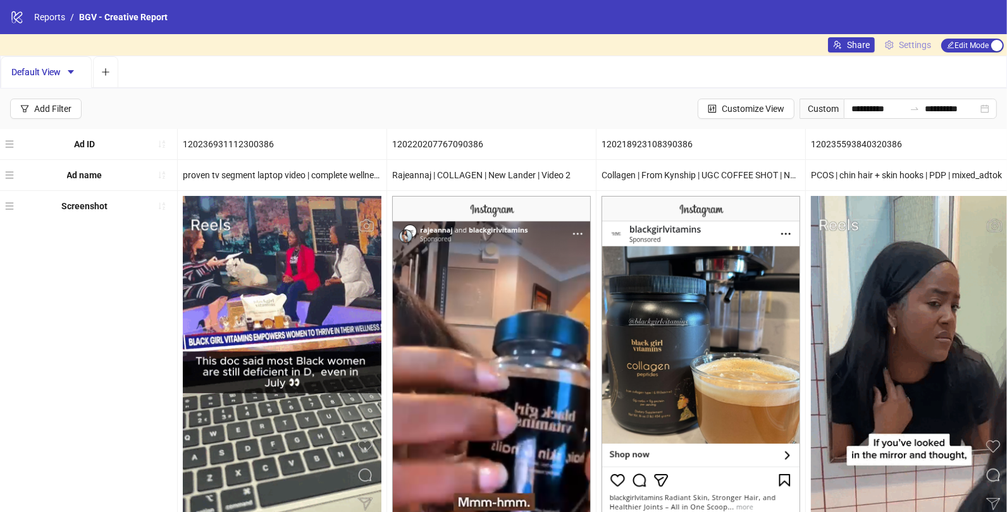
click at [909, 43] on span "Settings" at bounding box center [915, 45] width 32 height 14
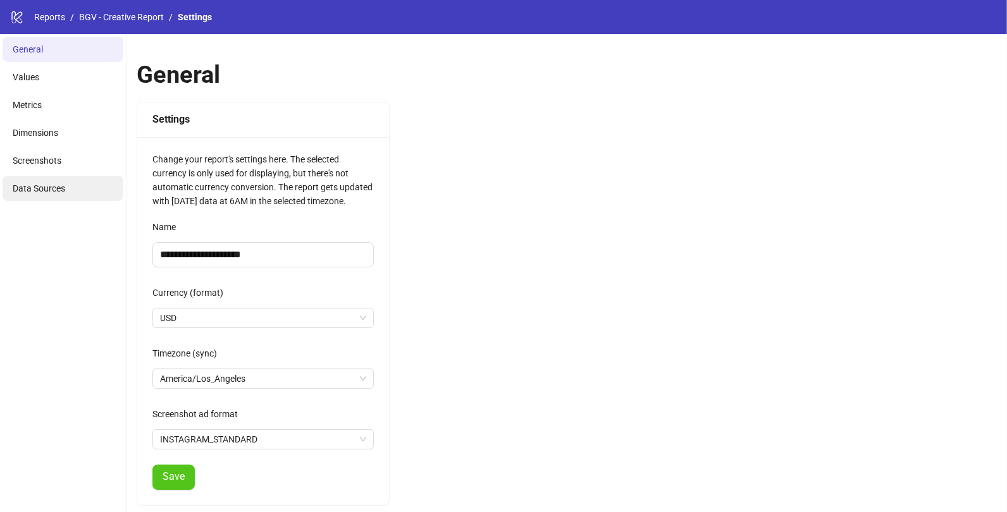
click at [42, 180] on li "Data Sources" at bounding box center [63, 188] width 121 height 25
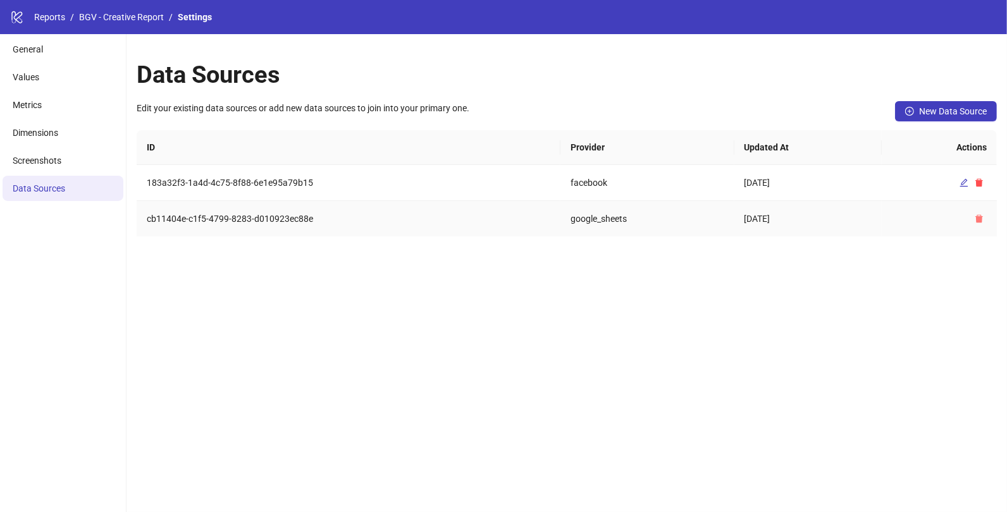
click at [983, 219] on icon "delete" at bounding box center [979, 218] width 9 height 9
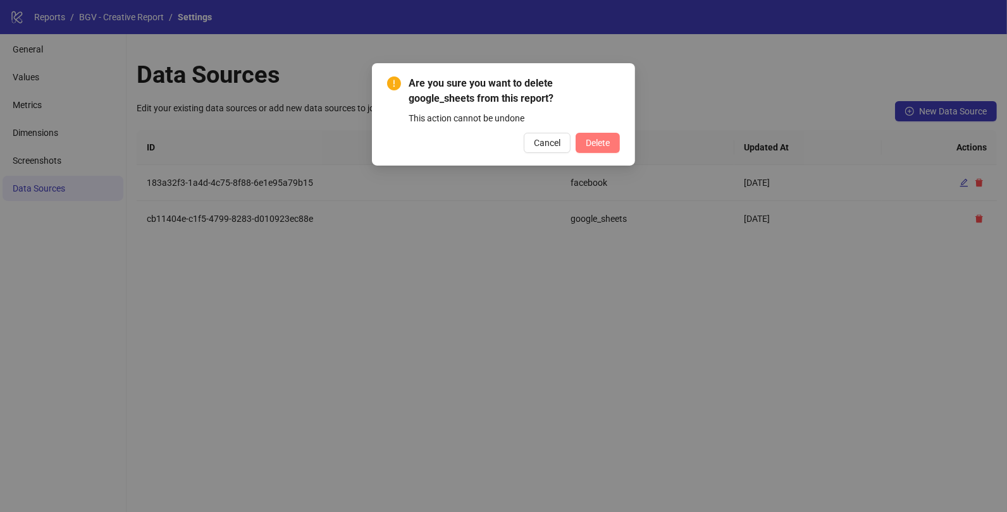
click at [590, 143] on span "Delete" at bounding box center [598, 143] width 24 height 10
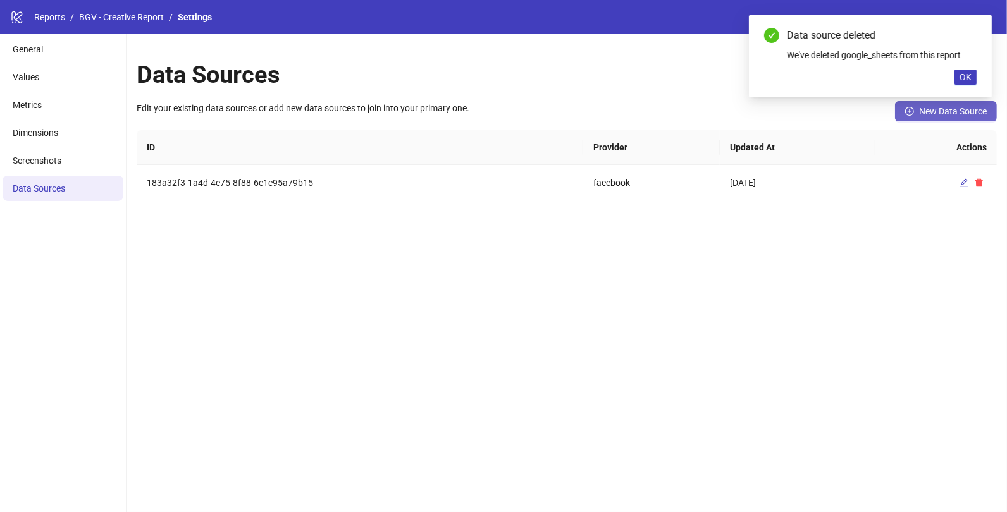
click at [968, 109] on span "New Data Source" at bounding box center [953, 111] width 68 height 10
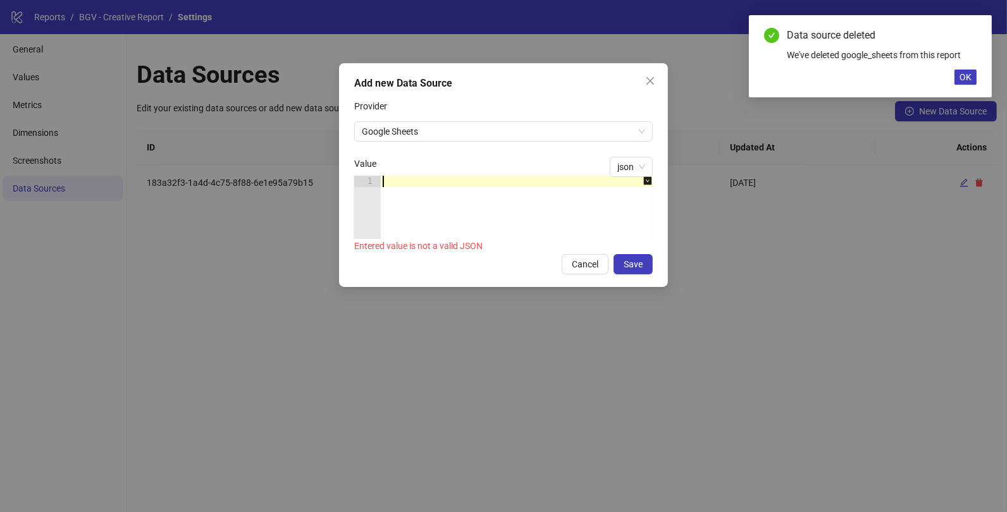
click at [507, 180] on div at bounding box center [523, 219] width 286 height 86
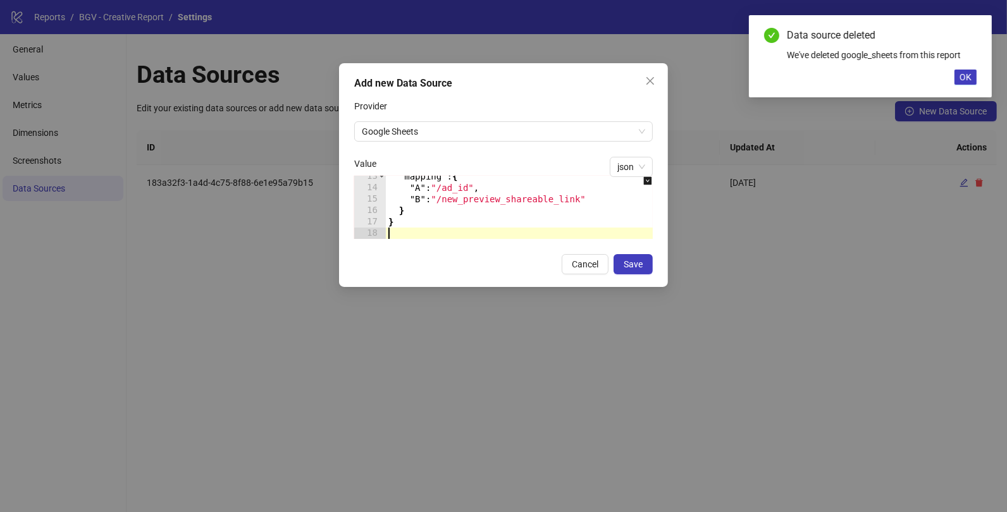
scroll to position [141, 0]
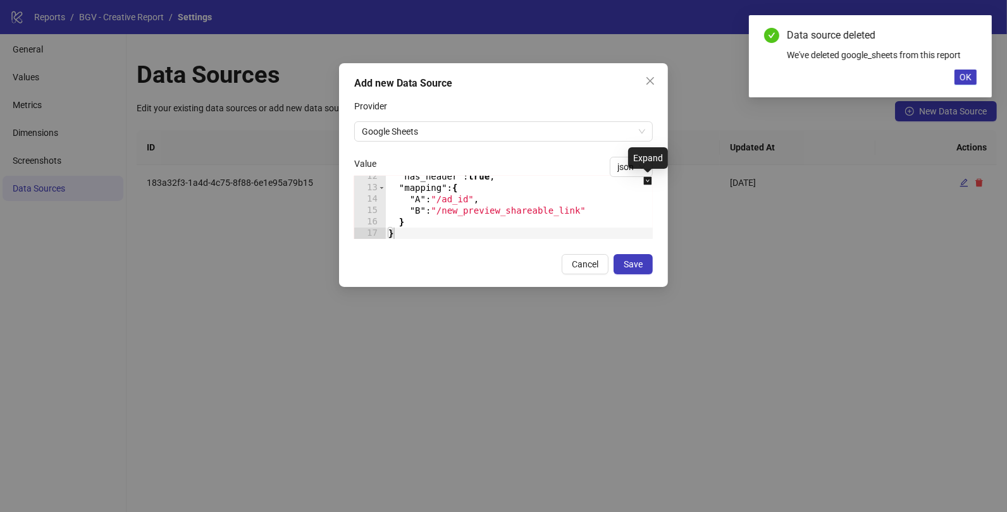
click at [646, 183] on icon "down-square" at bounding box center [648, 181] width 8 height 8
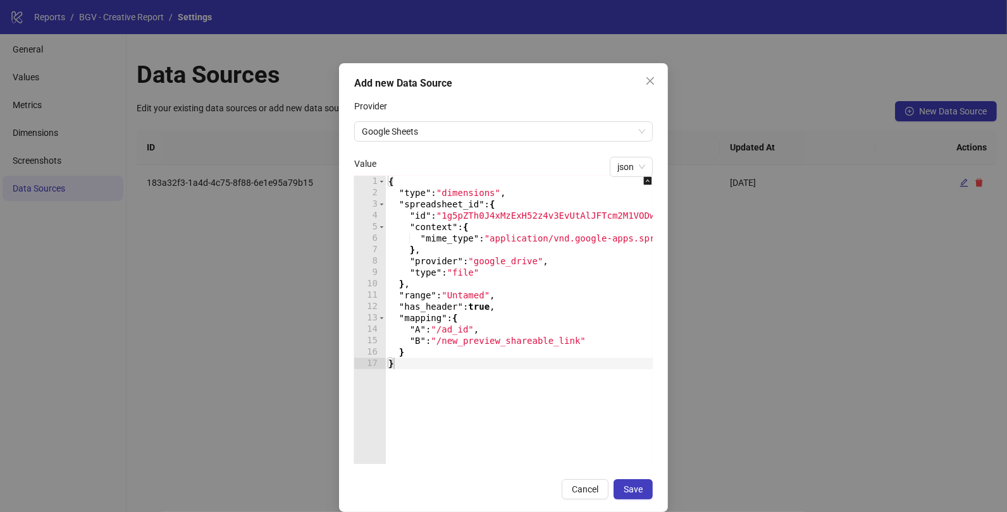
click at [509, 219] on div "{ "type" : "dimensions" , "spreadsheet_id" : { "id" : "1g5pZTh0J4xMzExH52z4v3Ev…" at bounding box center [548, 331] width 324 height 311
paste textarea "Cursor at row 4"
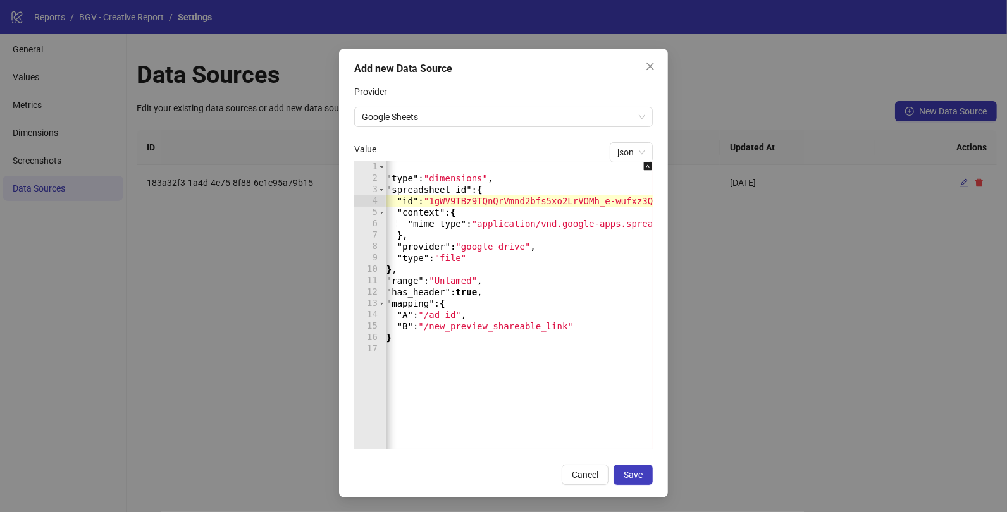
scroll to position [0, 12]
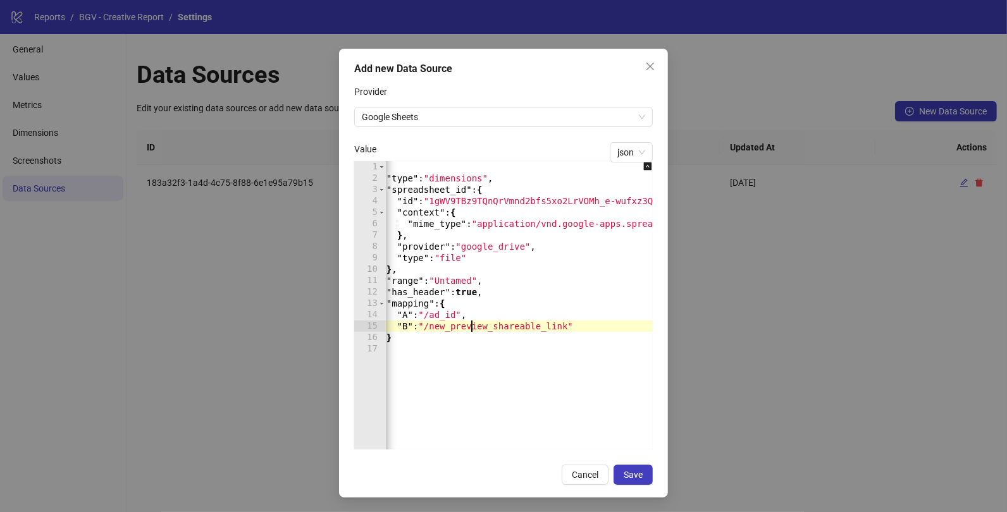
click at [472, 328] on div "{ "type" : "dimensions" , "spreadsheet_id" : { "id" : "1gWV9TBz9TQnQrVmnd2bfs5x…" at bounding box center [535, 316] width 324 height 311
paste textarea "Cursor at row 15"
click at [449, 283] on div "{ "type" : "dimensions" , "spreadsheet_id" : { "id" : "1gWV9TBz9TQnQrVmnd2bfs5x…" at bounding box center [535, 316] width 324 height 311
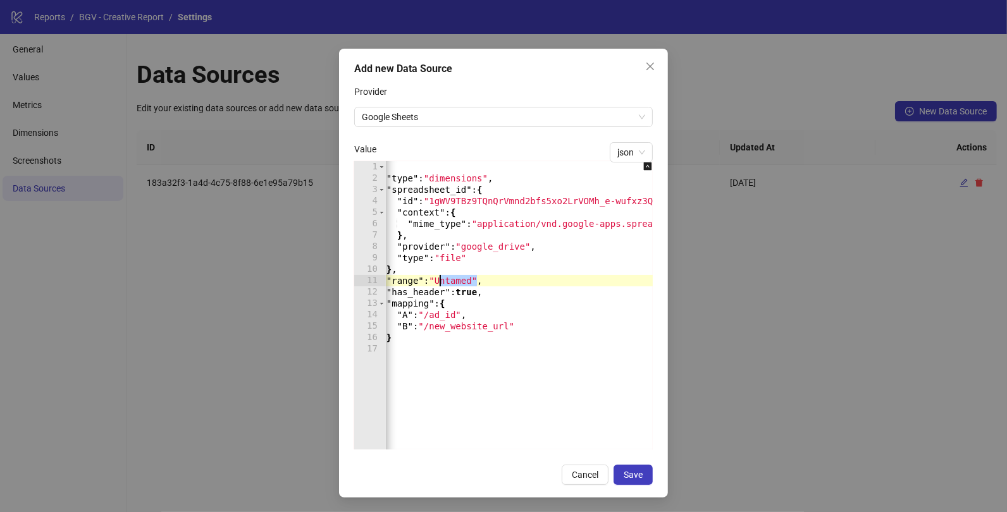
click at [449, 283] on div "{ "type" : "dimensions" , "spreadsheet_id" : { "id" : "1gWV9TBz9TQnQrVmnd2bfs5x…" at bounding box center [535, 316] width 324 height 311
type textarea "**********"
click at [628, 467] on button "Save" at bounding box center [632, 475] width 39 height 20
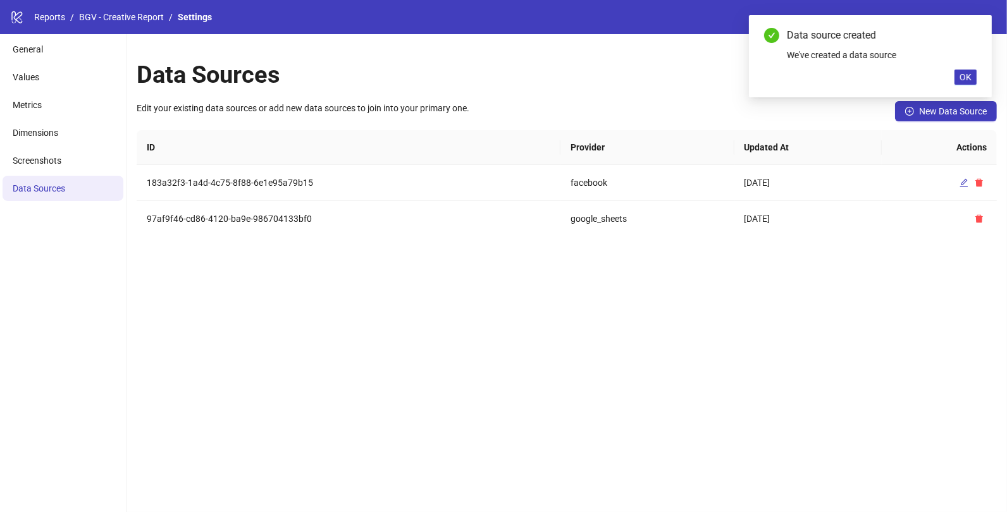
scroll to position [0, 0]
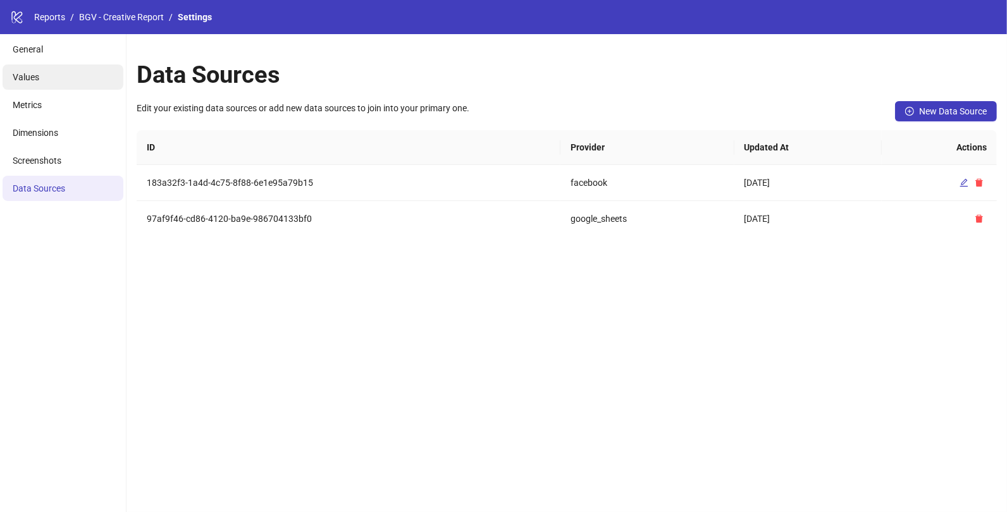
click at [52, 68] on li "Values" at bounding box center [63, 77] width 121 height 25
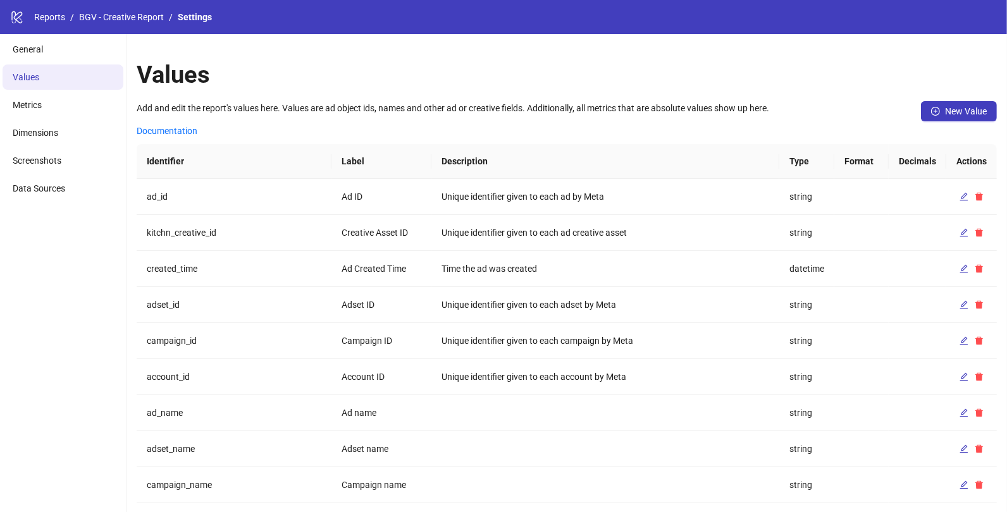
click at [109, 27] on div "logo/logo-mobile Reports / BGV - Creative Report / Settings" at bounding box center [503, 17] width 1007 height 34
click at [109, 23] on link "BGV - Creative Report" at bounding box center [122, 17] width 90 height 14
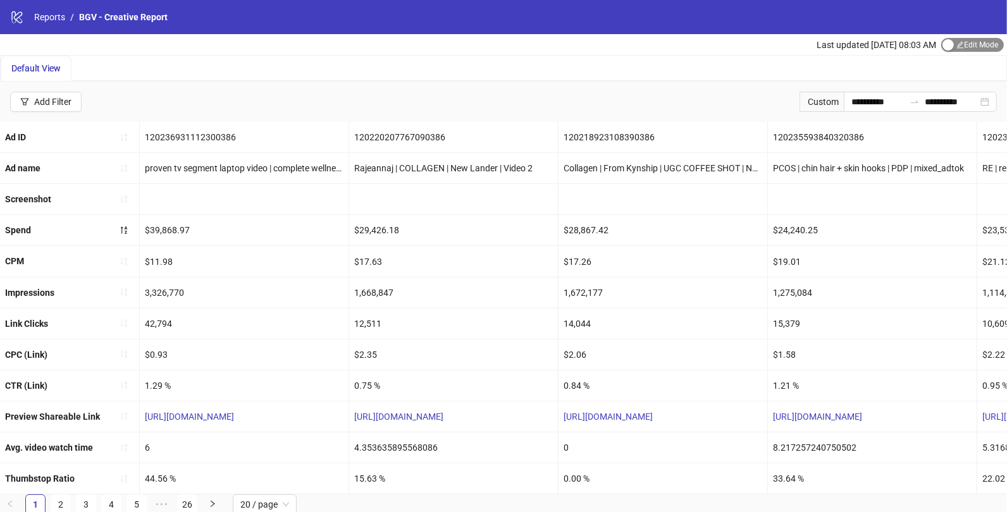
click at [946, 45] on div "button" at bounding box center [947, 44] width 11 height 11
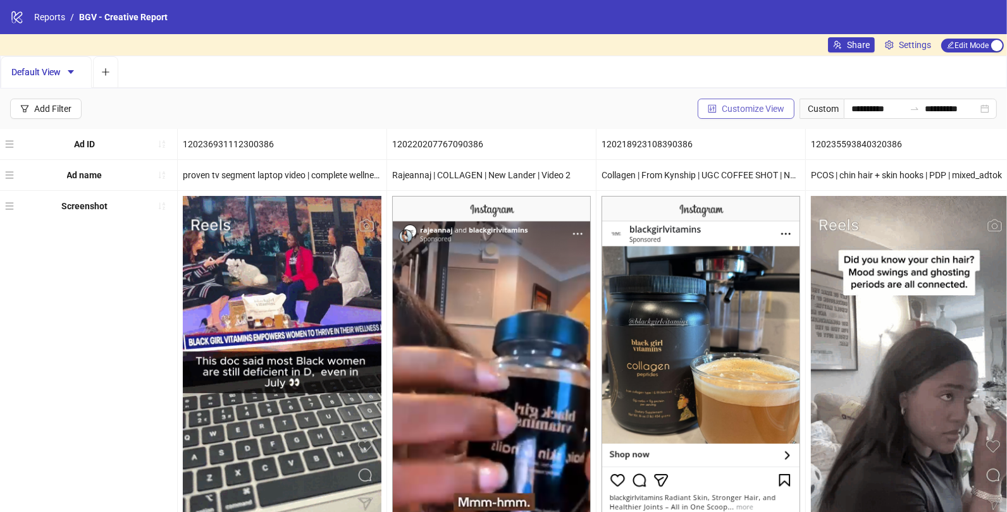
click at [753, 113] on button "Customize View" at bounding box center [746, 109] width 97 height 20
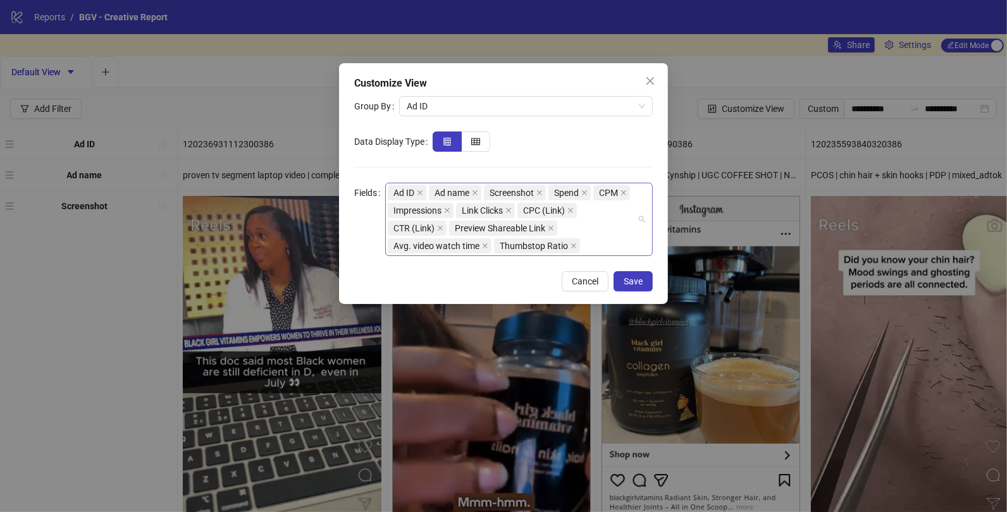
click at [608, 248] on div "Ad ID Ad name Screenshot Spend CPM Impressions Link Clicks CPC (Link) CTR (Link…" at bounding box center [512, 219] width 249 height 71
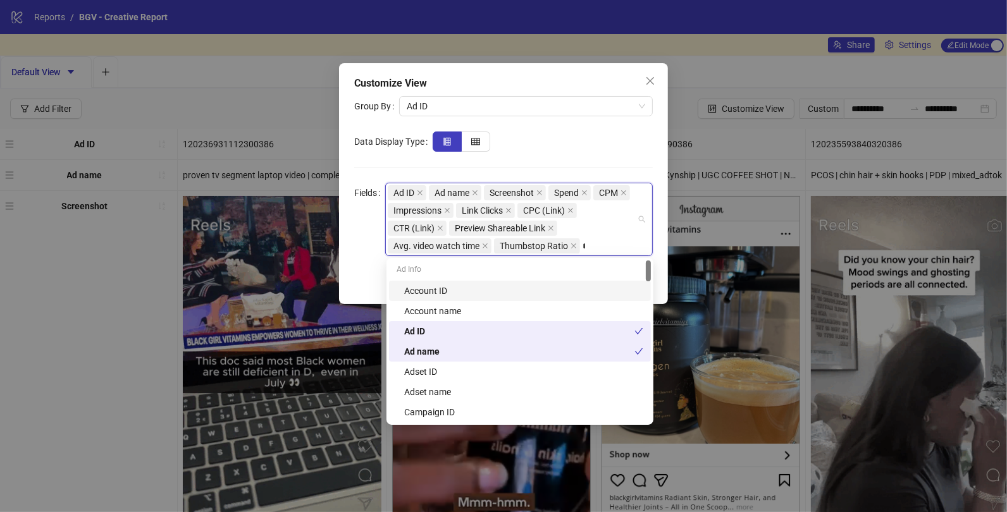
type input "**"
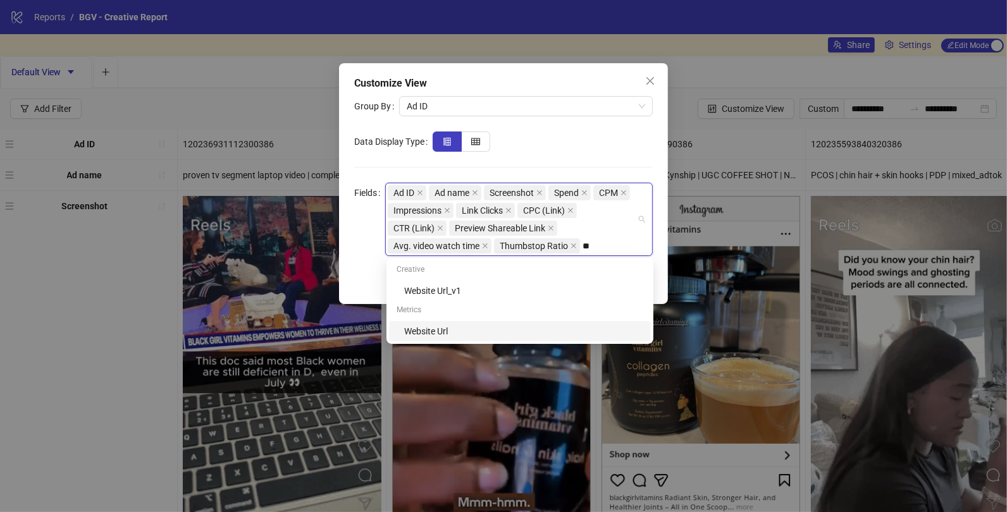
click at [499, 327] on div "Website Url" at bounding box center [523, 331] width 239 height 14
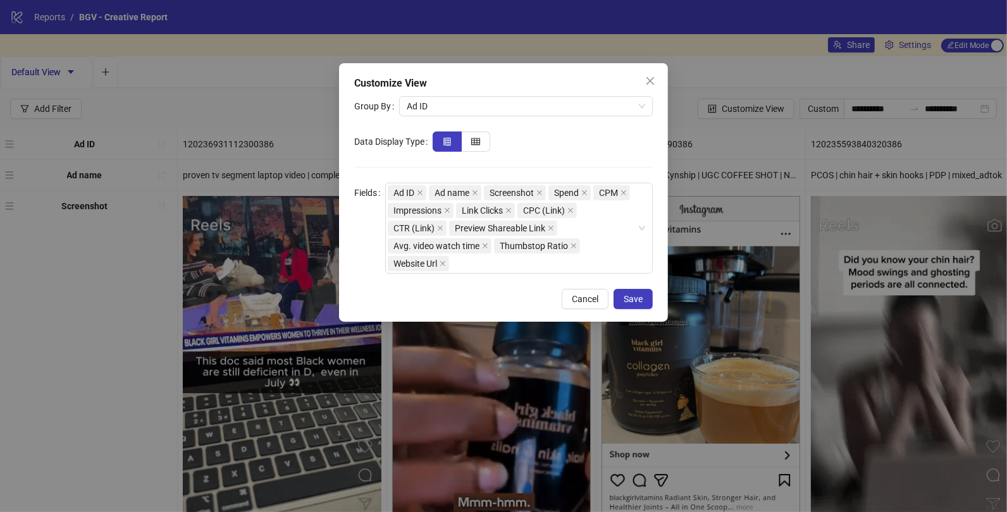
click at [618, 152] on form "Group By Ad ID Data Display Type Fields Ad ID Ad name Screenshot Spend CPM Impr…" at bounding box center [503, 185] width 299 height 178
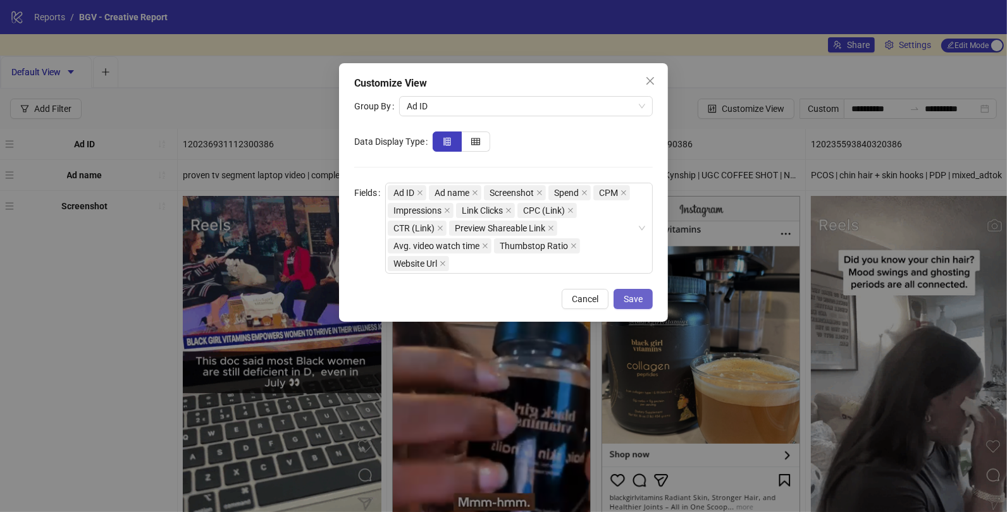
click at [631, 294] on span "Save" at bounding box center [633, 299] width 19 height 10
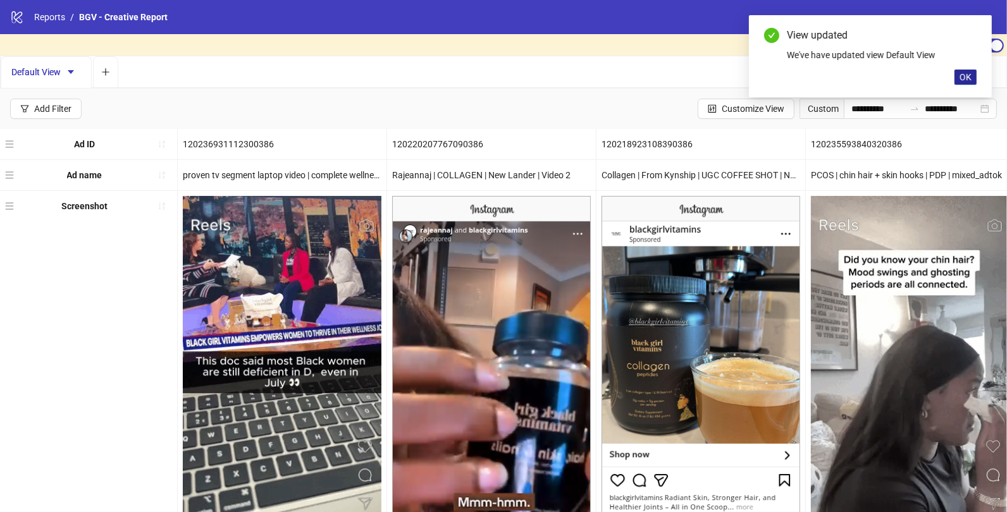
click at [970, 75] on span "OK" at bounding box center [965, 77] width 12 height 10
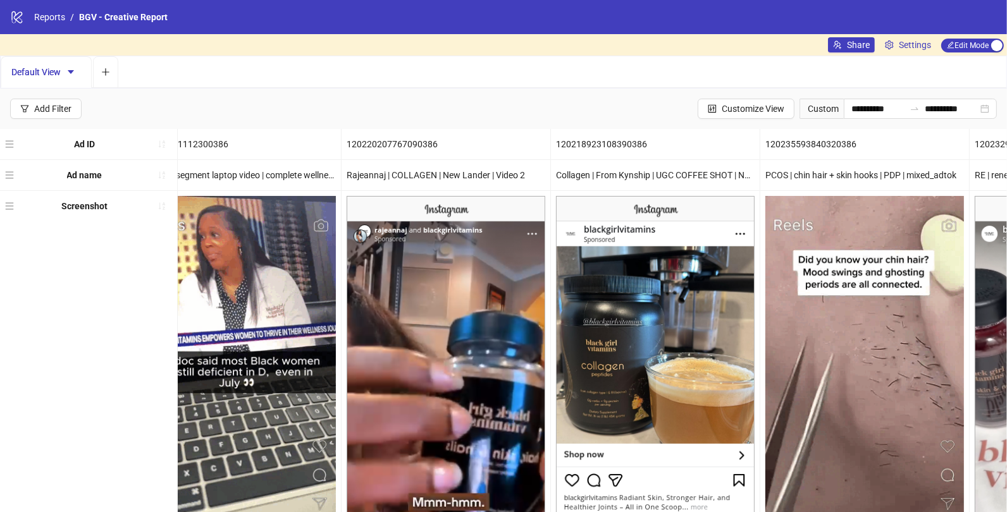
click at [375, 148] on div "120220207767090386" at bounding box center [446, 144] width 209 height 30
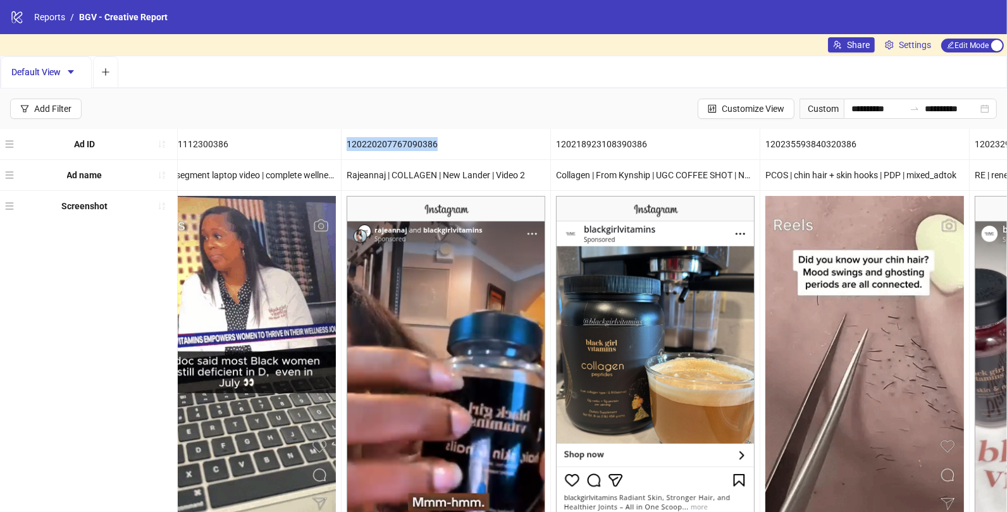
click at [375, 148] on div "120220207767090386" at bounding box center [446, 144] width 209 height 30
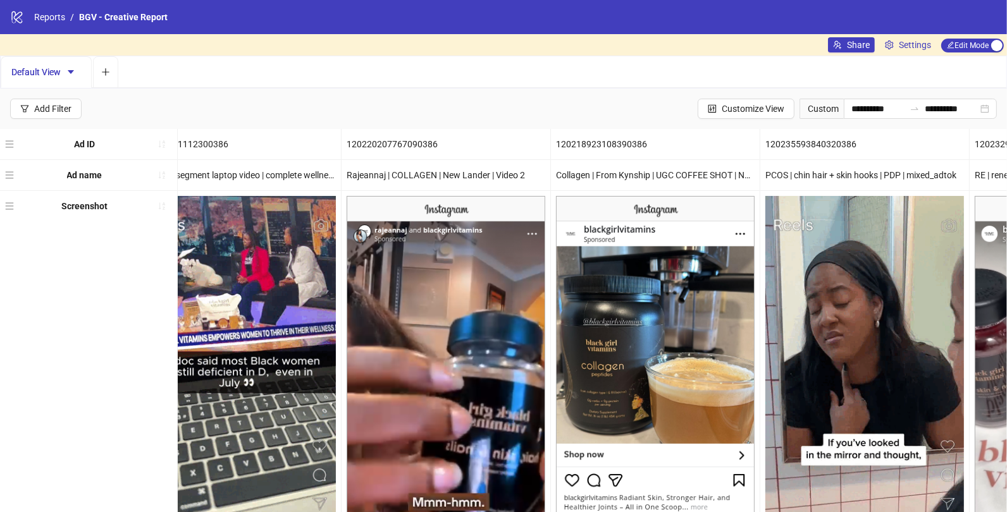
click at [378, 132] on div "120220207767090386" at bounding box center [446, 144] width 209 height 30
click at [378, 139] on div "120220207767090386" at bounding box center [446, 144] width 209 height 30
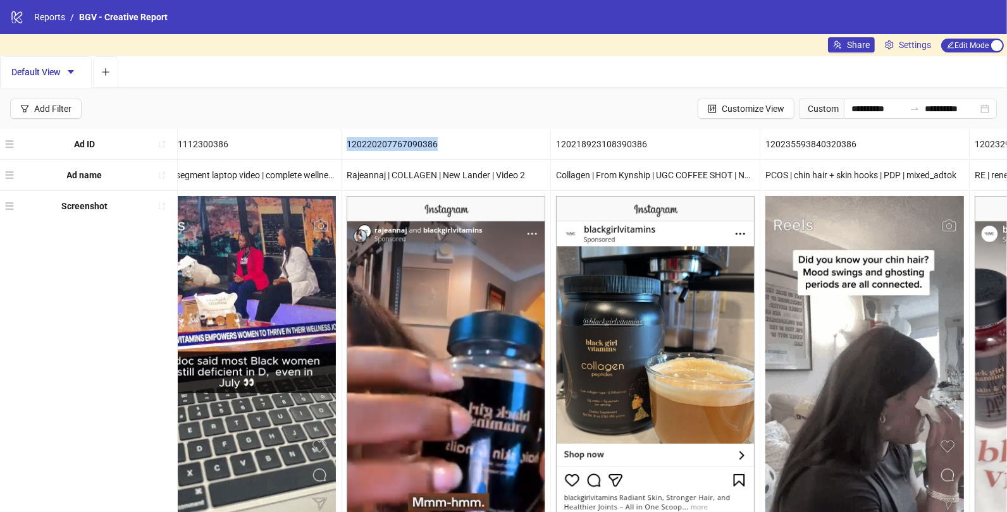
click at [378, 139] on div "120220207767090386" at bounding box center [446, 144] width 209 height 30
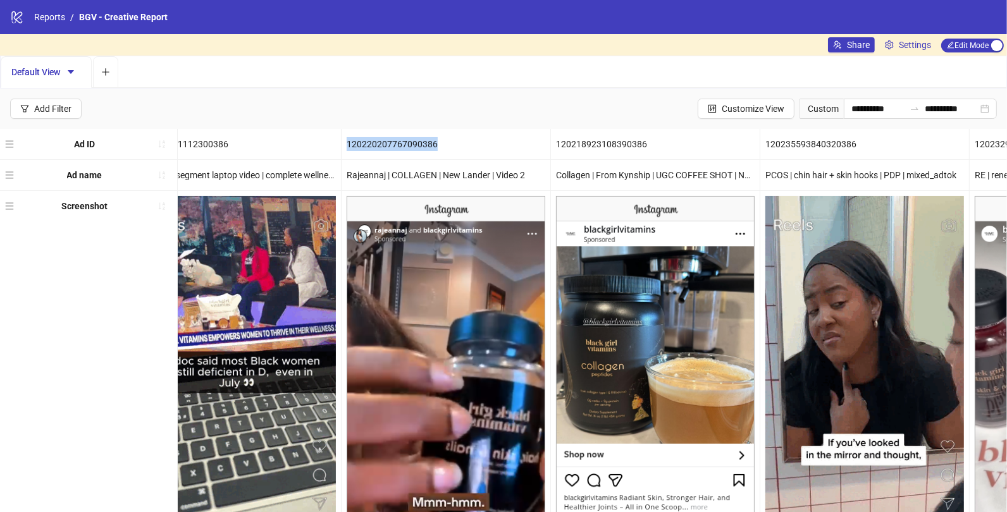
copy div "120220207767090386"
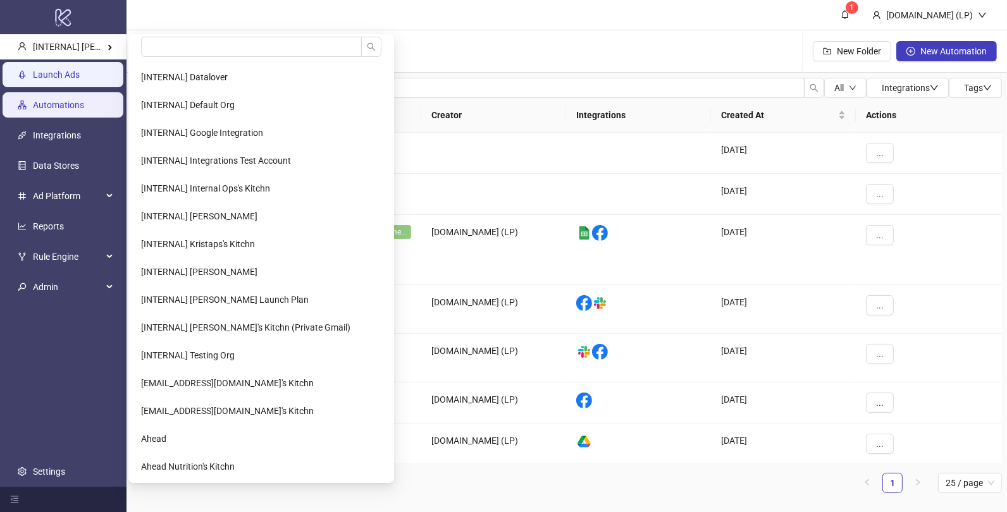
click at [80, 70] on link "Launch Ads" at bounding box center [56, 75] width 47 height 10
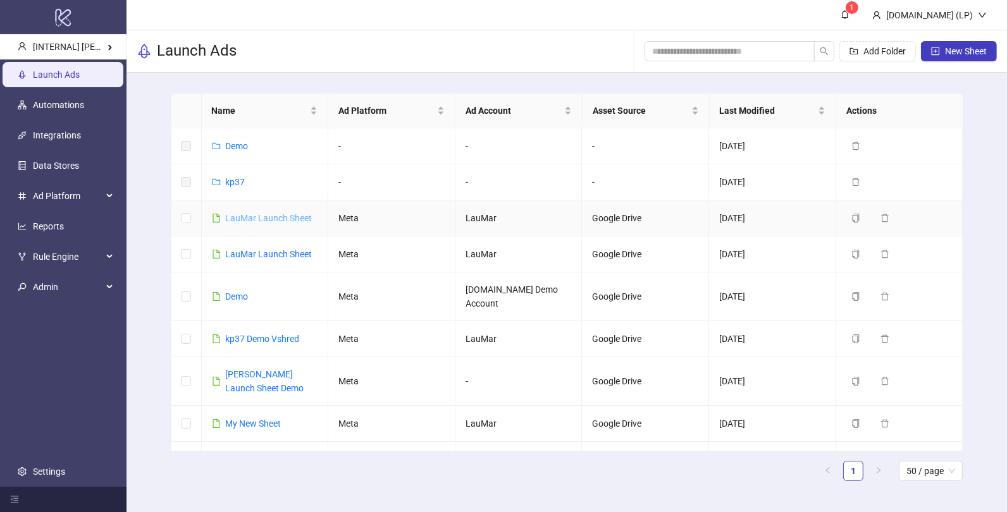
click at [258, 216] on link "LauMar Launch Sheet" at bounding box center [269, 218] width 87 height 10
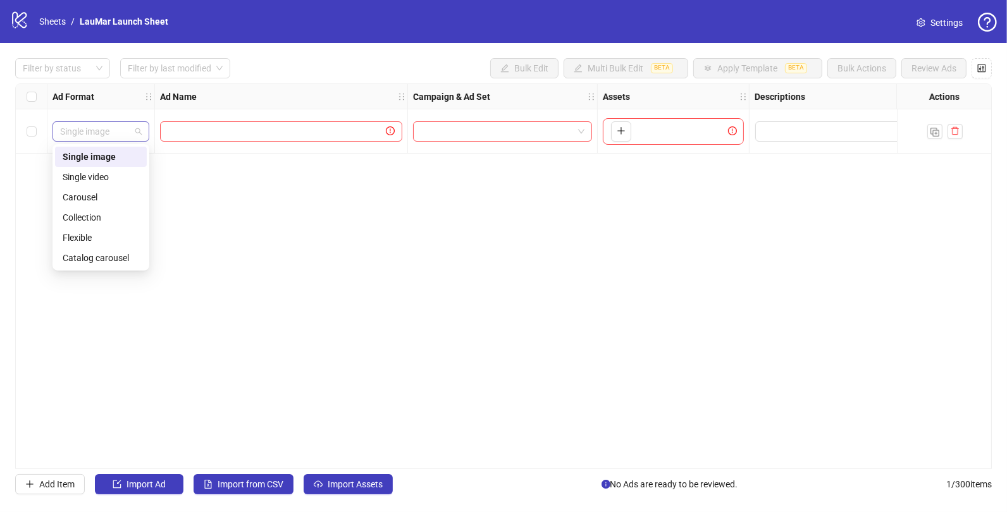
click at [139, 123] on span "Single image" at bounding box center [101, 131] width 82 height 19
click at [101, 204] on div "Carousel" at bounding box center [101, 197] width 77 height 14
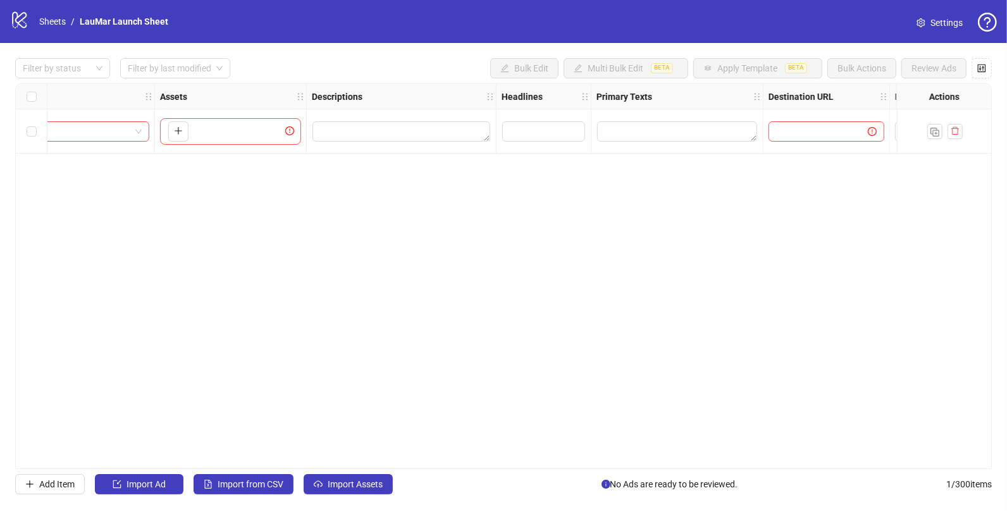
scroll to position [0, 482]
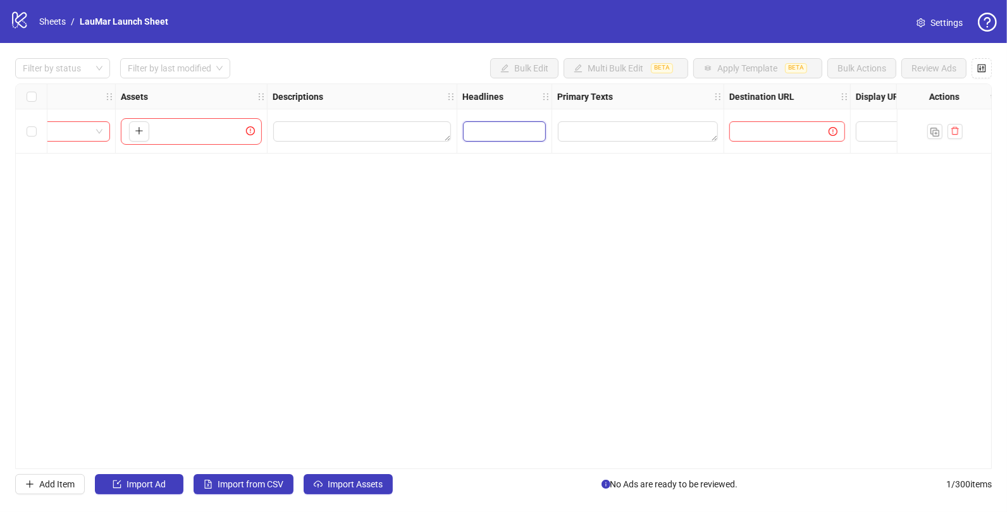
click at [490, 135] on input "Edit values" at bounding box center [504, 131] width 83 height 20
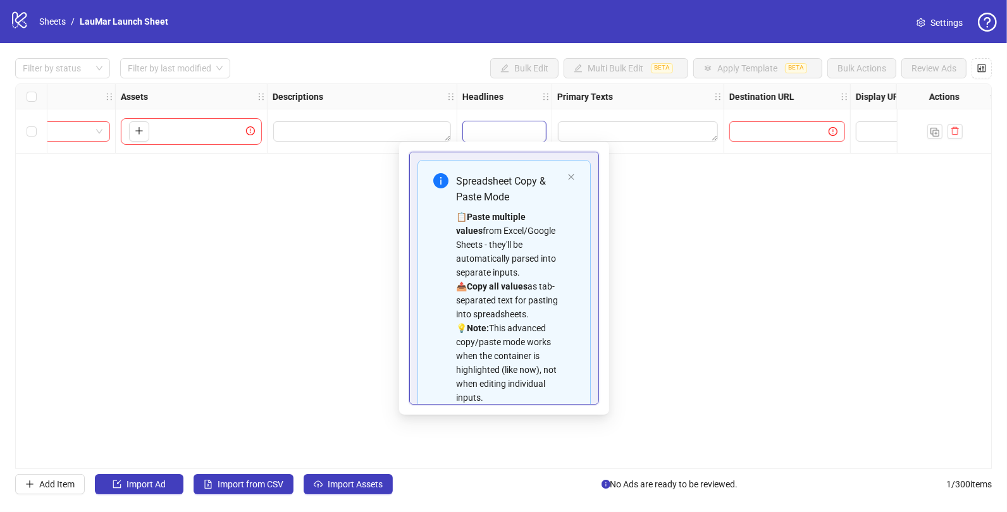
scroll to position [70, 0]
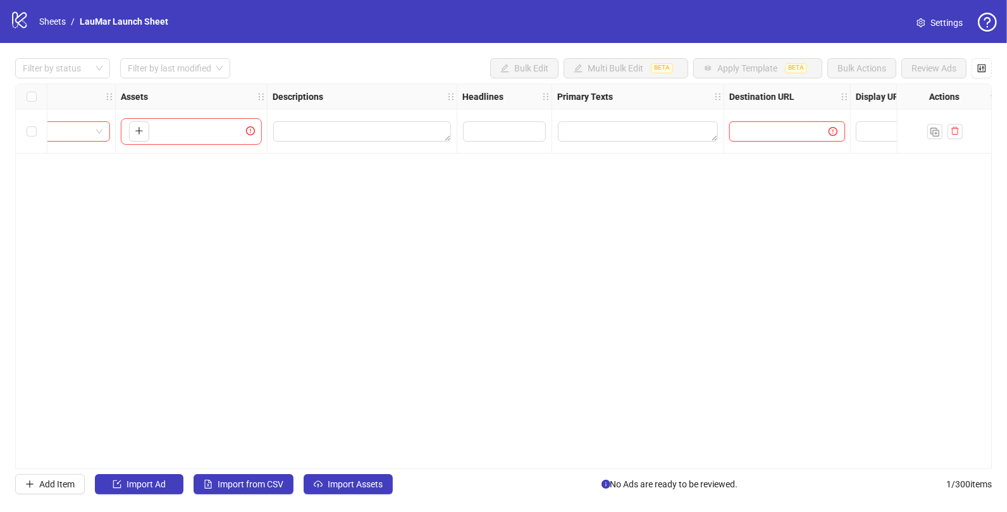
click at [745, 136] on input "text" at bounding box center [774, 132] width 74 height 14
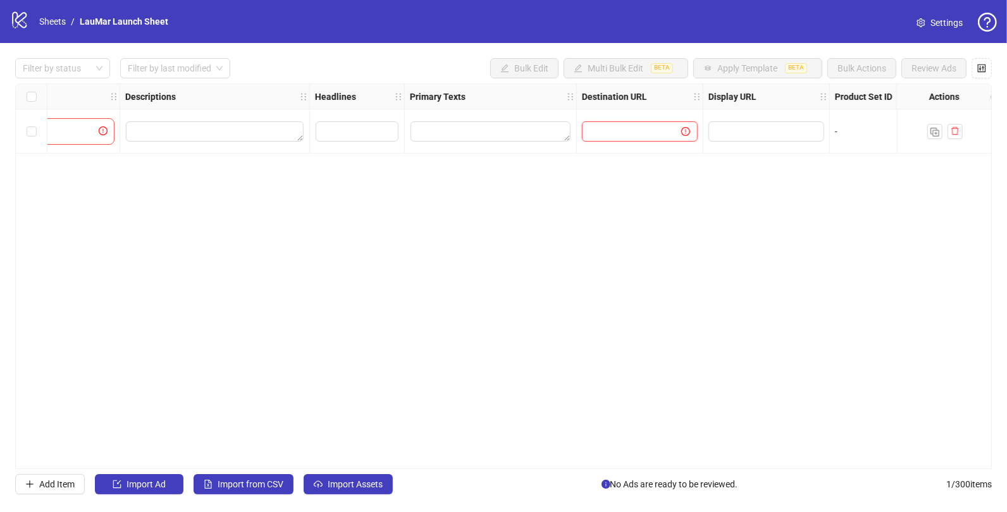
scroll to position [0, 796]
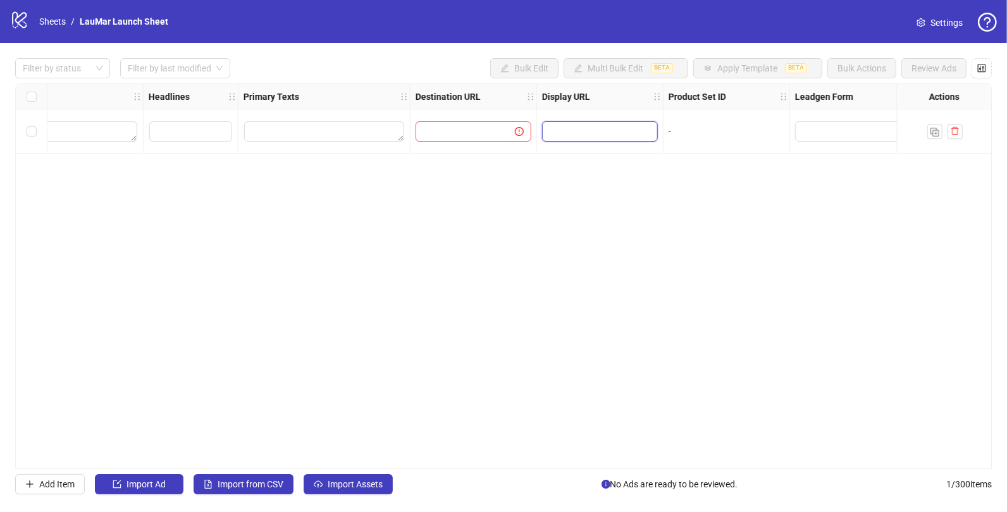
click at [573, 130] on input "text" at bounding box center [599, 132] width 98 height 14
click at [469, 131] on input "text" at bounding box center [460, 132] width 74 height 14
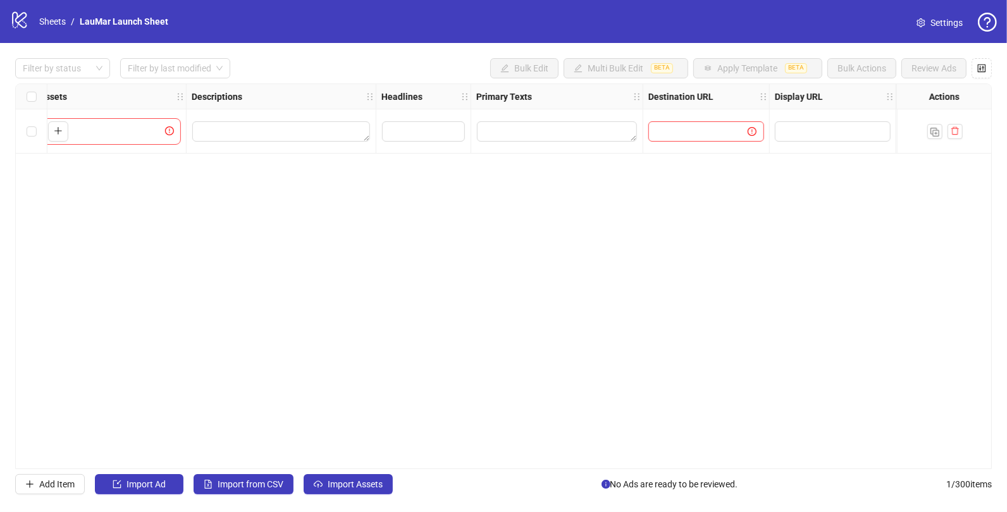
scroll to position [0, 811]
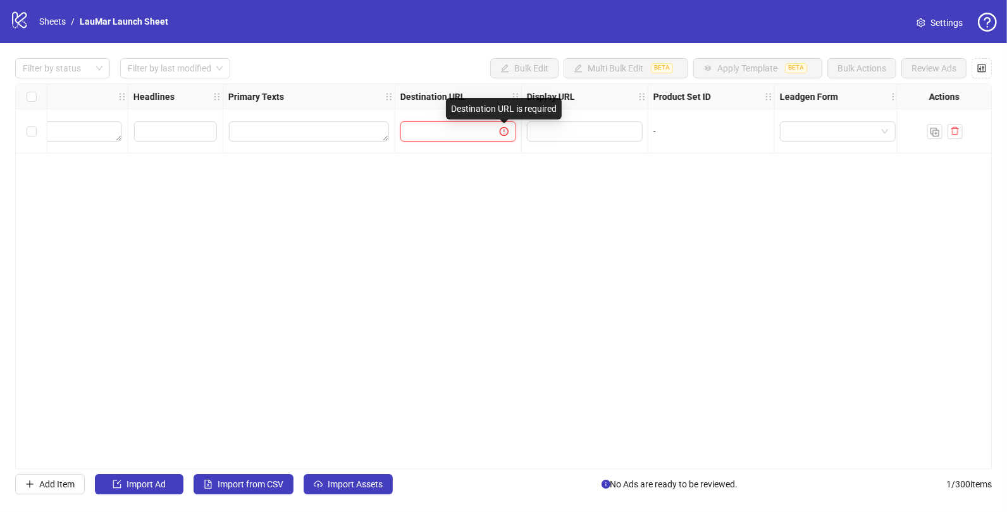
click at [464, 128] on input "text" at bounding box center [445, 132] width 74 height 14
click at [511, 99] on icon "holder" at bounding box center [515, 96] width 9 height 9
click at [976, 66] on button "button" at bounding box center [981, 68] width 20 height 20
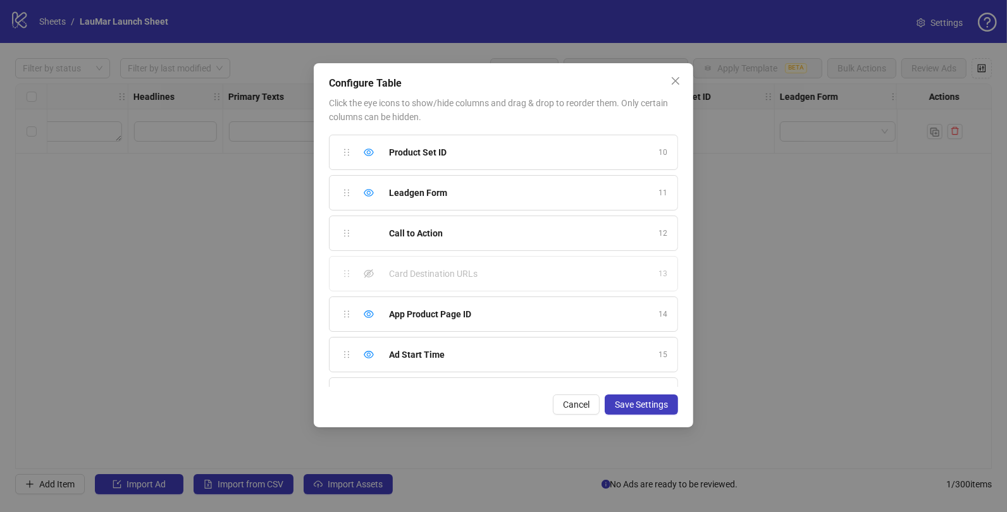
scroll to position [385, 0]
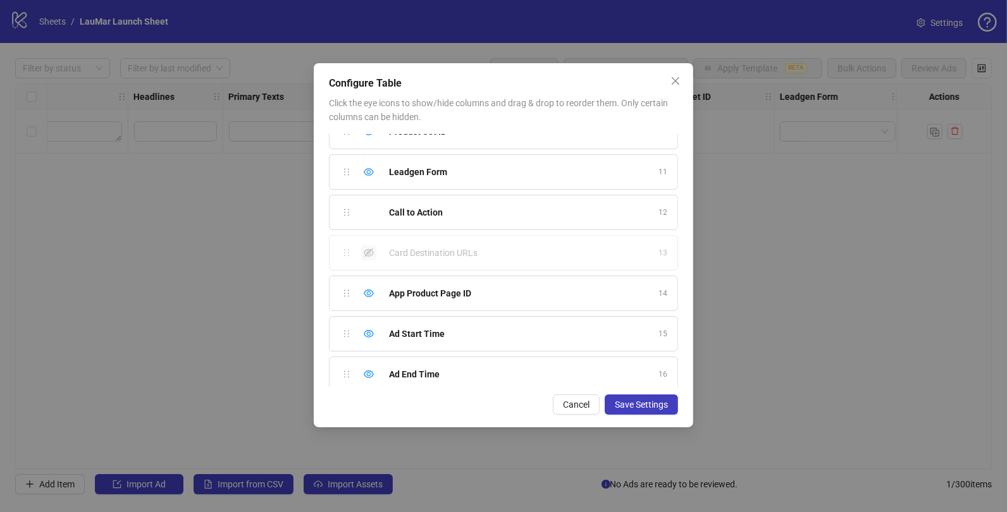
click at [369, 248] on icon "eye-invisible" at bounding box center [369, 253] width 10 height 10
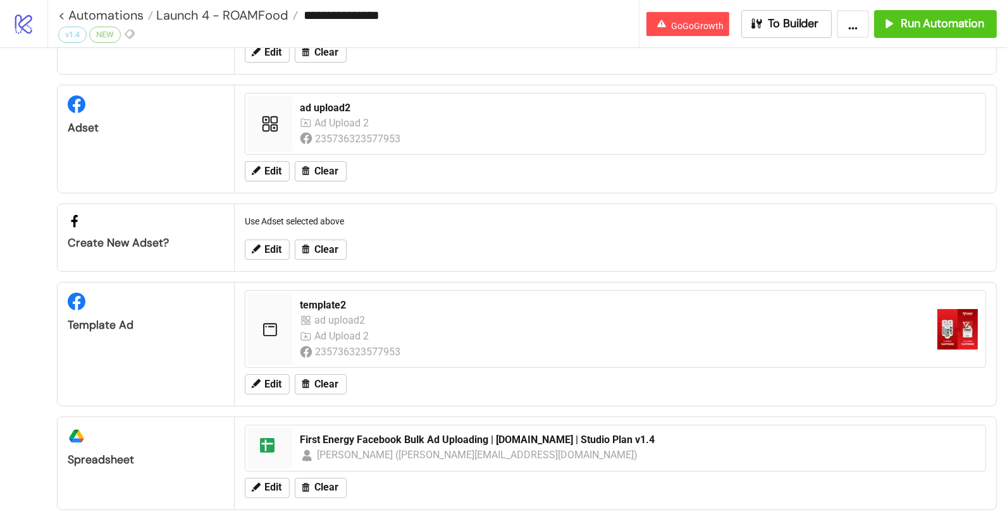
scroll to position [276, 0]
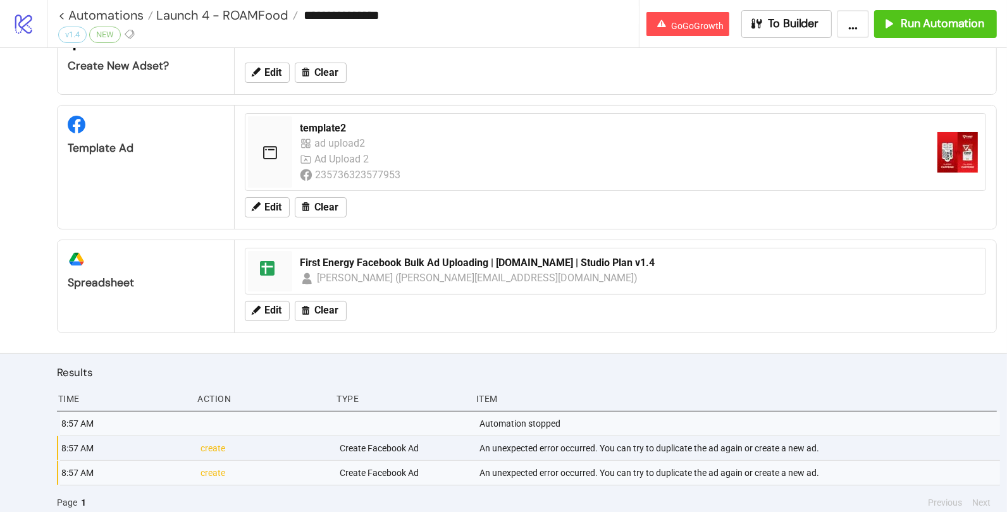
click at [33, 20] on icon "logo/logo-mobile" at bounding box center [24, 24] width 22 height 22
click at [20, 26] on icon at bounding box center [23, 25] width 17 height 20
click at [493, 437] on div "An unexpected error occurred. You can try to duplicate the ad again or create a…" at bounding box center [739, 448] width 522 height 24
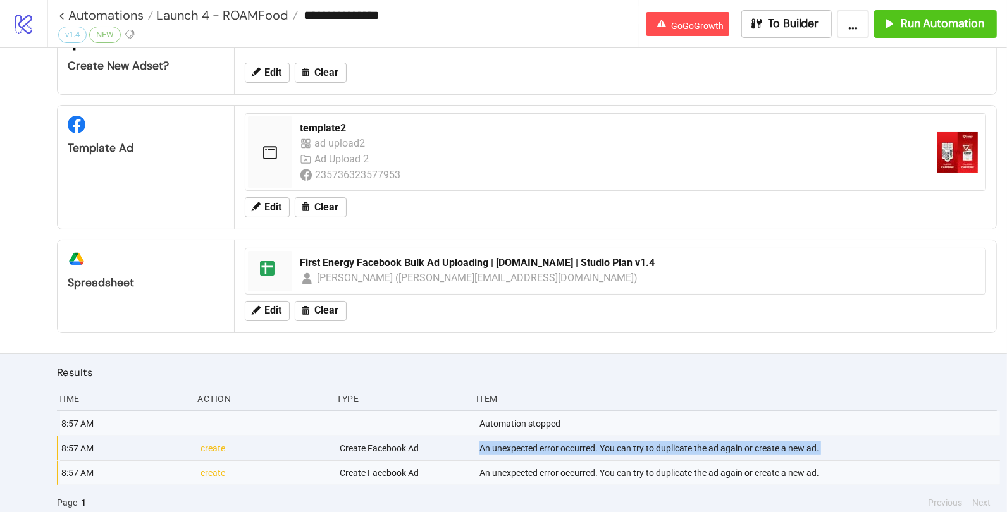
copy div "An unexpected error occurred. You can try to duplicate the ad again or create a…"
click at [29, 20] on icon at bounding box center [23, 25] width 17 height 20
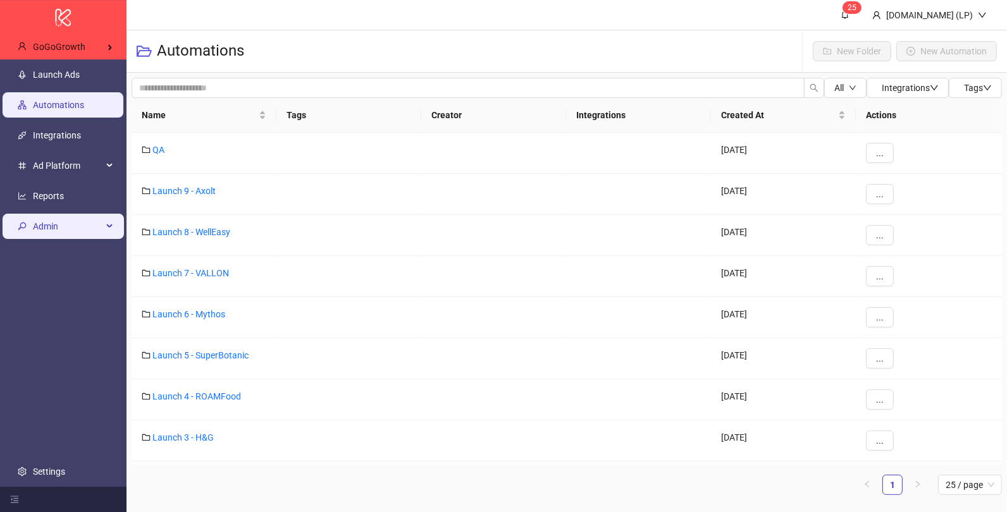
click at [75, 220] on span "Admin" at bounding box center [68, 226] width 70 height 25
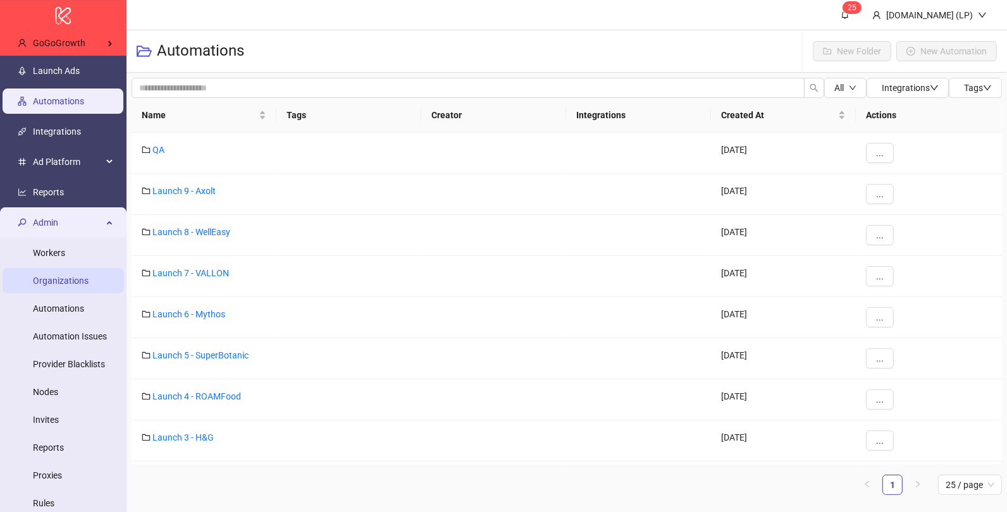
click at [74, 276] on link "Organizations" at bounding box center [61, 281] width 56 height 10
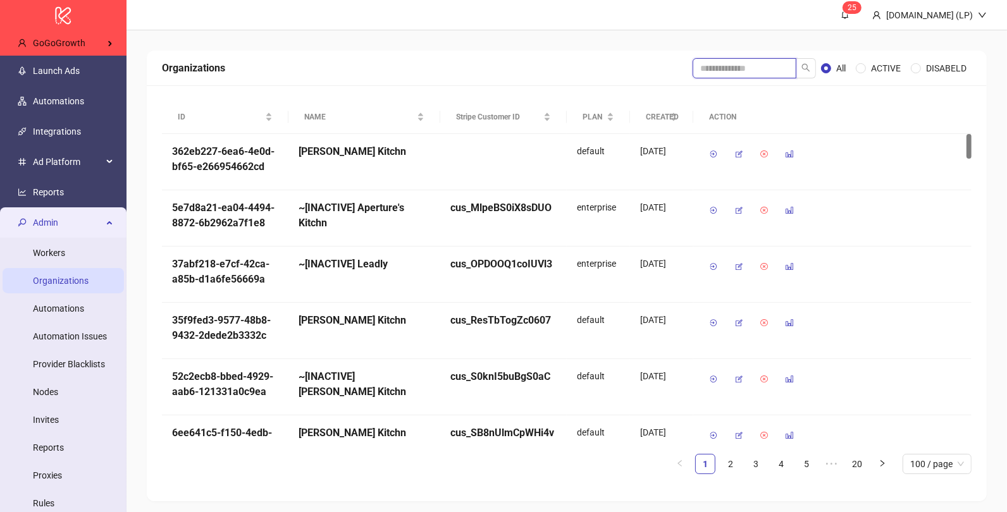
click at [773, 69] on input "search" at bounding box center [745, 68] width 104 height 20
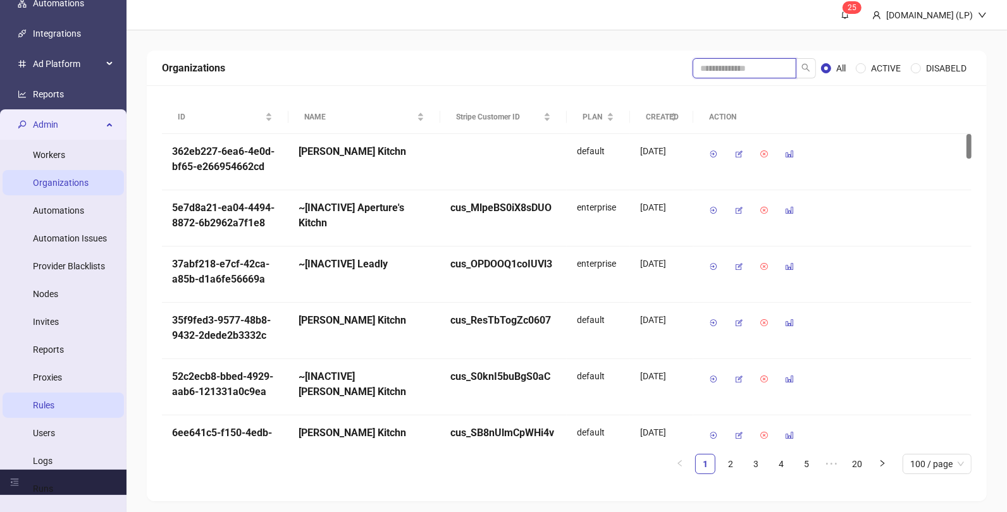
scroll to position [104, 0]
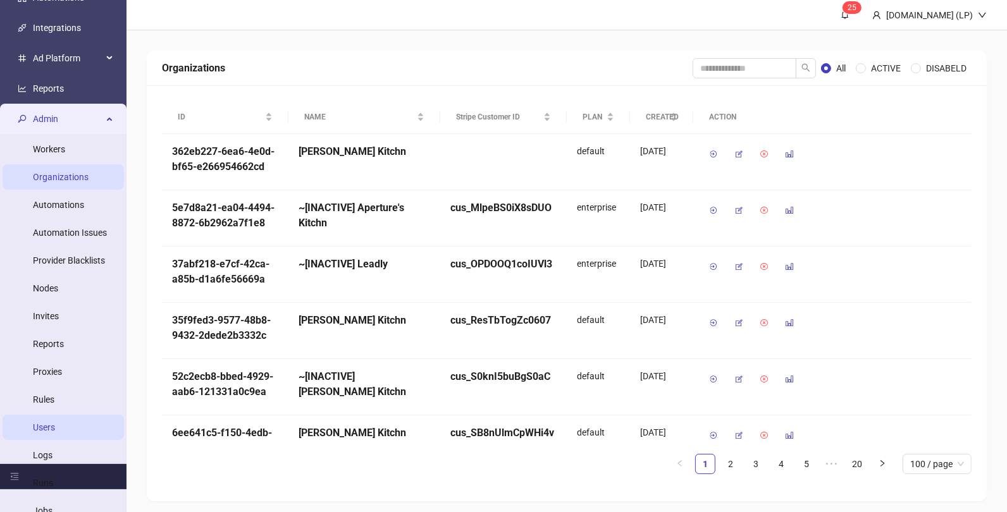
click at [54, 426] on link "Users" at bounding box center [44, 427] width 22 height 10
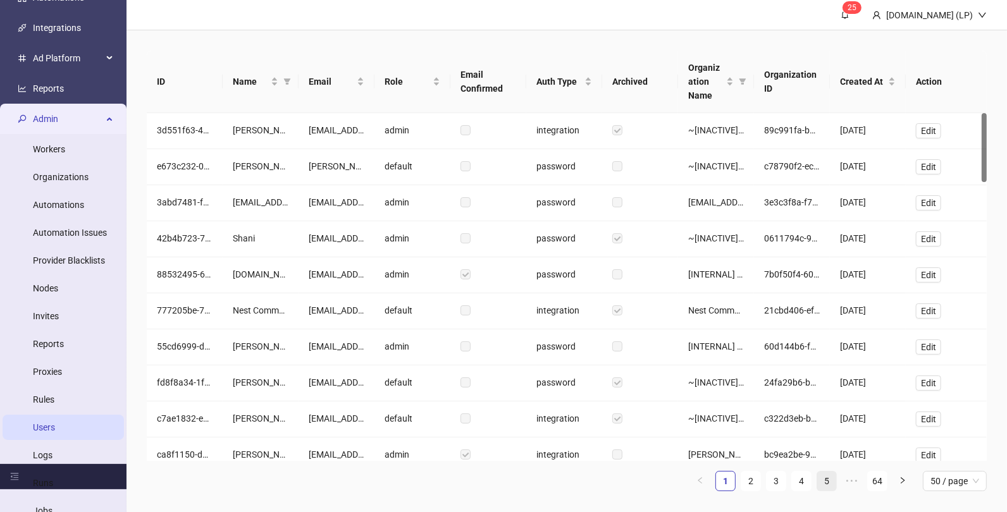
click at [826, 484] on link "5" at bounding box center [826, 481] width 19 height 19
click at [674, 474] on link "1" at bounding box center [674, 481] width 19 height 19
click at [861, 77] on span "Created At" at bounding box center [863, 82] width 46 height 14
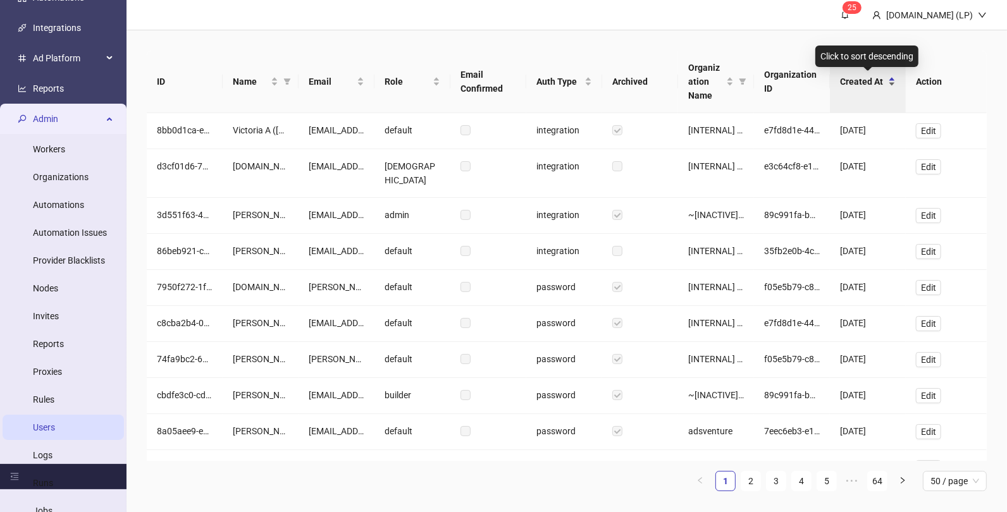
click at [861, 77] on span "Created At" at bounding box center [863, 82] width 46 height 14
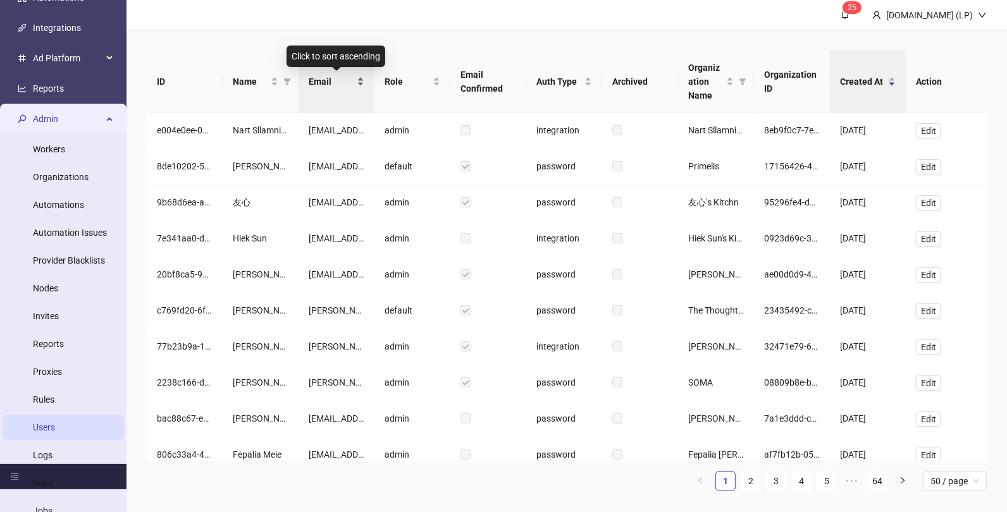
click at [336, 80] on span "Email" at bounding box center [332, 82] width 46 height 14
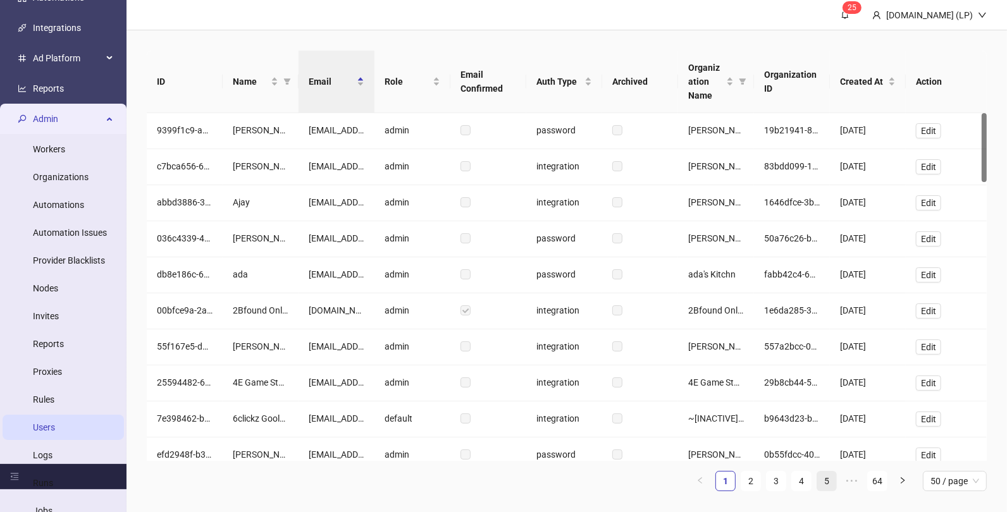
click at [825, 484] on link "5" at bounding box center [826, 481] width 19 height 19
click at [832, 486] on link "7" at bounding box center [826, 481] width 19 height 19
click at [829, 484] on link "9" at bounding box center [826, 481] width 19 height 19
click at [830, 484] on link "11" at bounding box center [826, 481] width 19 height 19
click at [831, 484] on link "13" at bounding box center [826, 481] width 19 height 19
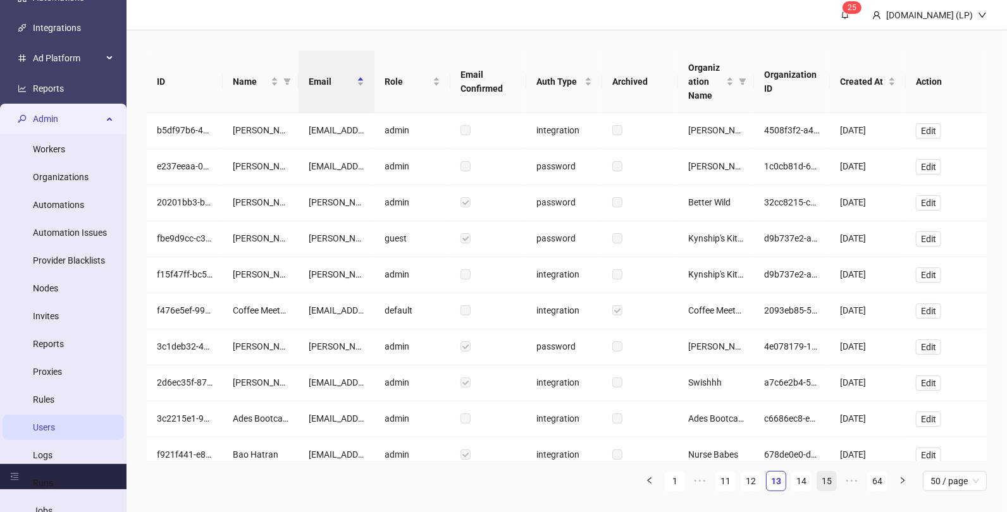
click at [831, 484] on link "15" at bounding box center [826, 481] width 19 height 19
click at [831, 484] on link "17" at bounding box center [826, 481] width 19 height 19
click at [831, 484] on link "19" at bounding box center [826, 481] width 19 height 19
click at [832, 484] on link "21" at bounding box center [826, 481] width 19 height 19
click at [833, 484] on link "23" at bounding box center [826, 481] width 19 height 19
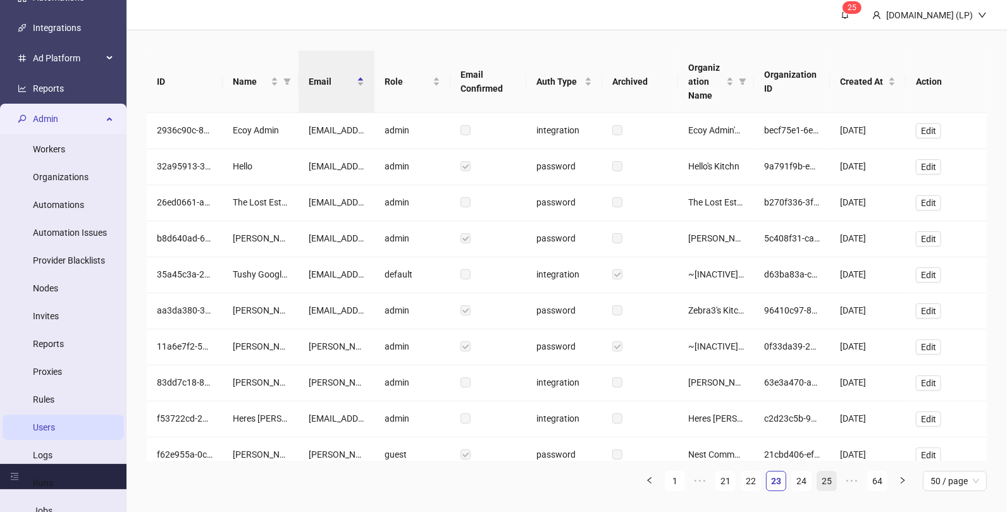
click at [835, 484] on link "25" at bounding box center [826, 481] width 19 height 19
click at [835, 484] on link "27" at bounding box center [826, 481] width 19 height 19
click at [835, 484] on link "29" at bounding box center [826, 481] width 19 height 19
click at [835, 484] on link "31" at bounding box center [826, 481] width 19 height 19
click at [835, 484] on link "33" at bounding box center [826, 481] width 19 height 19
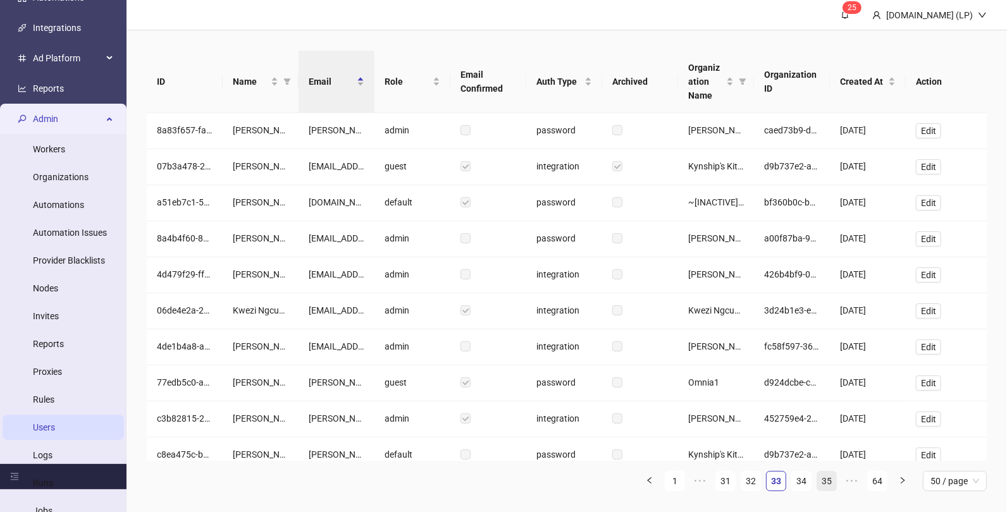
click at [836, 484] on link "35" at bounding box center [826, 481] width 19 height 19
click at [836, 484] on link "37" at bounding box center [826, 481] width 19 height 19
click at [836, 484] on link "39" at bounding box center [826, 481] width 19 height 19
click at [837, 484] on li "41" at bounding box center [827, 481] width 20 height 20
click at [837, 484] on li "43" at bounding box center [827, 481] width 20 height 20
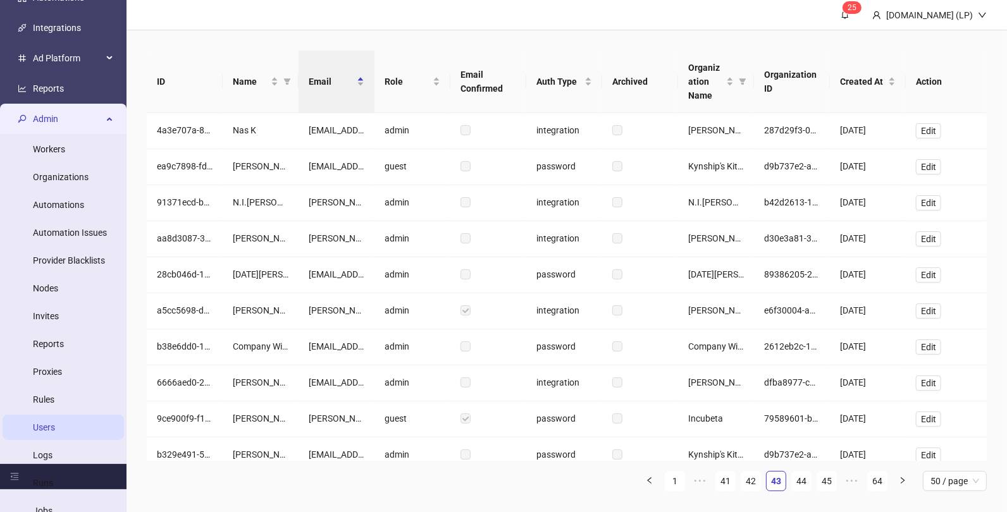
click at [837, 484] on ul "1 ••• 41 42 43 44 45 ••• 64 50 / page" at bounding box center [567, 481] width 840 height 20
click at [831, 482] on link "45" at bounding box center [826, 481] width 19 height 19
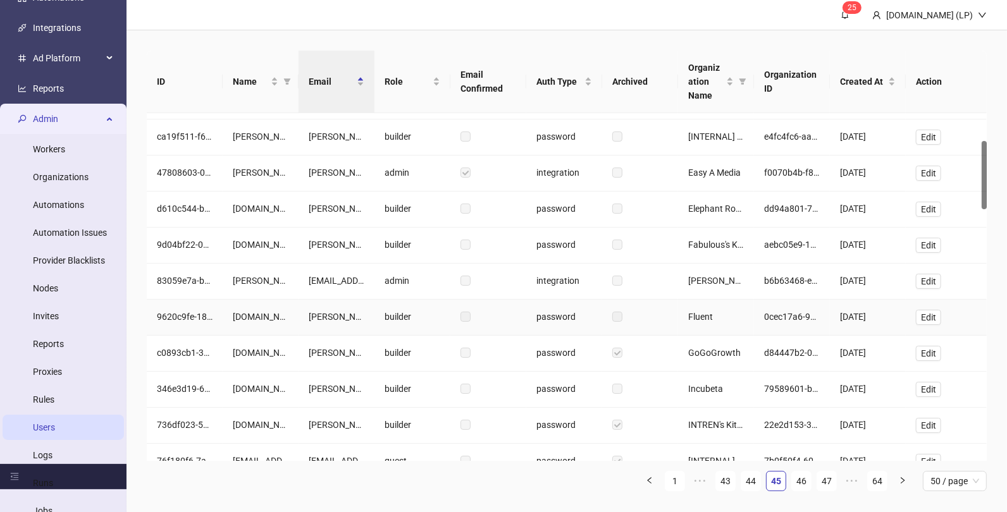
scroll to position [149, 0]
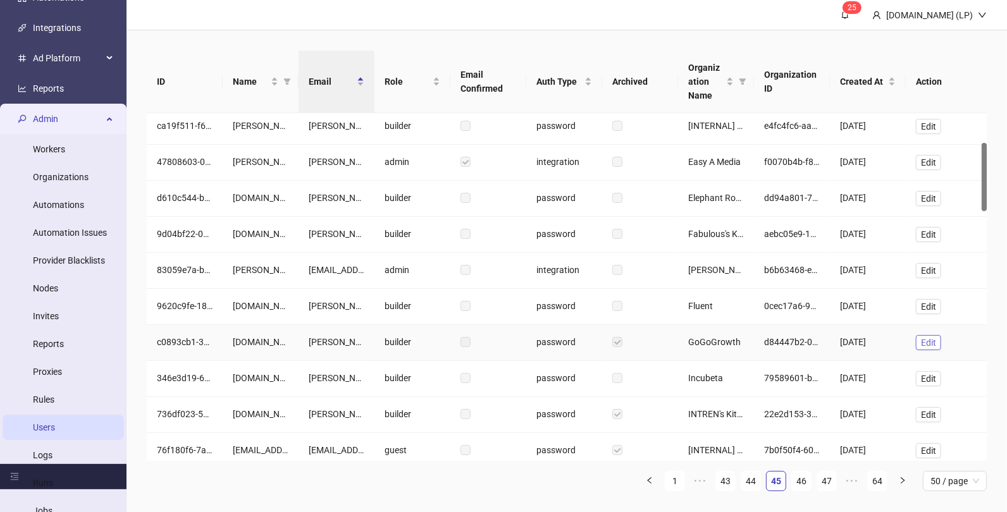
click at [931, 341] on span "Edit" at bounding box center [928, 343] width 15 height 10
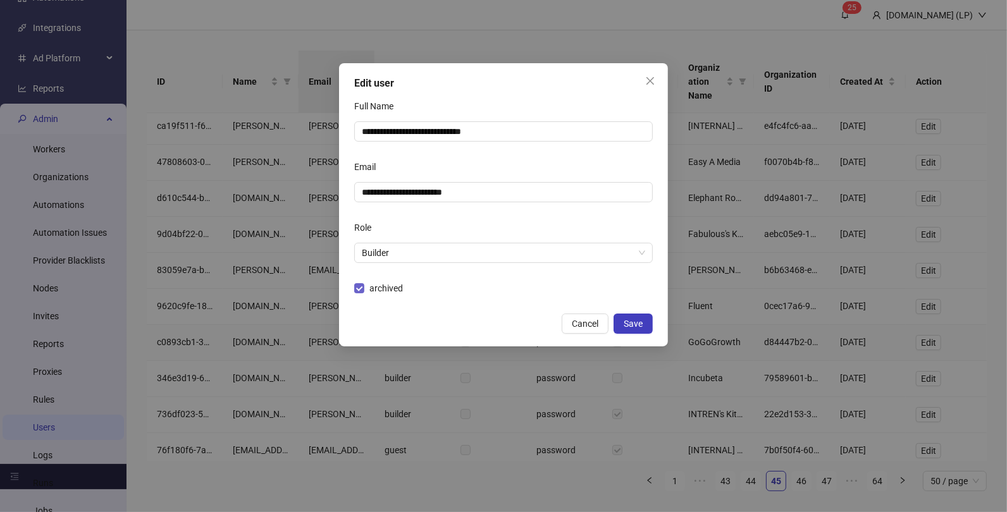
click at [388, 288] on span "archived" at bounding box center [386, 288] width 44 height 14
click at [642, 328] on span "Save" at bounding box center [633, 324] width 19 height 10
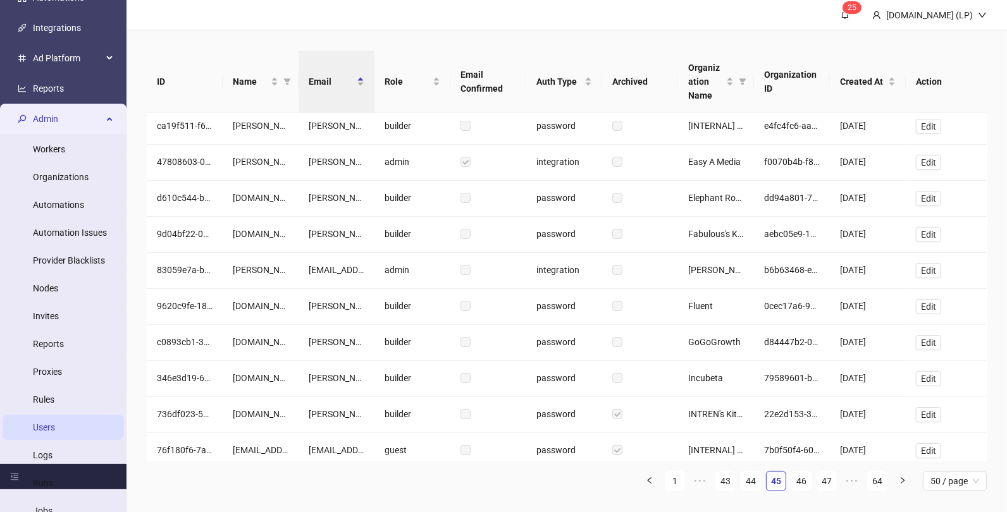
scroll to position [0, 0]
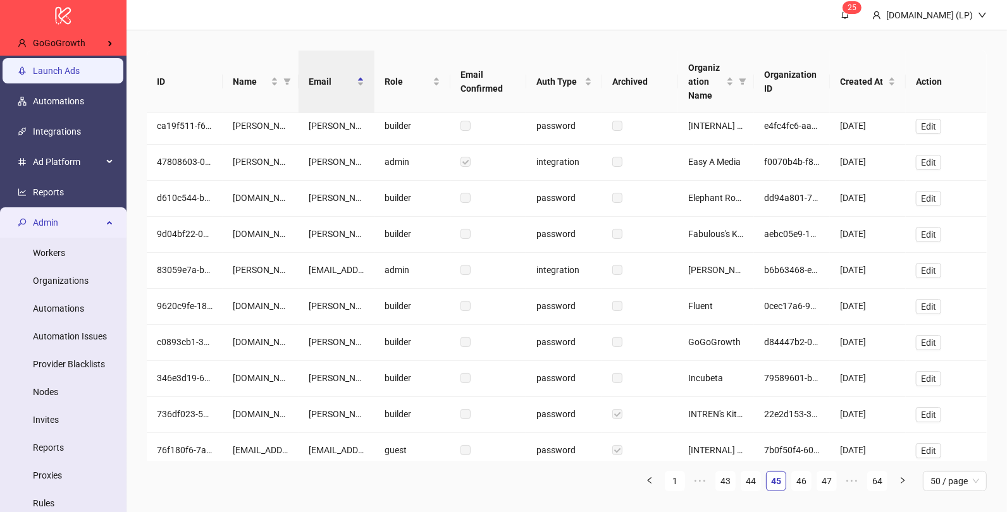
click at [71, 66] on link "Launch Ads" at bounding box center [56, 71] width 47 height 10
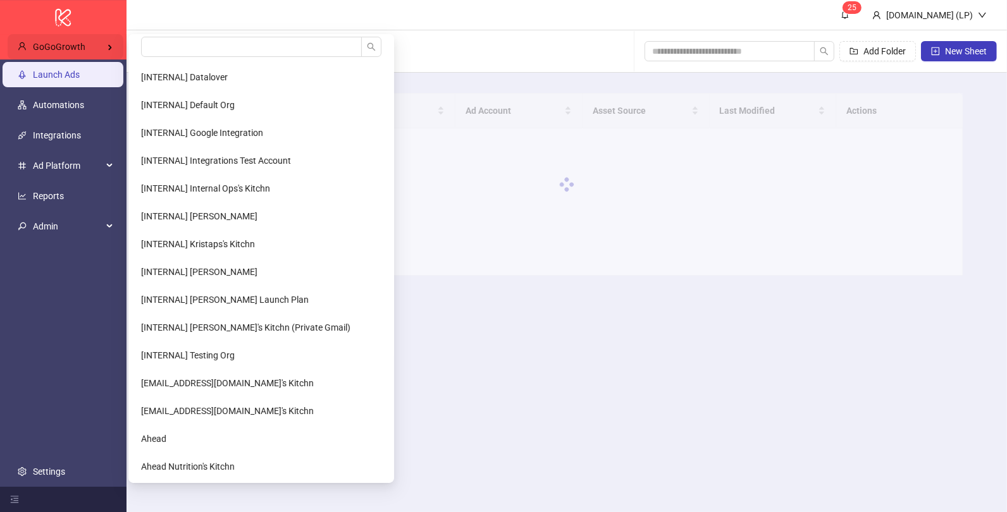
click at [79, 58] on div "GoGoGrowth" at bounding box center [66, 46] width 116 height 25
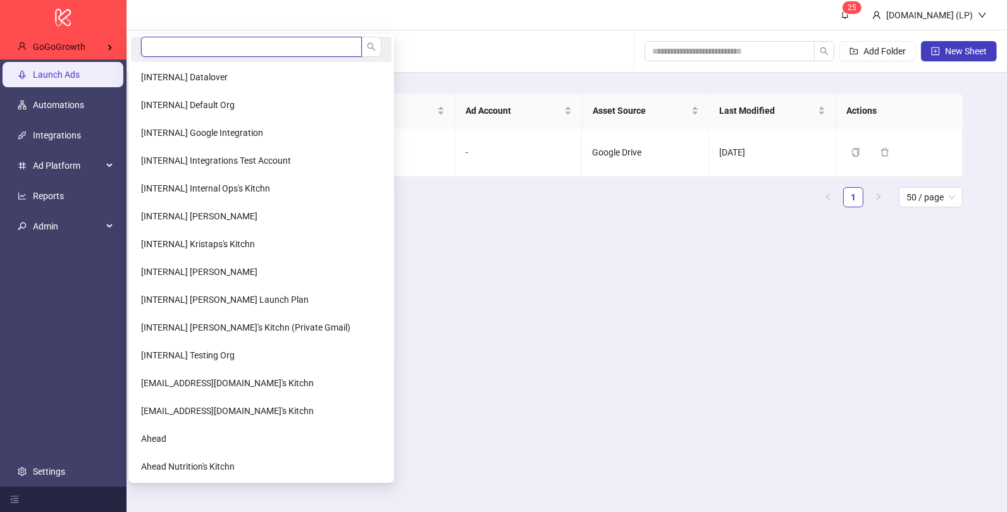
click at [162, 47] on input "search" at bounding box center [251, 47] width 221 height 20
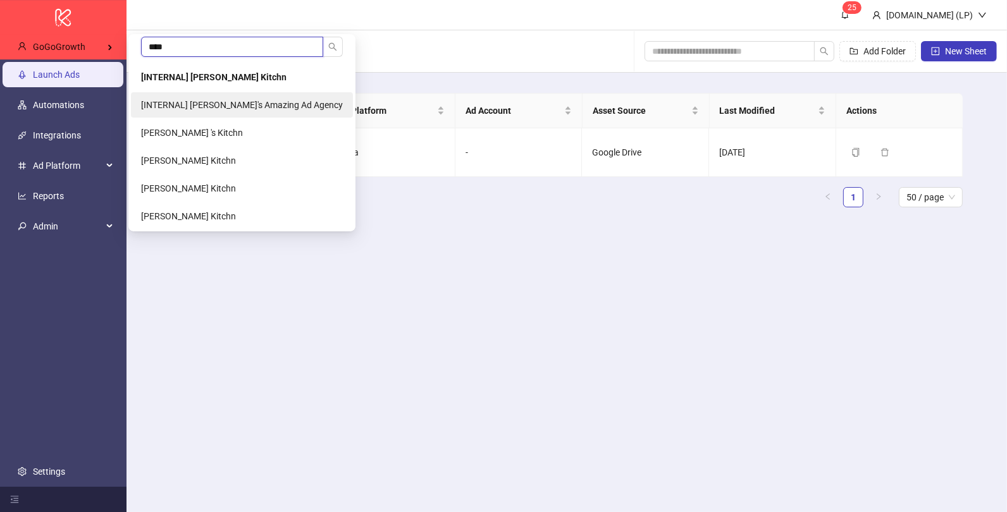
type input "****"
click at [195, 102] on span "[INTERNAL] Laura's Amazing Ad Agency" at bounding box center [242, 105] width 202 height 10
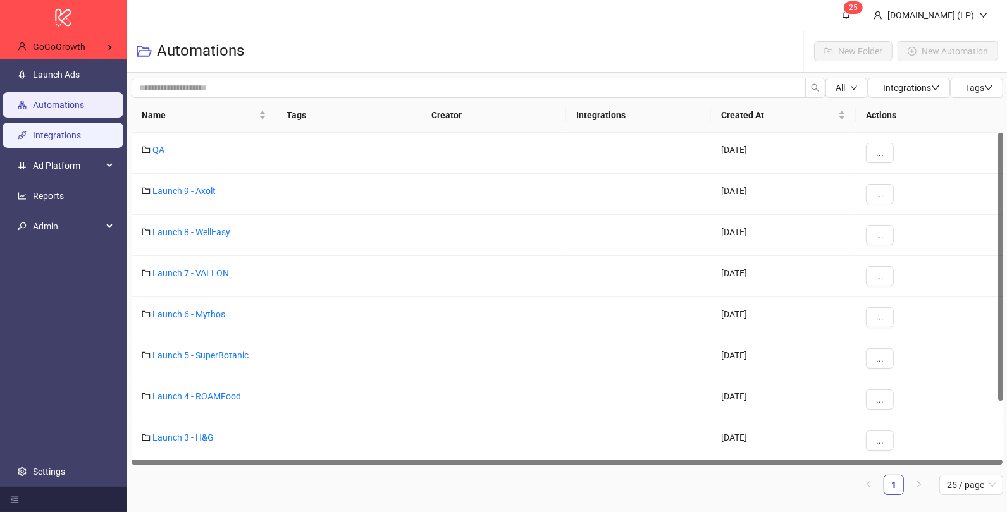
click at [46, 135] on link "Integrations" at bounding box center [57, 135] width 48 height 10
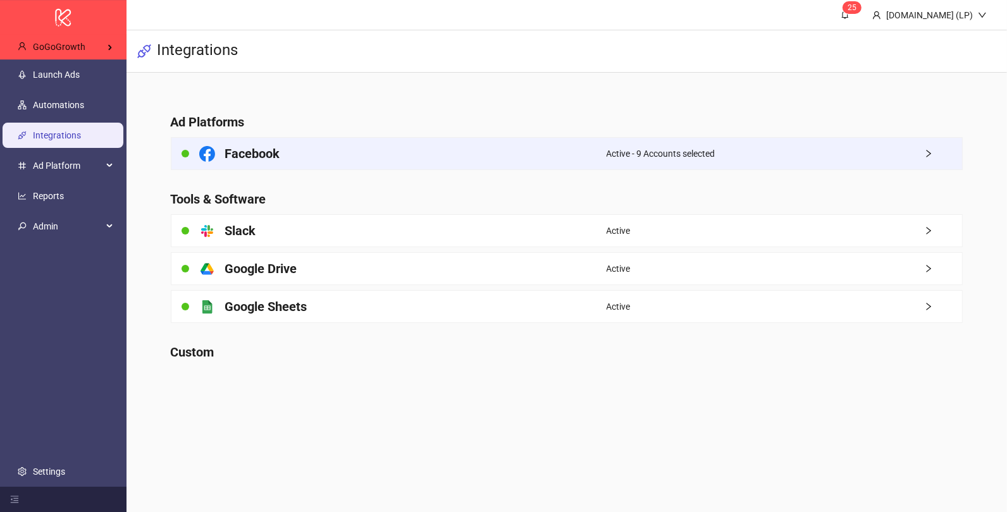
click at [403, 153] on div "Facebook" at bounding box center [388, 154] width 435 height 32
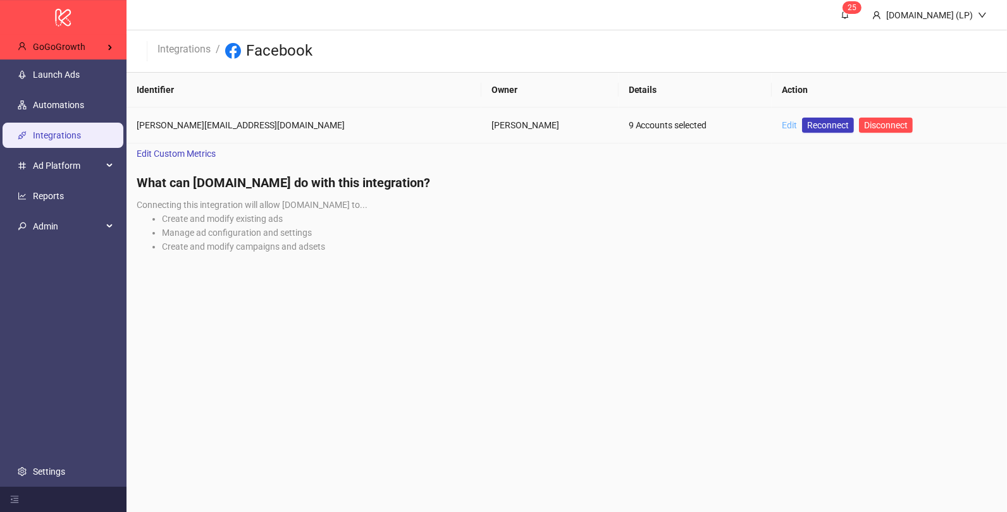
click at [782, 128] on link "Edit" at bounding box center [789, 125] width 15 height 10
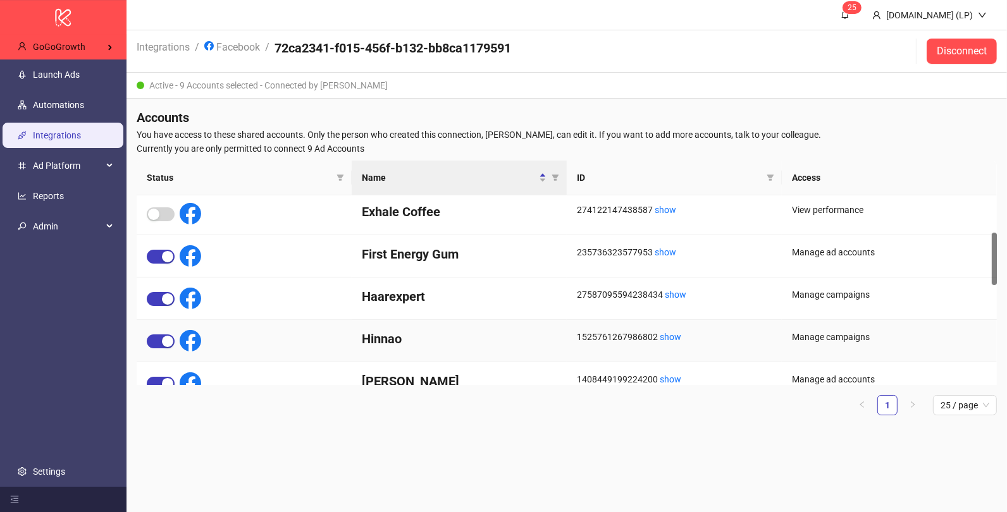
scroll to position [130, 0]
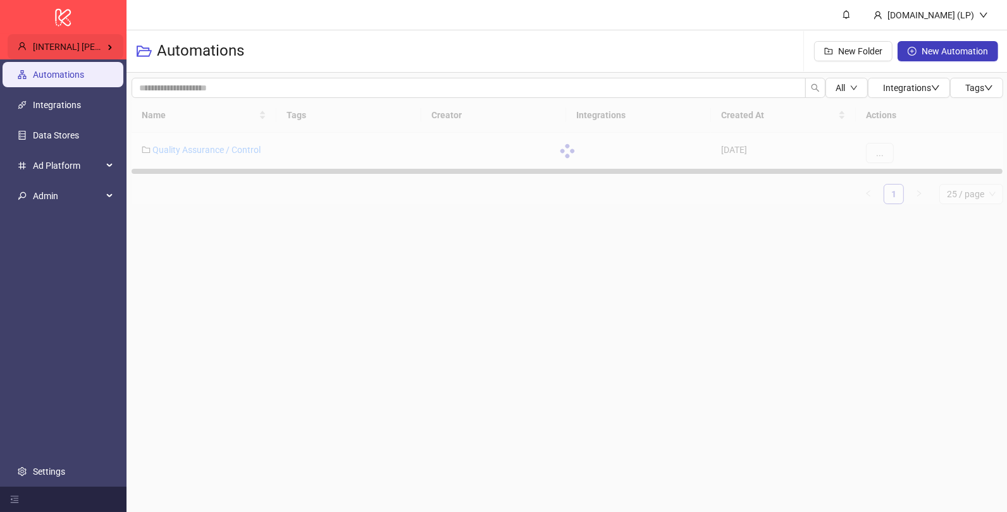
click at [104, 58] on div "[INTERNAL] [PERSON_NAME]'s Amazing Ad Agency" at bounding box center [66, 46] width 116 height 25
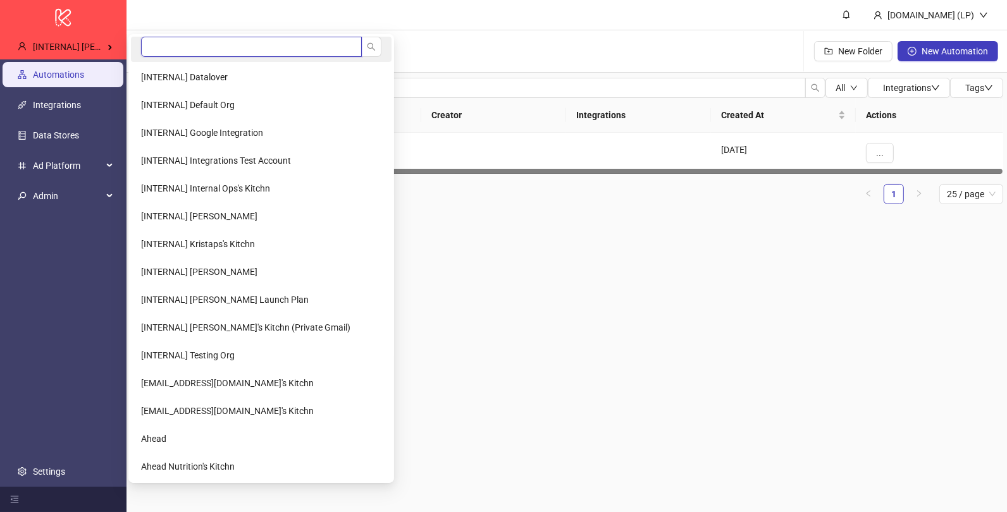
click at [195, 47] on input "search" at bounding box center [251, 47] width 221 height 20
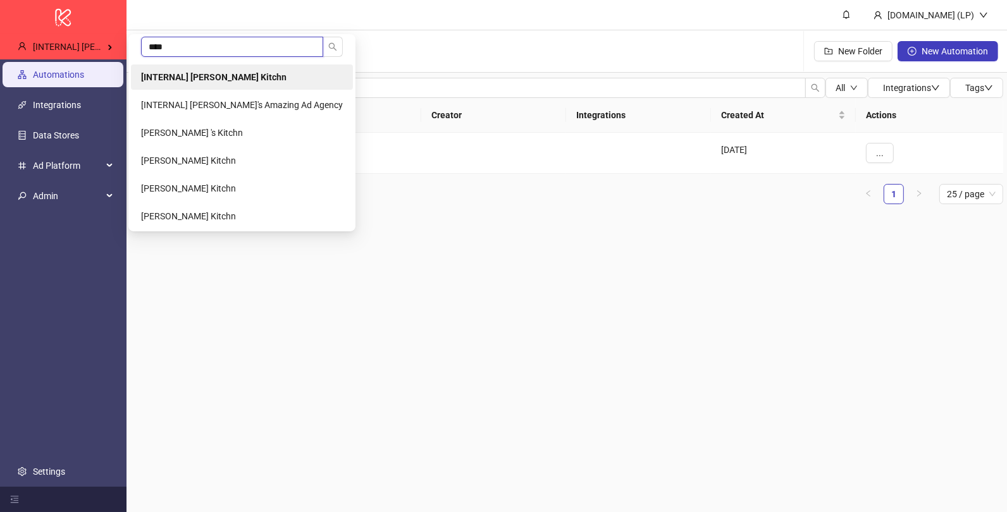
type input "****"
click at [173, 75] on b "[INTERNAL] [PERSON_NAME] Kitchn" at bounding box center [213, 77] width 145 height 10
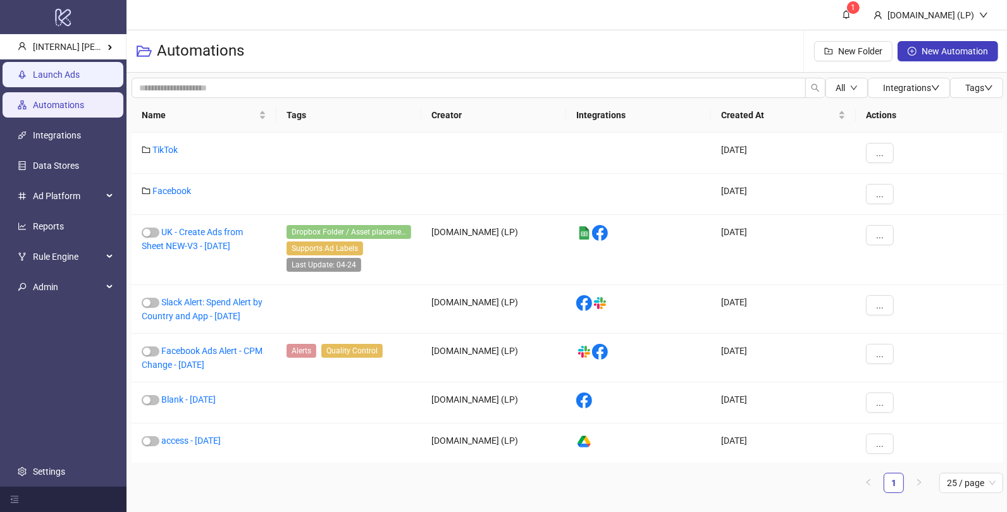
click at [80, 77] on link "Launch Ads" at bounding box center [56, 75] width 47 height 10
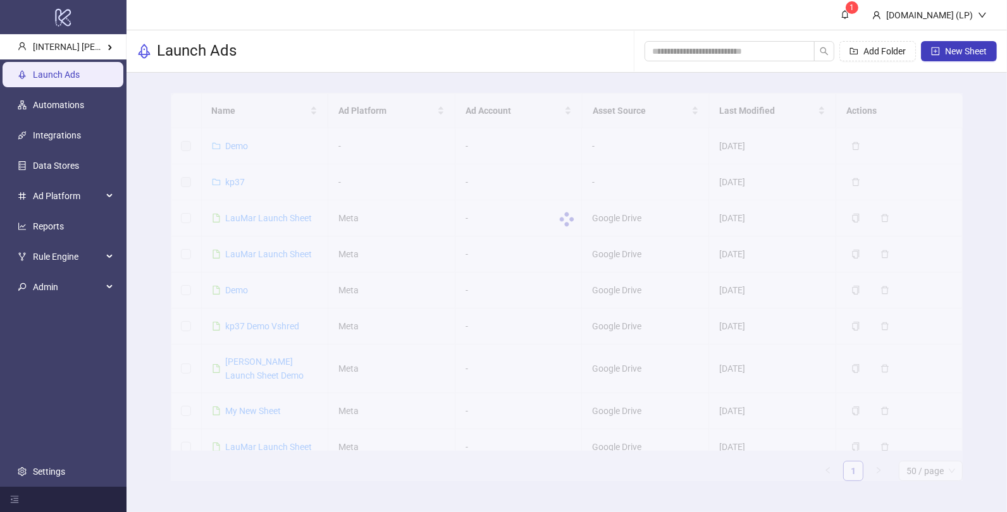
click at [254, 211] on div at bounding box center [567, 219] width 792 height 253
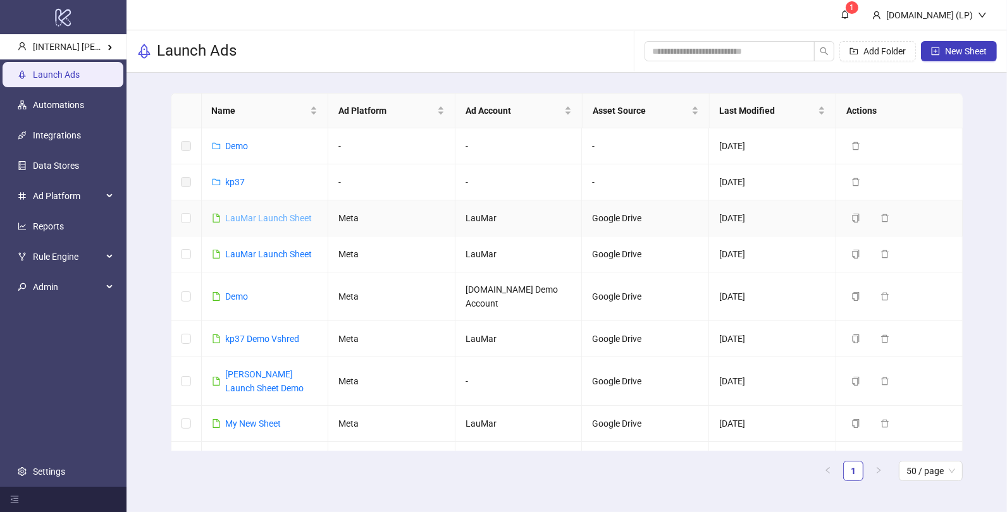
click at [253, 217] on link "LauMar Launch Sheet" at bounding box center [269, 218] width 87 height 10
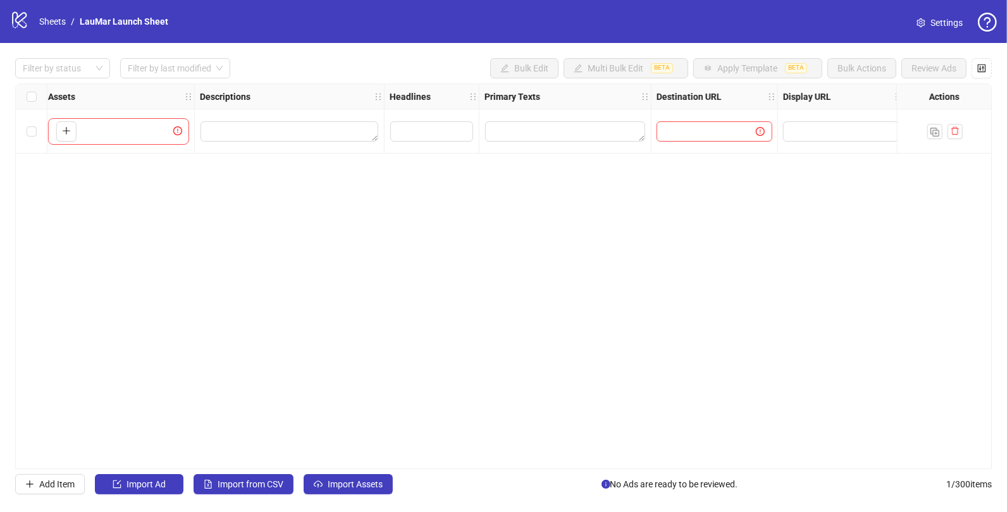
scroll to position [0, 548]
click at [531, 133] on textarea "Edit values" at bounding box center [572, 131] width 160 height 20
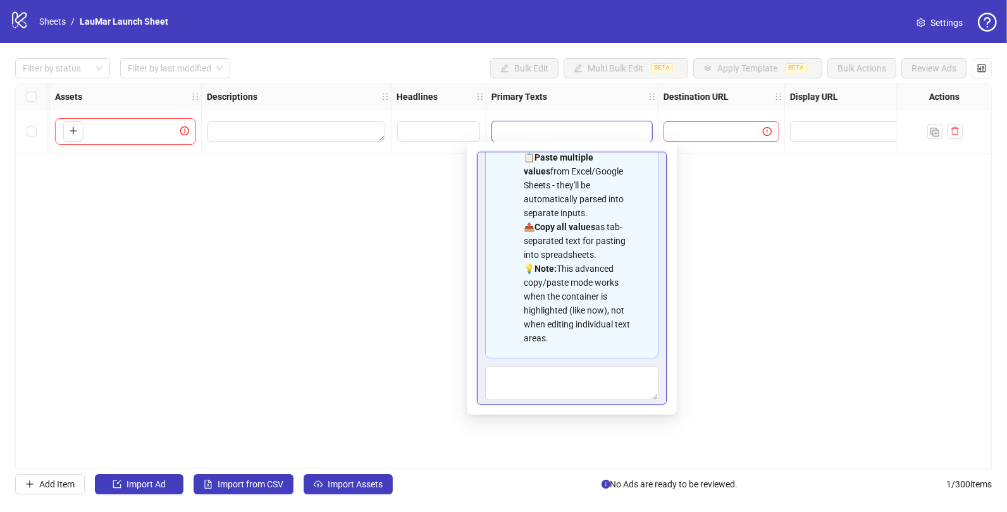
scroll to position [84, 0]
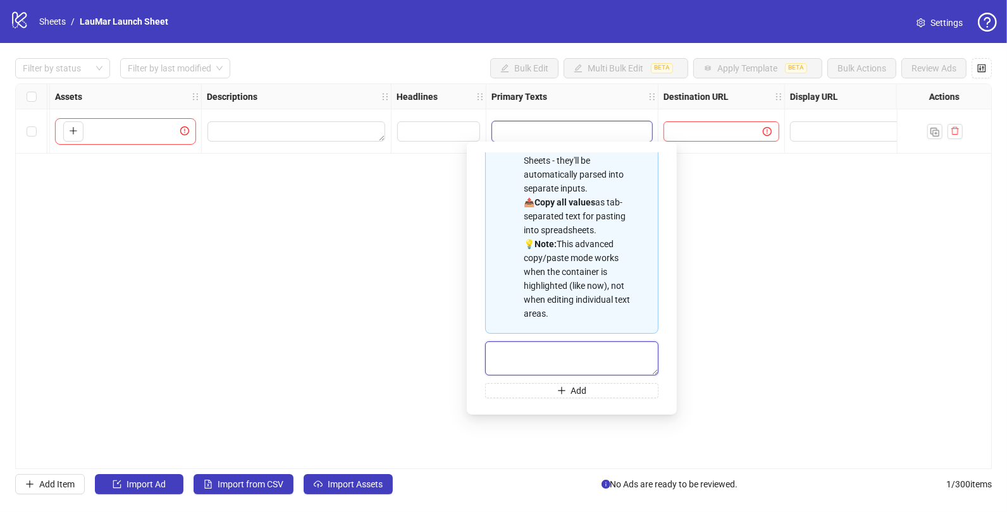
click at [521, 361] on textarea "Multi-text input container - paste or copy values" at bounding box center [571, 359] width 173 height 34
click at [503, 353] on textarea "Multi-text input container - paste or copy values" at bounding box center [571, 359] width 173 height 34
click at [504, 355] on textarea "Multi-text input container - paste or copy values" at bounding box center [571, 359] width 173 height 34
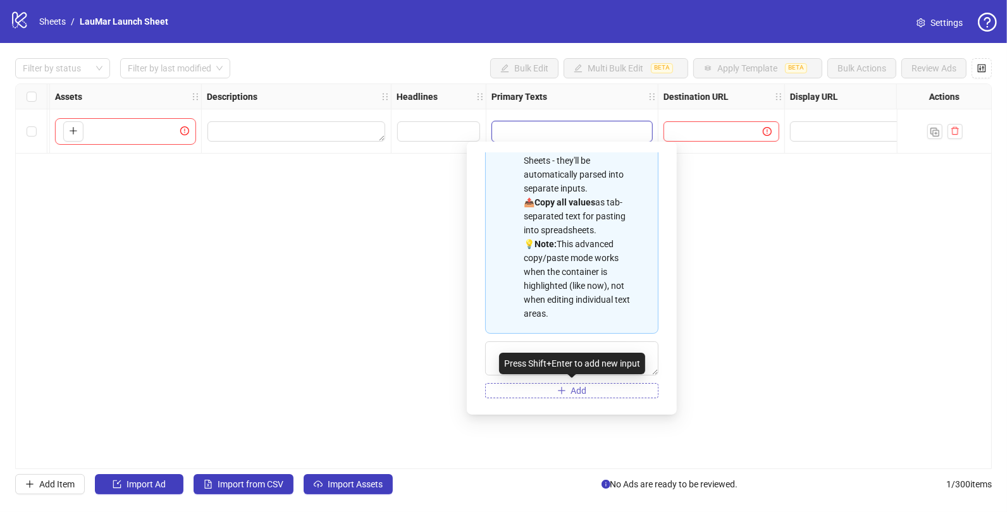
click at [515, 393] on button "Add" at bounding box center [571, 390] width 173 height 15
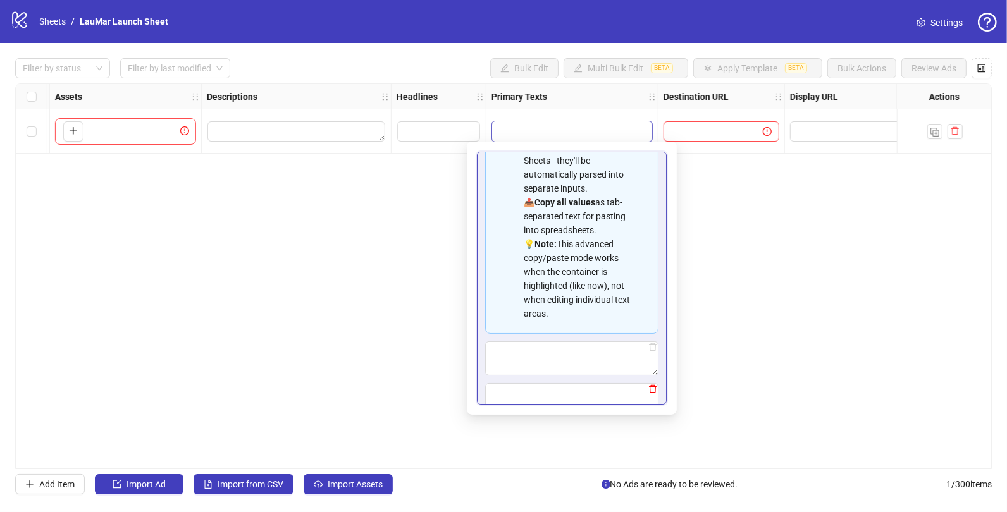
click at [655, 388] on icon "delete" at bounding box center [652, 389] width 9 height 9
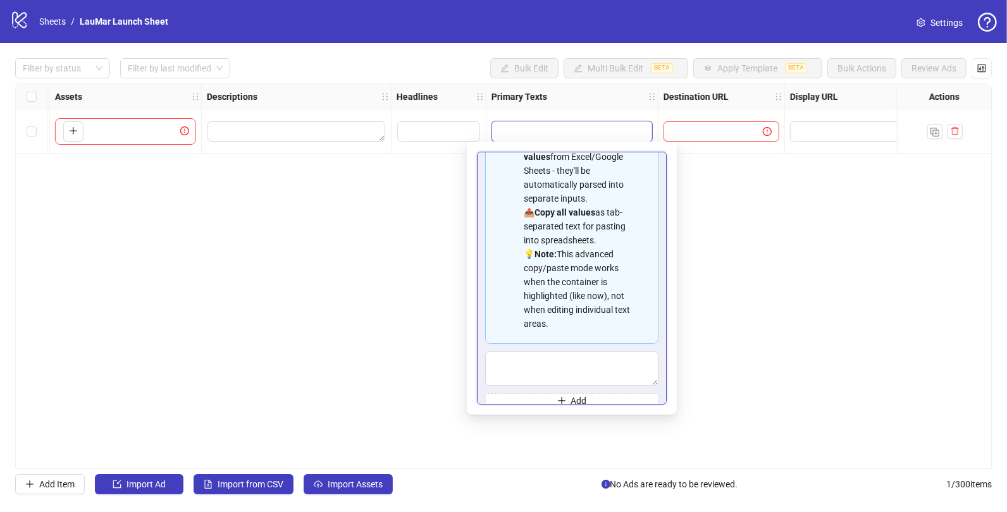
scroll to position [65, 0]
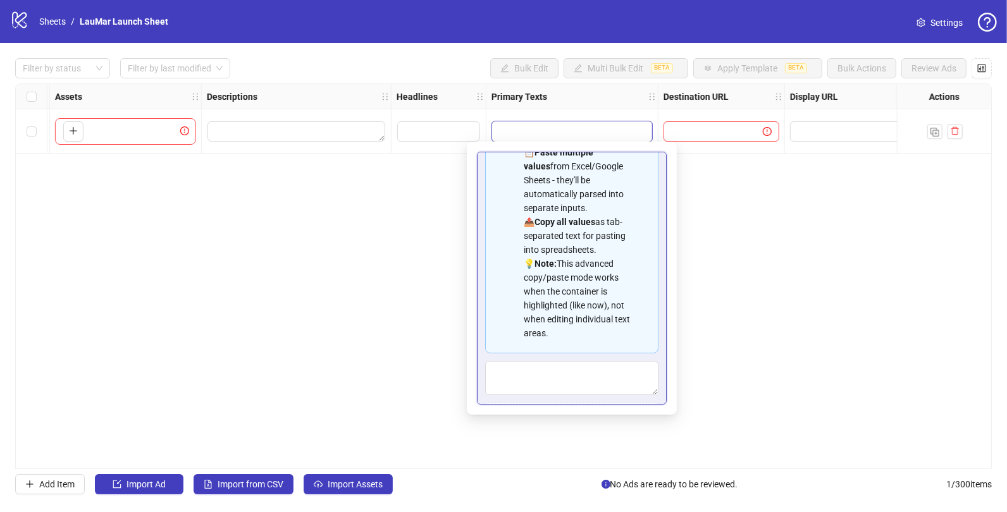
click at [483, 214] on div "Spreadsheet Copy & Paste Mode 📋 Paste multiple values from Excel/Google Sheets …" at bounding box center [572, 278] width 190 height 253
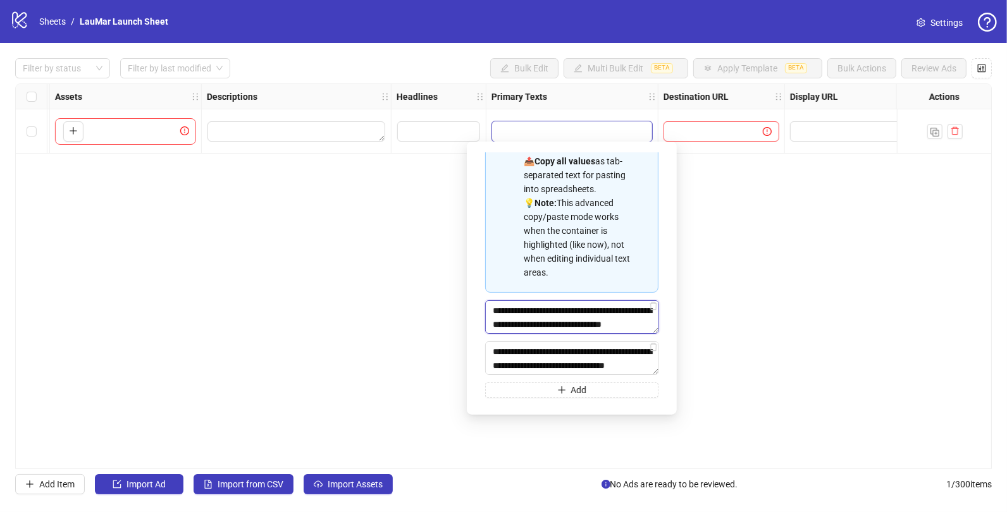
click at [653, 312] on textarea "**********" at bounding box center [572, 317] width 174 height 34
click at [655, 304] on icon "delete" at bounding box center [653, 306] width 9 height 9
type textarea "**********"
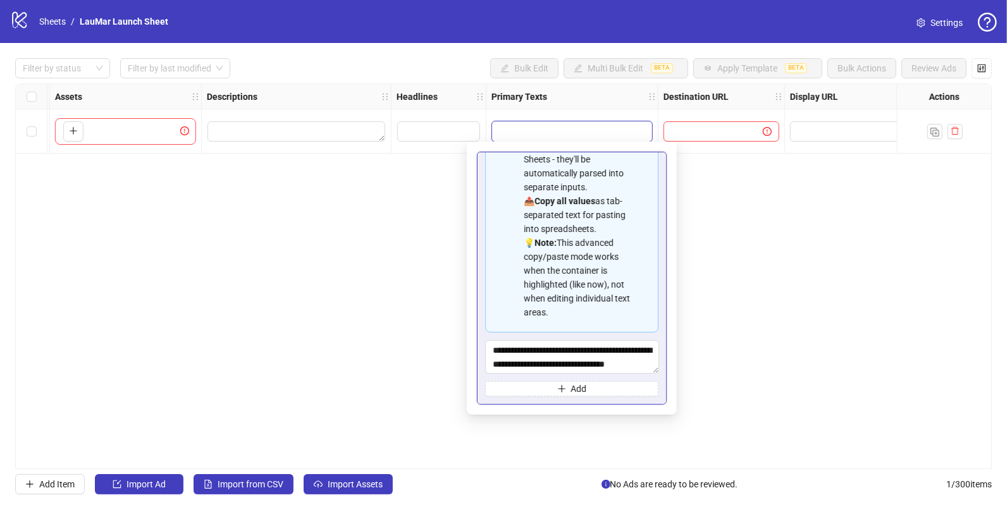
scroll to position [84, 0]
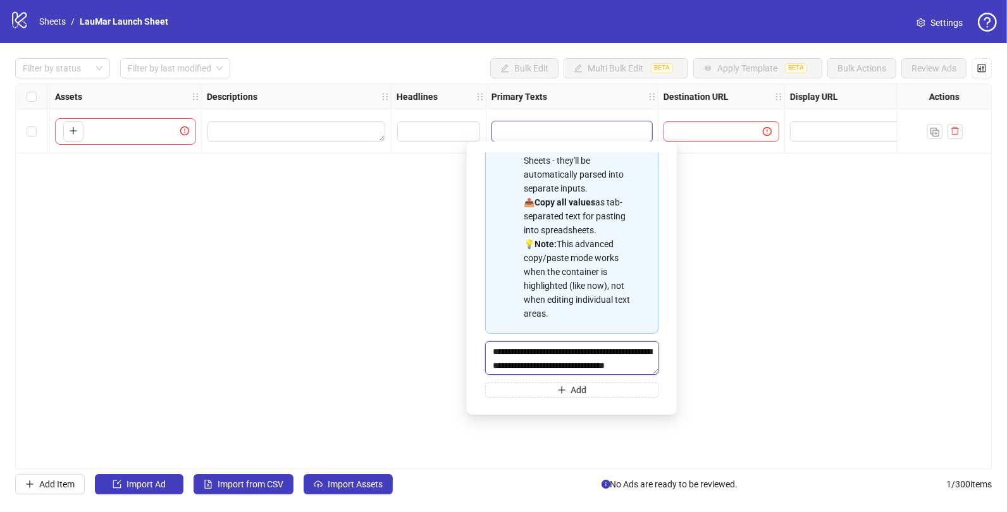
click at [653, 350] on textarea "**********" at bounding box center [572, 359] width 174 height 34
click at [663, 327] on div "**********" at bounding box center [572, 278] width 190 height 253
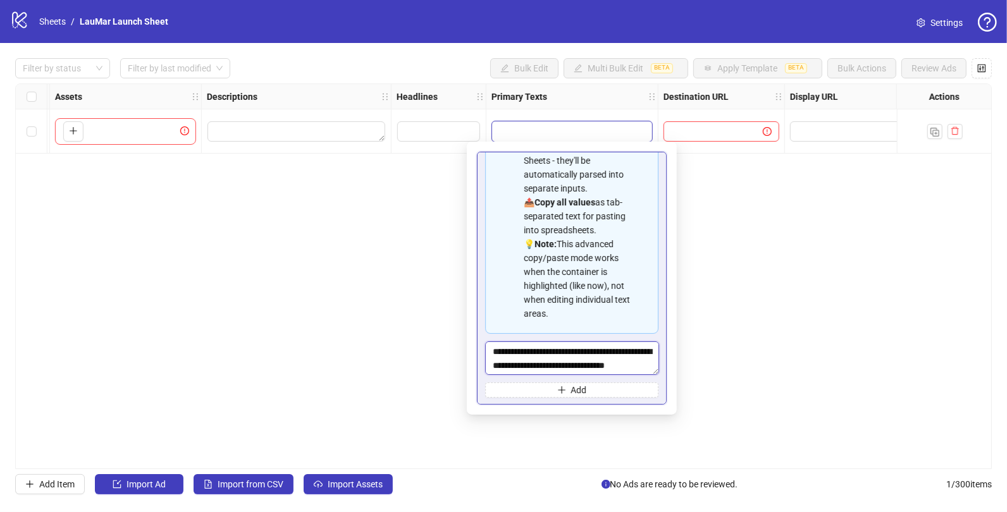
click at [652, 352] on textarea "**********" at bounding box center [572, 359] width 174 height 34
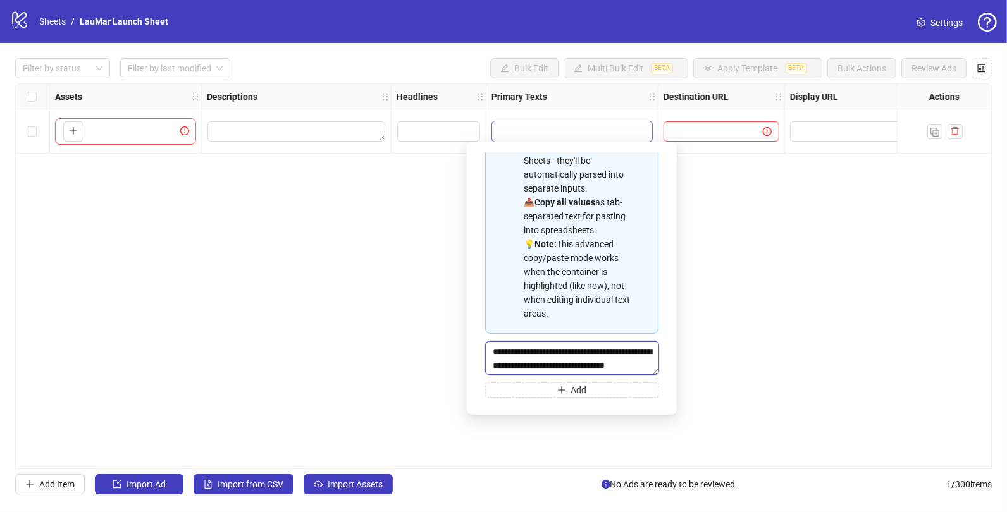
click at [652, 352] on textarea "**********" at bounding box center [572, 359] width 174 height 34
click at [586, 362] on textarea "Multi-text input container - paste or copy values" at bounding box center [572, 359] width 174 height 34
click at [565, 361] on textarea "Multi-text input container - paste or copy values" at bounding box center [572, 359] width 174 height 34
paste textarea "**********"
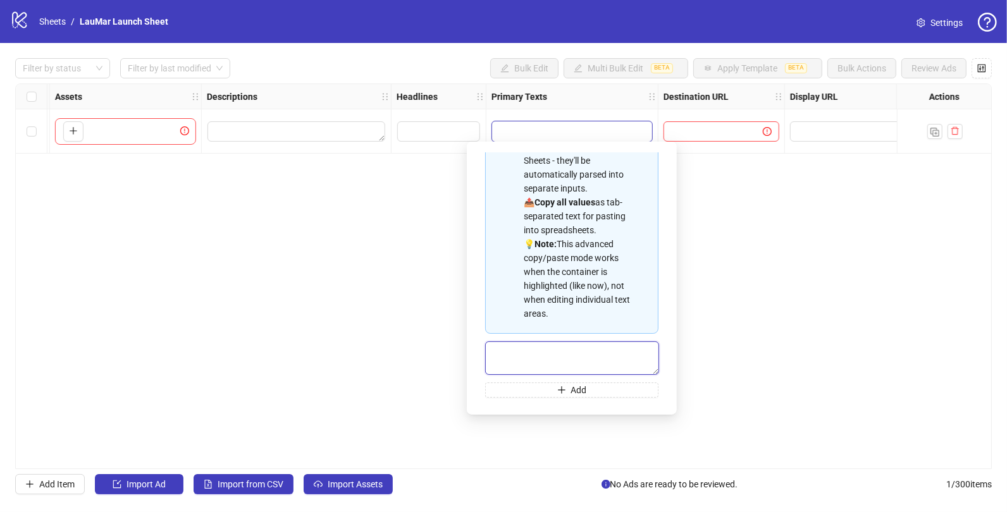
type textarea "**********"
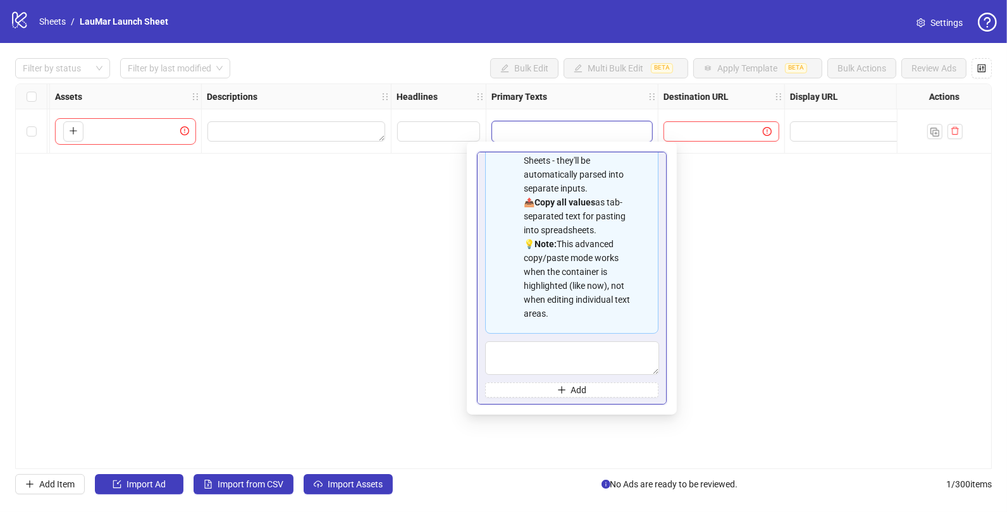
click at [666, 223] on div "Spreadsheet Copy & Paste Mode 📋 Paste multiple values from Excel/Google Sheets …" at bounding box center [572, 278] width 190 height 253
click at [626, 126] on textarea "Edit values" at bounding box center [572, 131] width 160 height 20
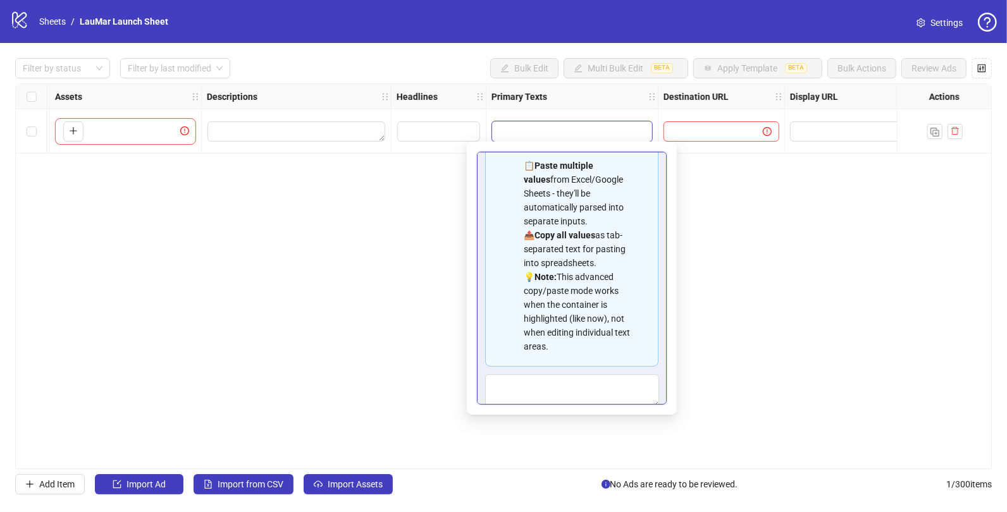
scroll to position [52, 0]
type textarea "**********"
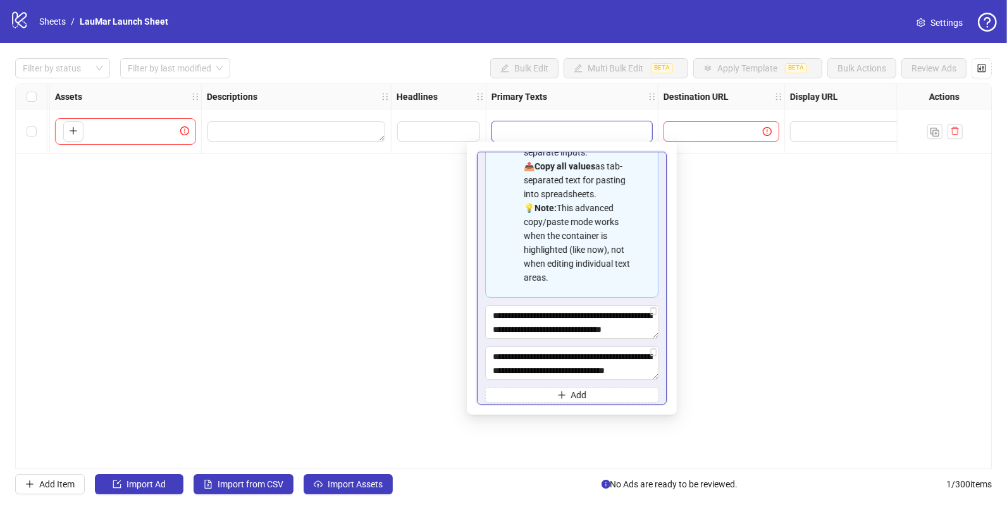
scroll to position [125, 0]
